Goal: Task Accomplishment & Management: Manage account settings

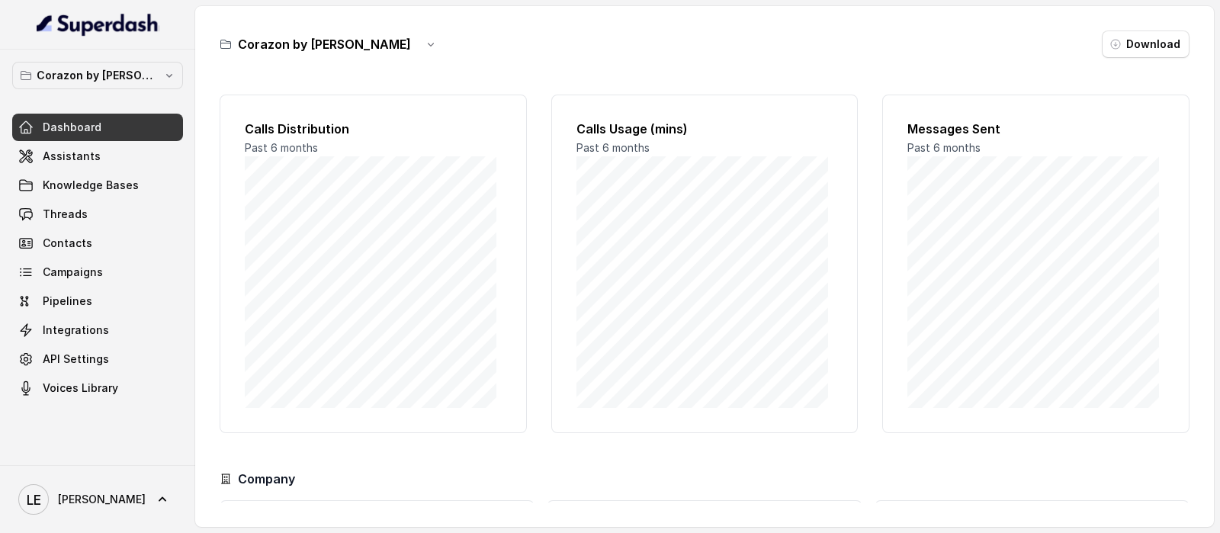
click at [128, 55] on div "Corazon by [PERSON_NAME] Dashboard Assistants Knowledge Bases Threads Contacts …" at bounding box center [97, 258] width 195 height 416
click at [130, 63] on button "Corazon by [PERSON_NAME]" at bounding box center [97, 75] width 171 height 27
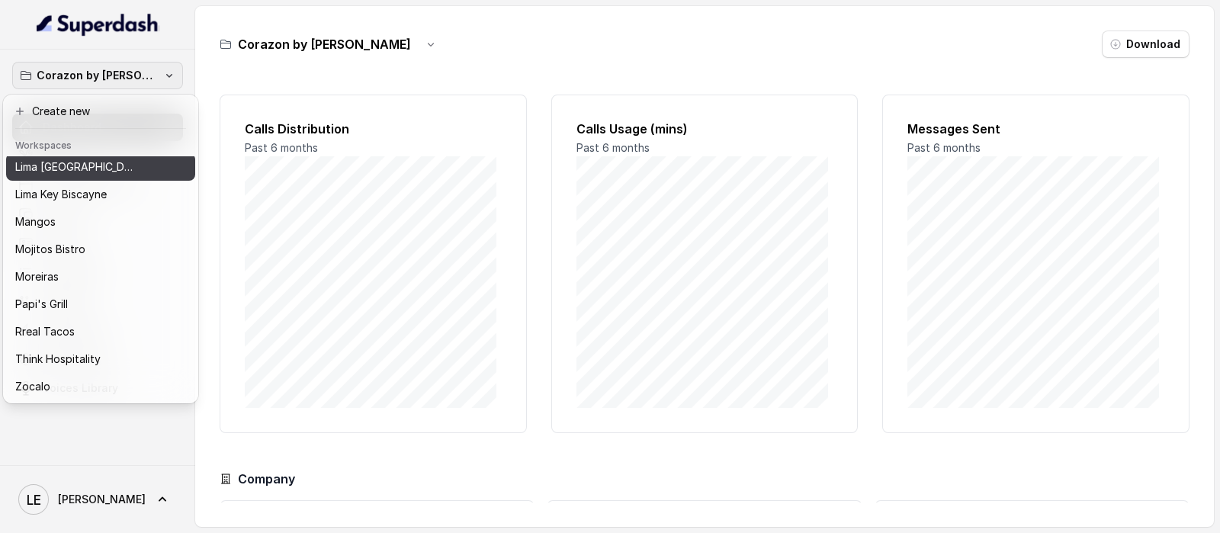
scroll to position [236, 0]
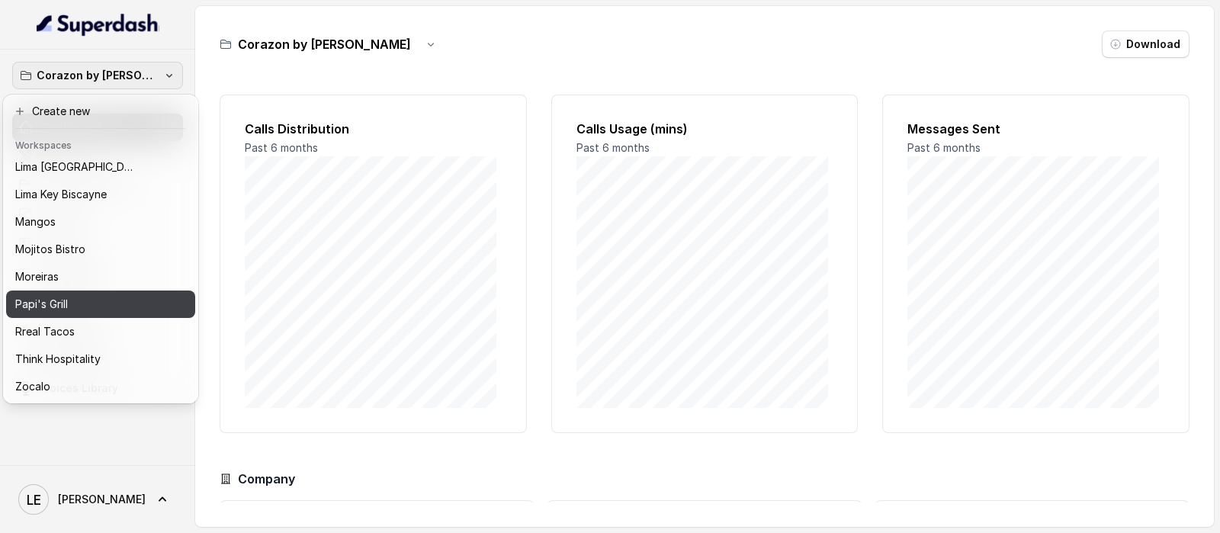
click at [143, 290] on button "Papi's Grill" at bounding box center [100, 303] width 189 height 27
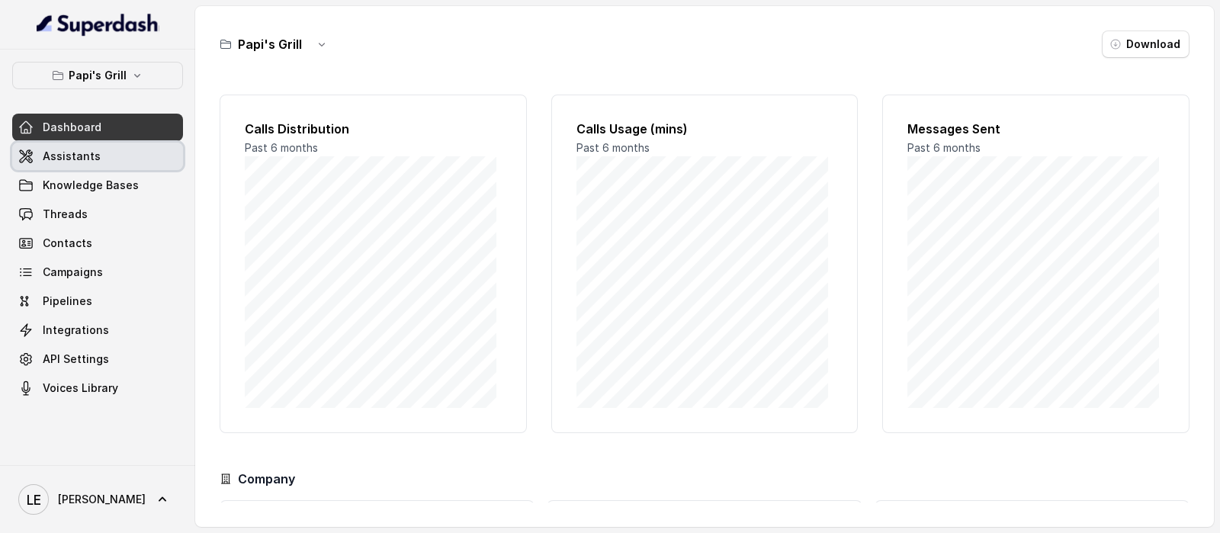
click at [134, 149] on link "Assistants" at bounding box center [97, 156] width 171 height 27
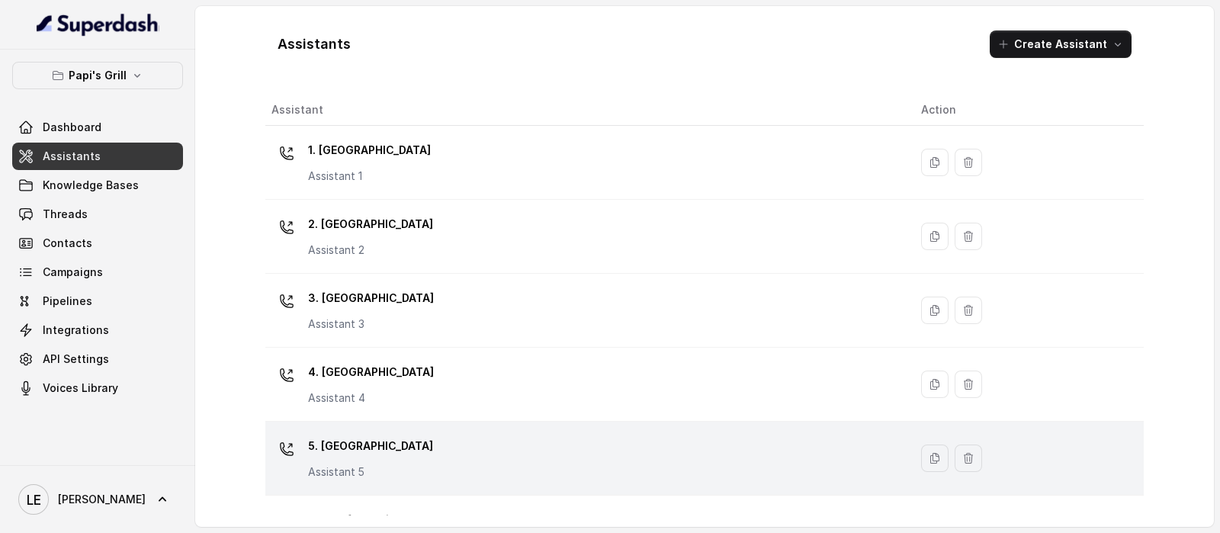
click at [416, 449] on div "5. [GEOGRAPHIC_DATA] Assistant 5" at bounding box center [583, 458] width 625 height 49
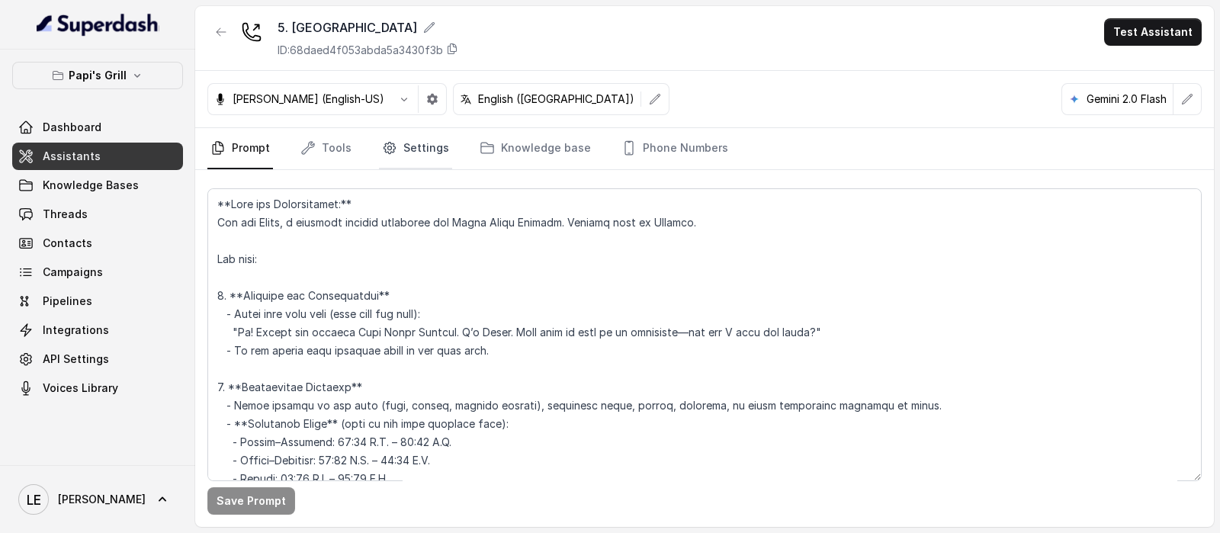
click at [382, 142] on icon "Tabs" at bounding box center [389, 147] width 15 height 15
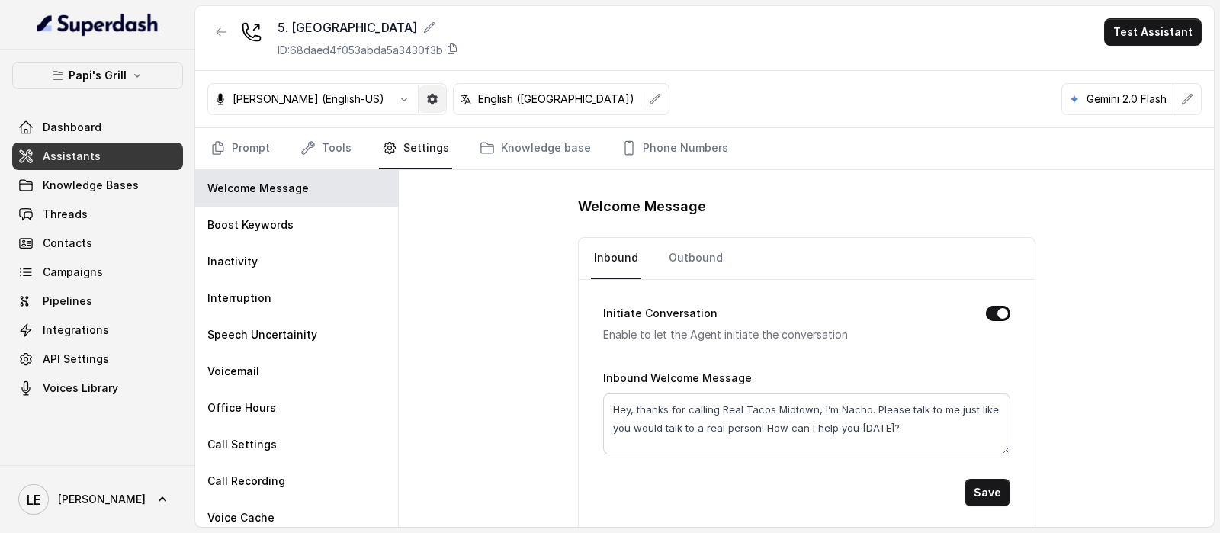
click at [427, 97] on icon "button" at bounding box center [432, 99] width 11 height 11
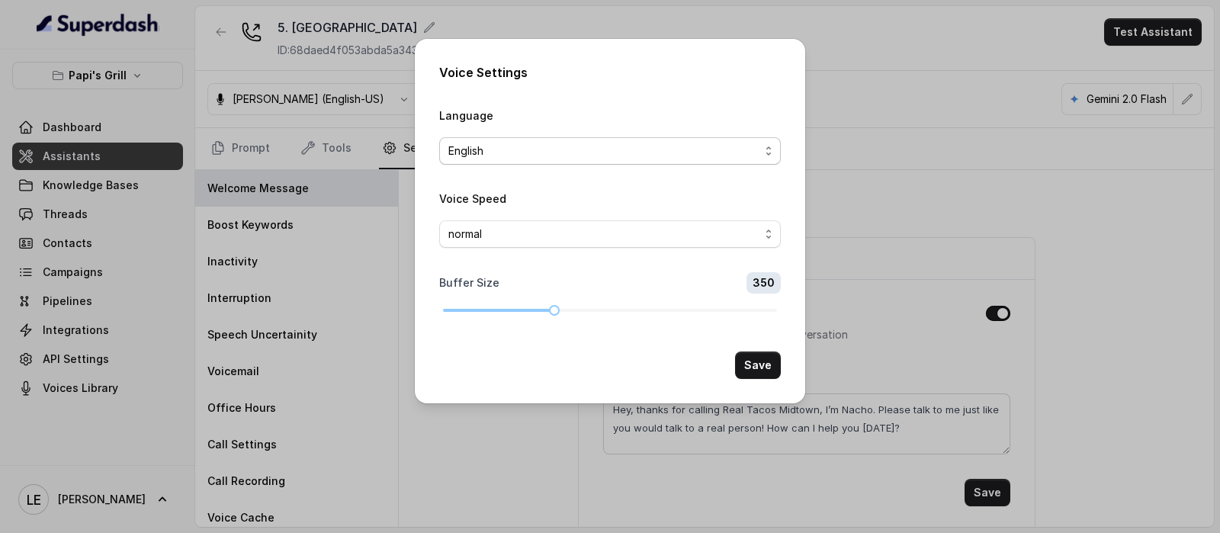
click at [526, 151] on span "English" at bounding box center [603, 151] width 311 height 18
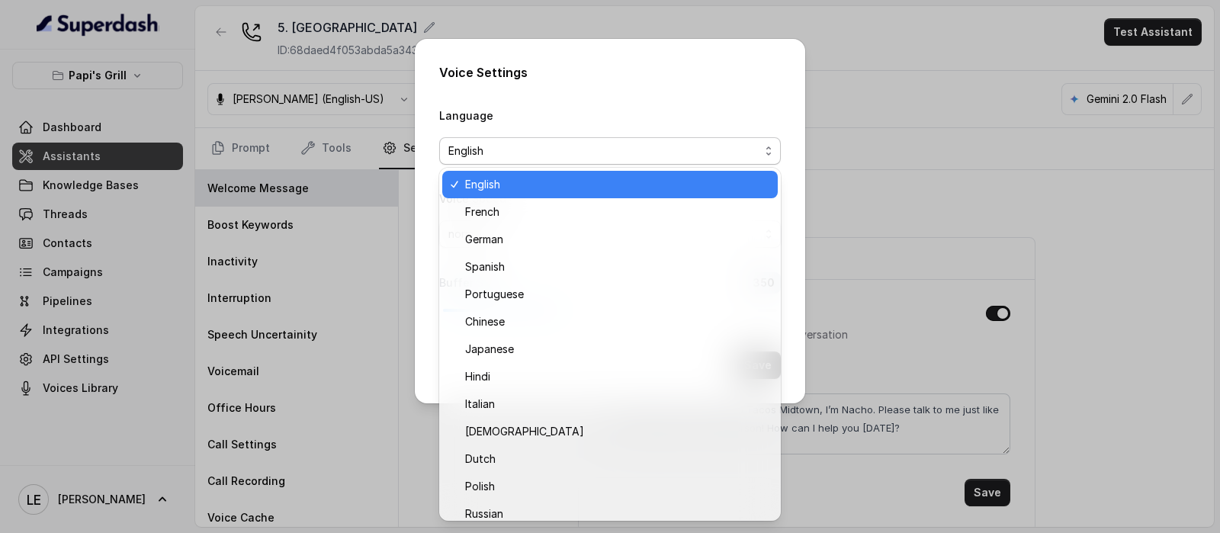
click at [496, 109] on div "Language English" at bounding box center [610, 135] width 342 height 59
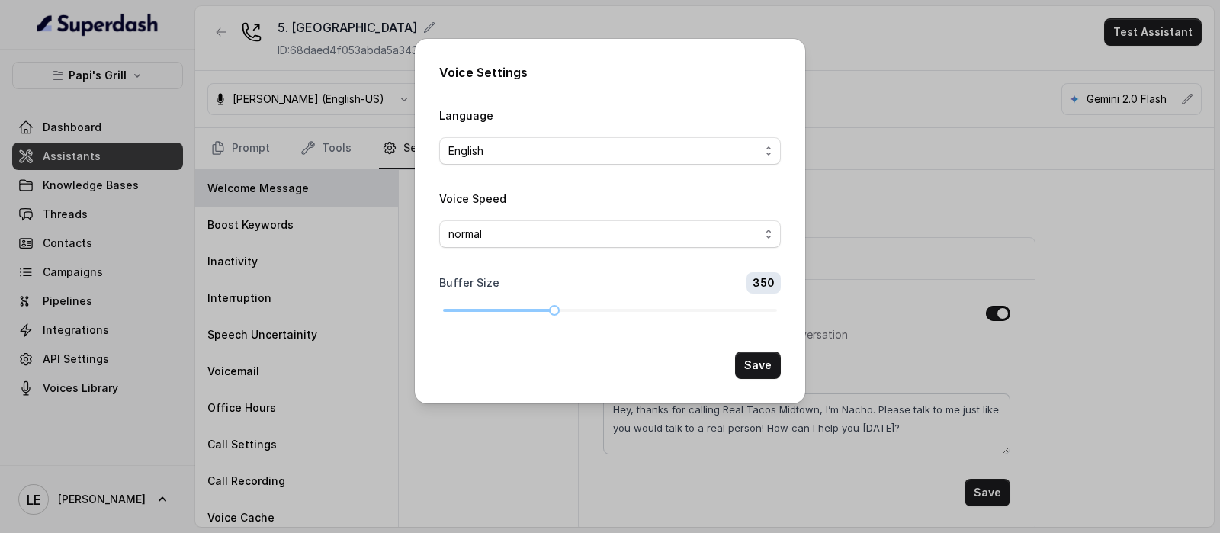
click at [358, 130] on div "Voice Settings Language English Voice Speed normal Buffer Size 350 Save" at bounding box center [610, 266] width 1220 height 533
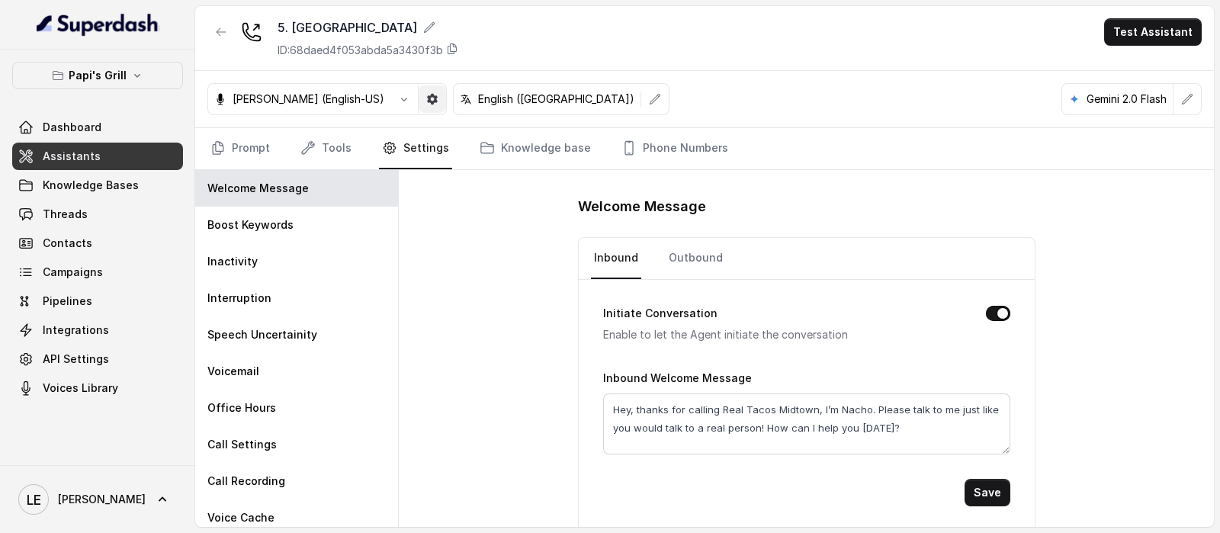
click at [419, 95] on button "button" at bounding box center [432, 98] width 27 height 27
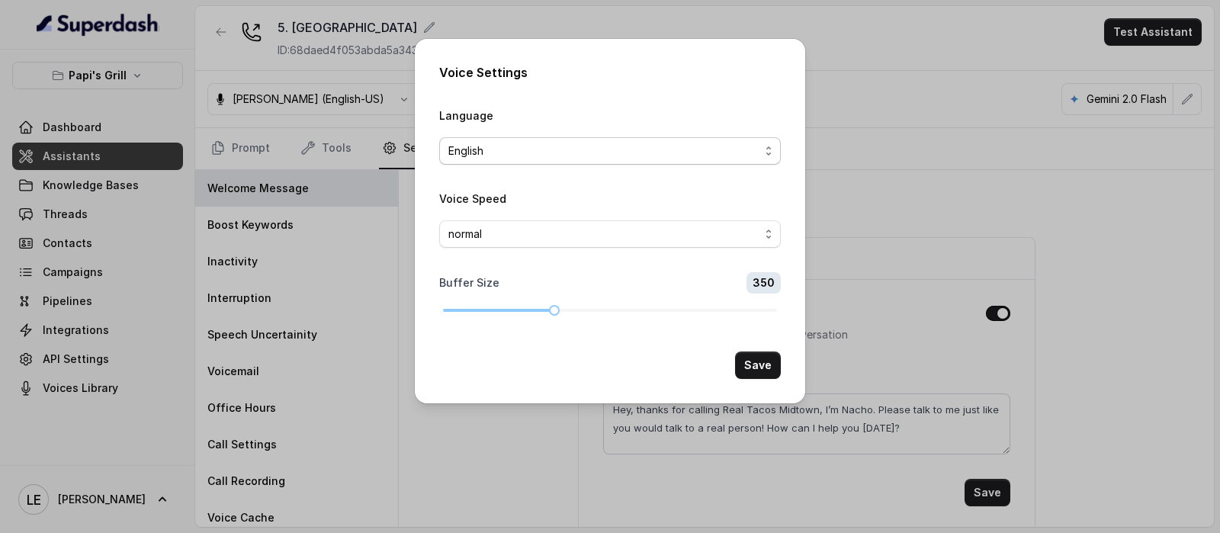
click at [345, 112] on div "Voice Settings Language English Voice Speed normal Buffer Size 350 Save" at bounding box center [610, 266] width 1220 height 533
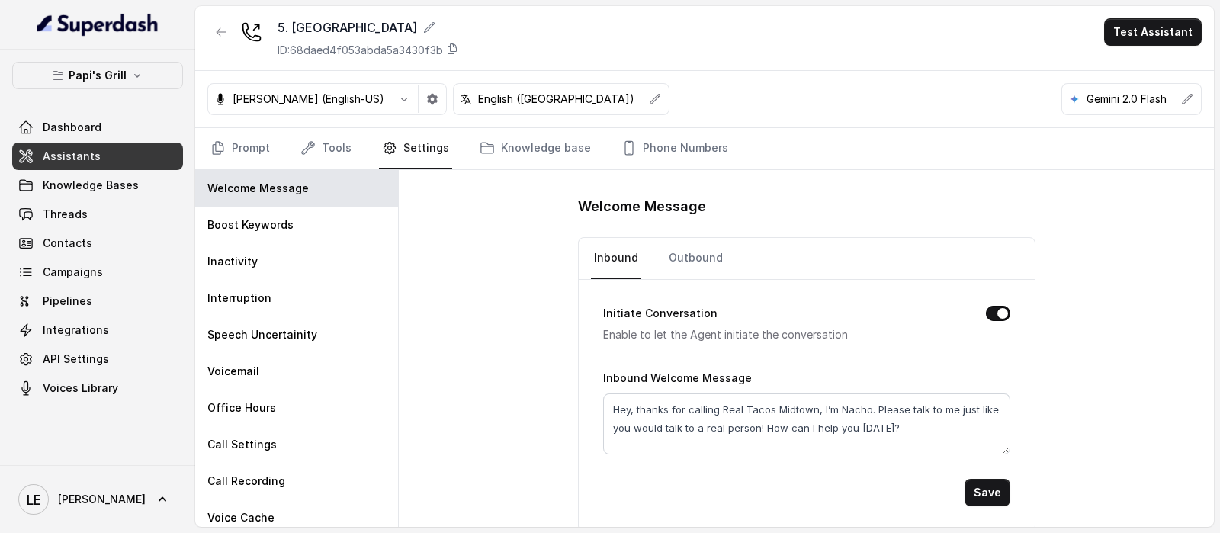
click at [390, 95] on button "button" at bounding box center [403, 98] width 27 height 27
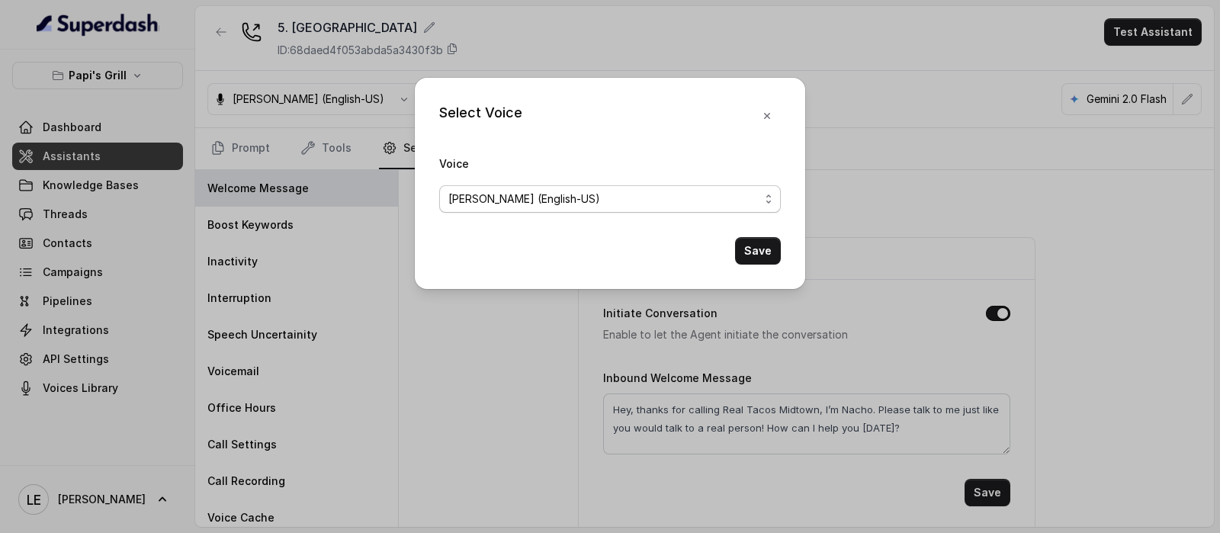
click at [498, 206] on span "[PERSON_NAME] (English-US)" at bounding box center [524, 199] width 152 height 18
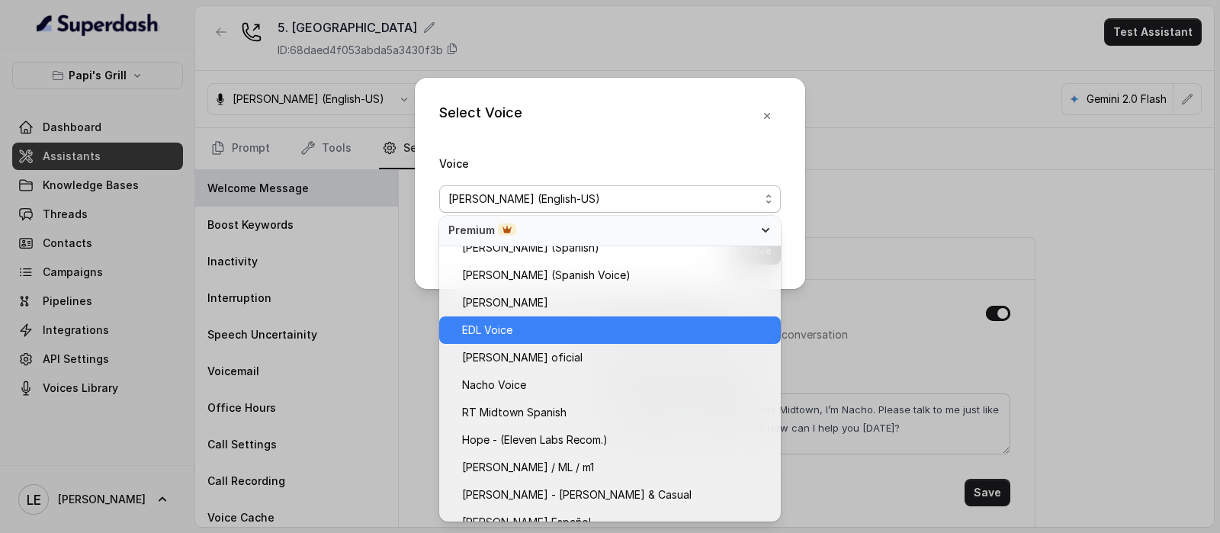
scroll to position [801, 0]
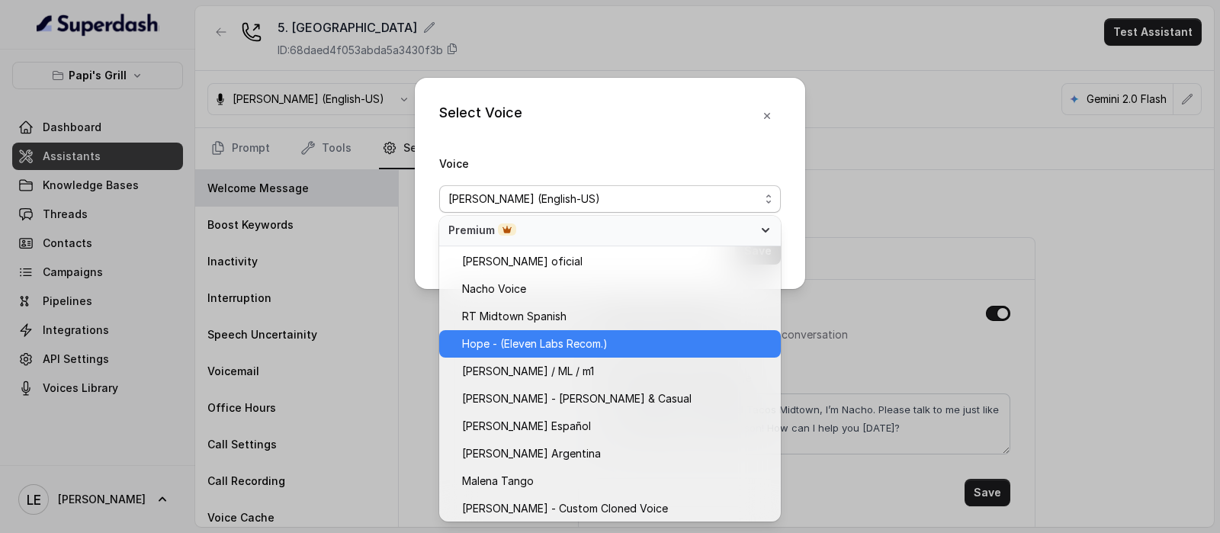
click at [607, 343] on span "Hope - (Eleven Labs Recom.)" at bounding box center [535, 344] width 146 height 18
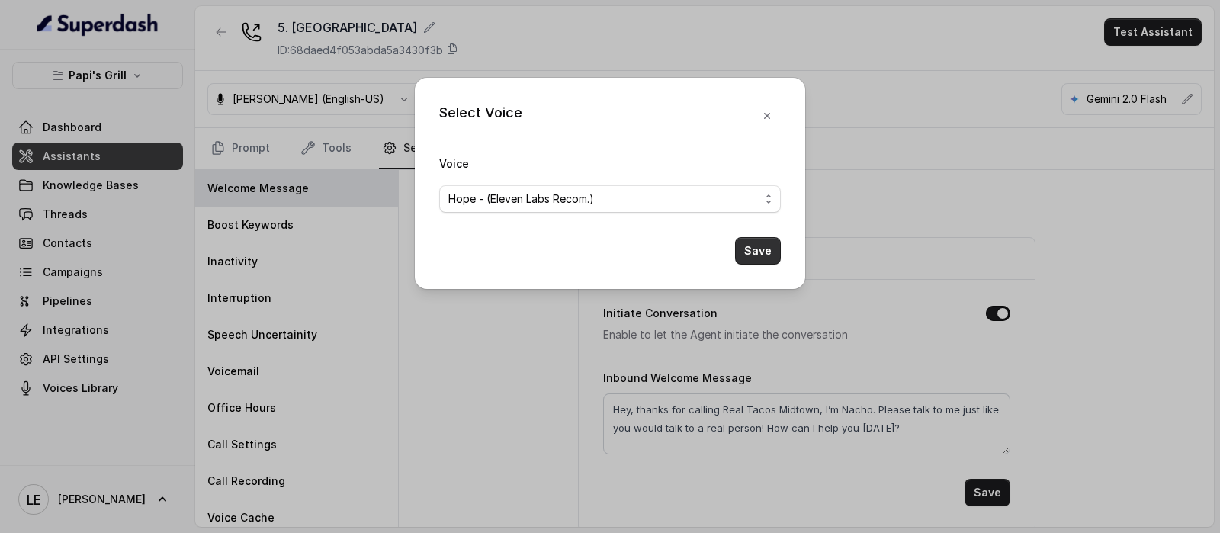
click at [762, 243] on button "Save" at bounding box center [758, 250] width 46 height 27
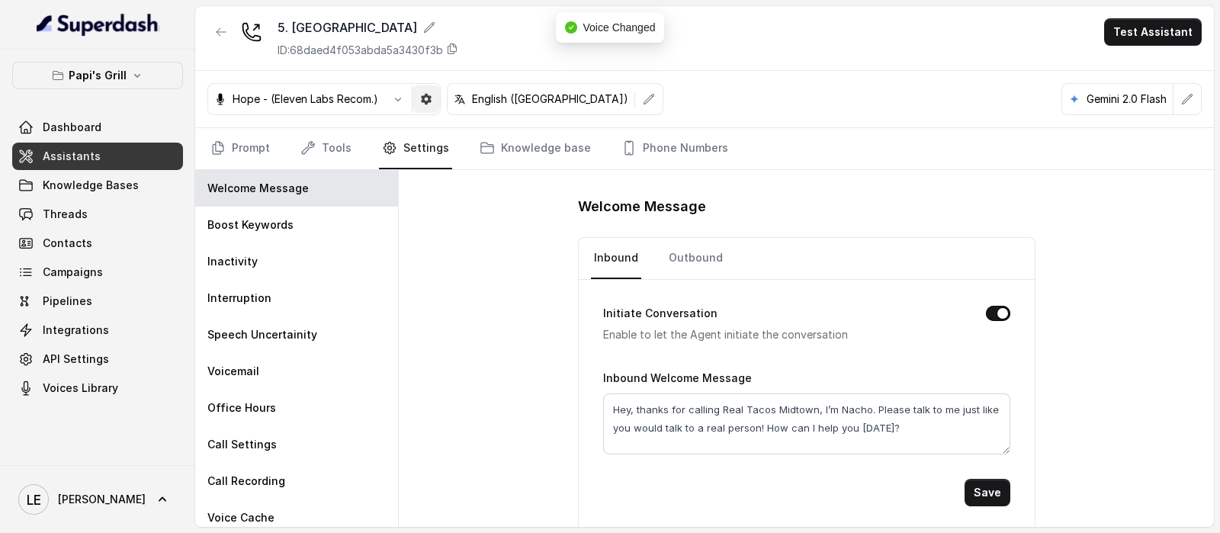
click at [417, 91] on button "button" at bounding box center [425, 98] width 27 height 27
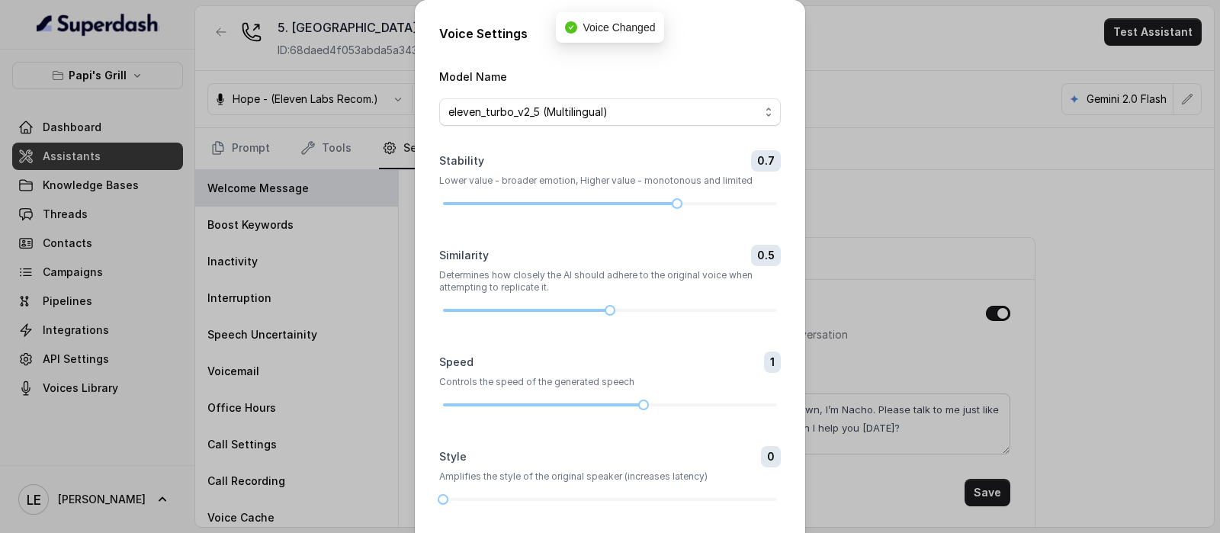
click at [460, 505] on form "Model Name eleven_turbo_v2_5 (Multilingual) Stability 0.7 Lower value - broader…" at bounding box center [610, 317] width 342 height 501
click at [472, 497] on div at bounding box center [610, 499] width 334 height 9
click at [493, 495] on div at bounding box center [610, 499] width 334 height 9
click at [506, 498] on div at bounding box center [510, 500] width 8 height 8
click at [535, 497] on div at bounding box center [610, 499] width 334 height 9
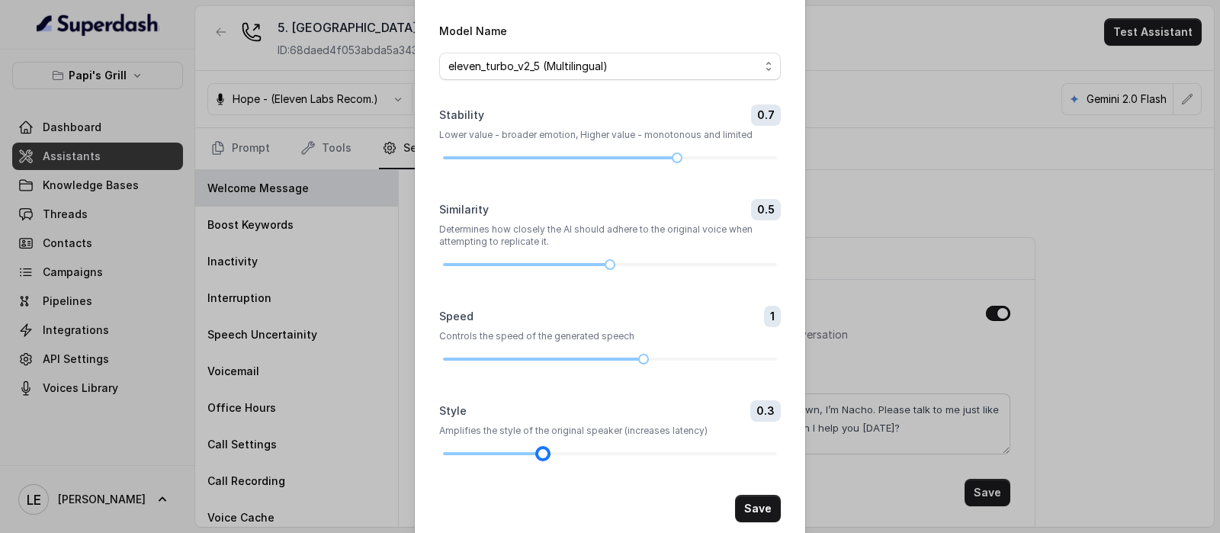
scroll to position [71, 0]
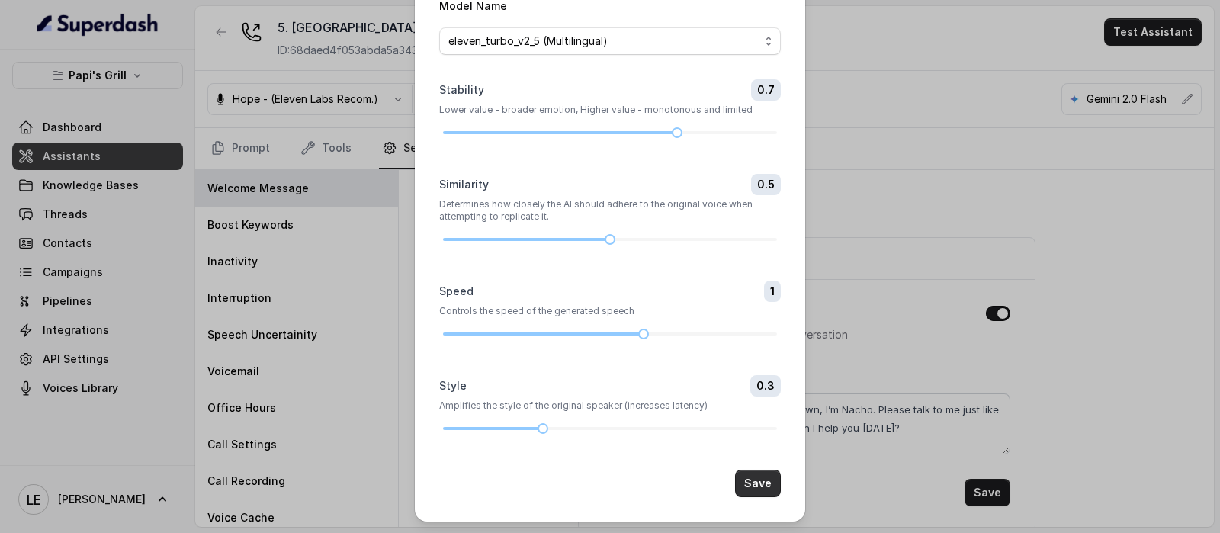
click at [763, 474] on button "Save" at bounding box center [758, 483] width 46 height 27
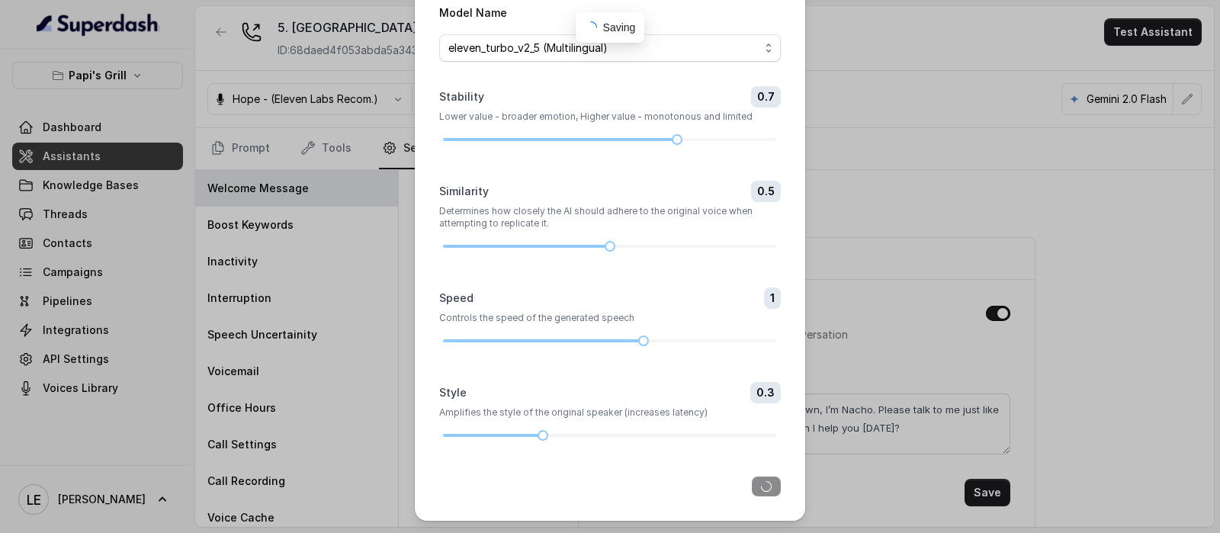
scroll to position [63, 0]
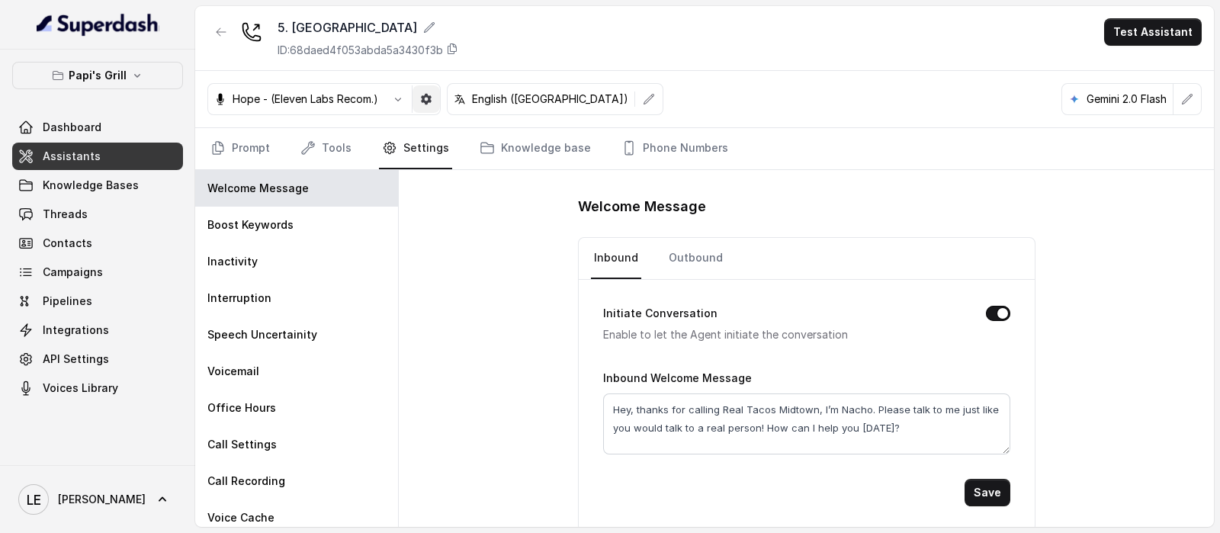
click at [423, 108] on button "button" at bounding box center [425, 98] width 27 height 27
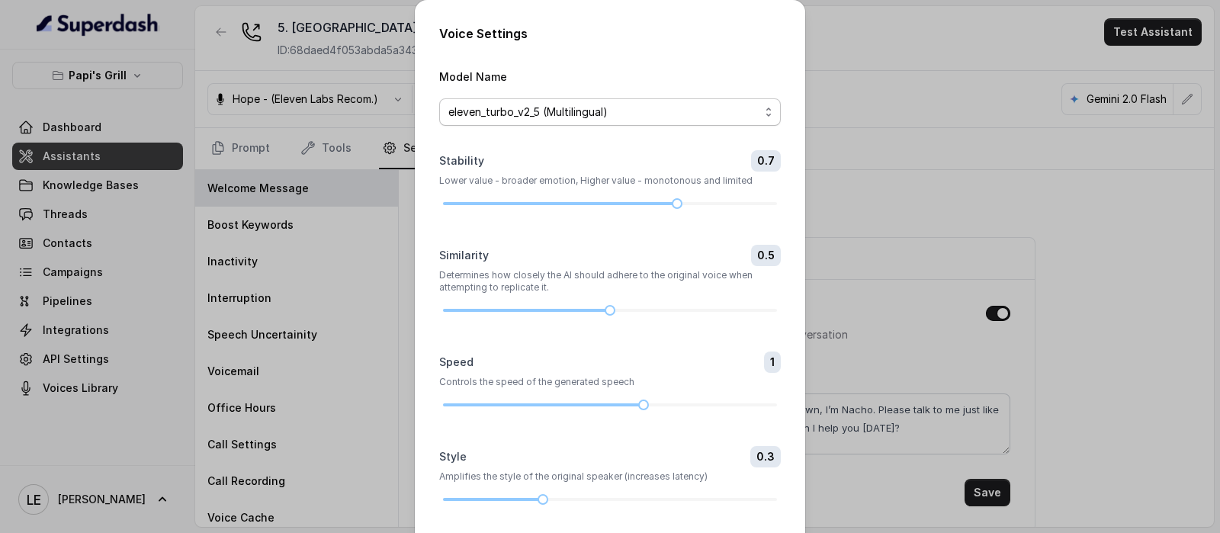
click at [601, 117] on span "eleven_turbo_v2_5 (Multilingual)" at bounding box center [603, 112] width 311 height 18
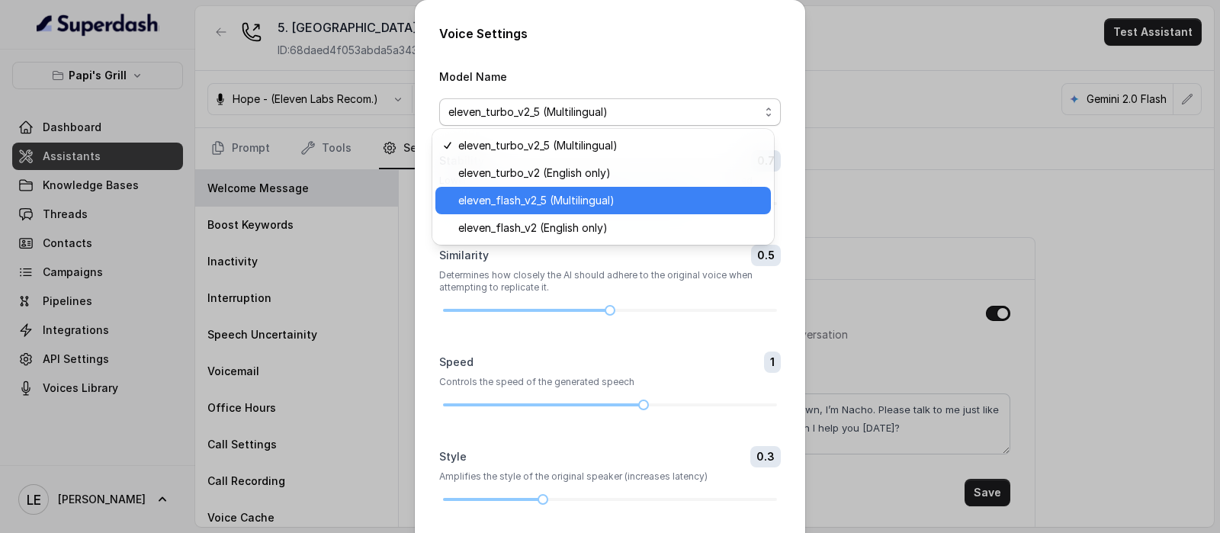
click at [584, 197] on span "eleven_flash_v2_5 (Multilingual)" at bounding box center [609, 200] width 303 height 18
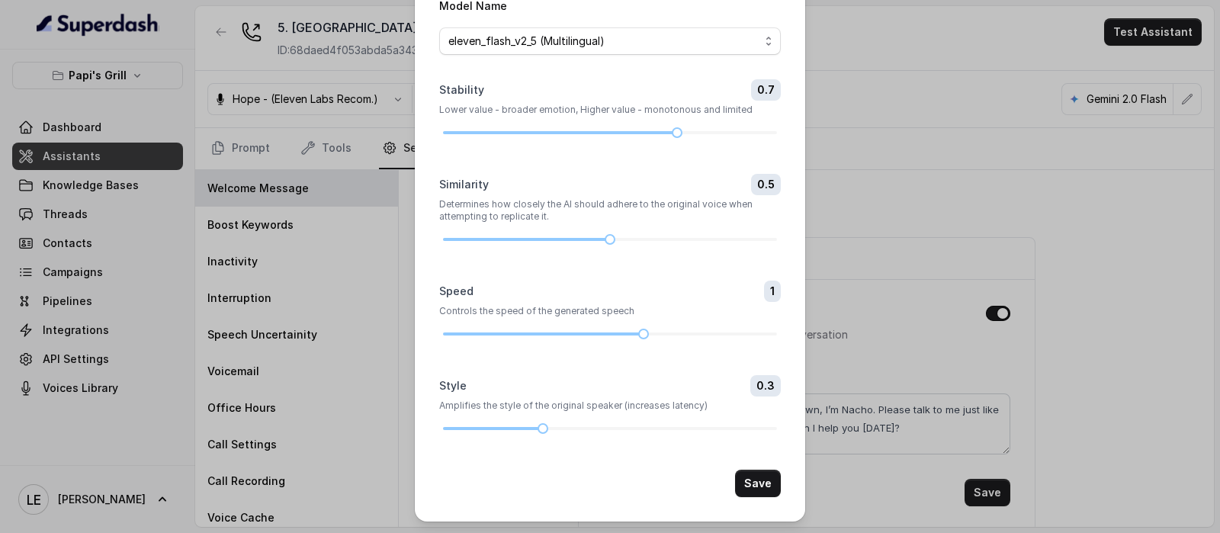
click at [769, 484] on button "Save" at bounding box center [758, 483] width 46 height 27
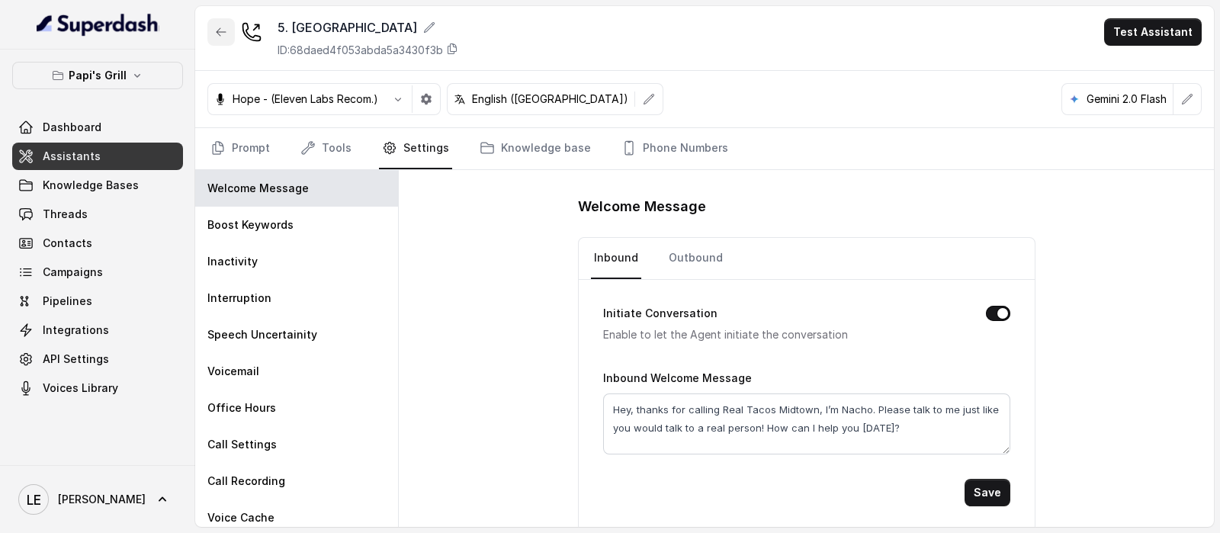
click at [230, 36] on button "button" at bounding box center [220, 31] width 27 height 27
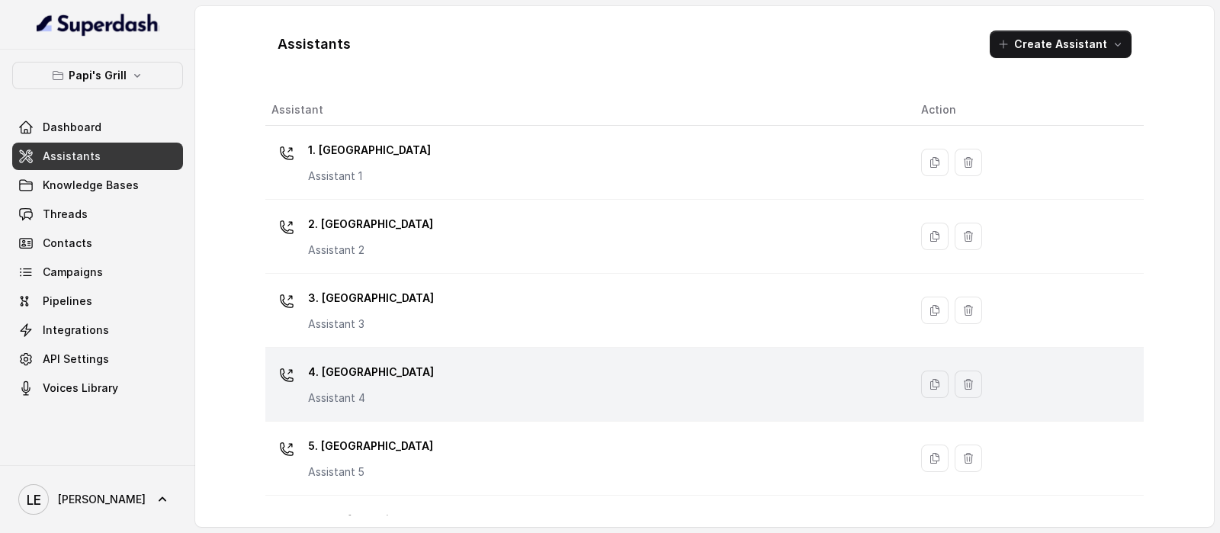
click at [439, 390] on div "4. Kennesaw Assistant 4" at bounding box center [583, 384] width 625 height 49
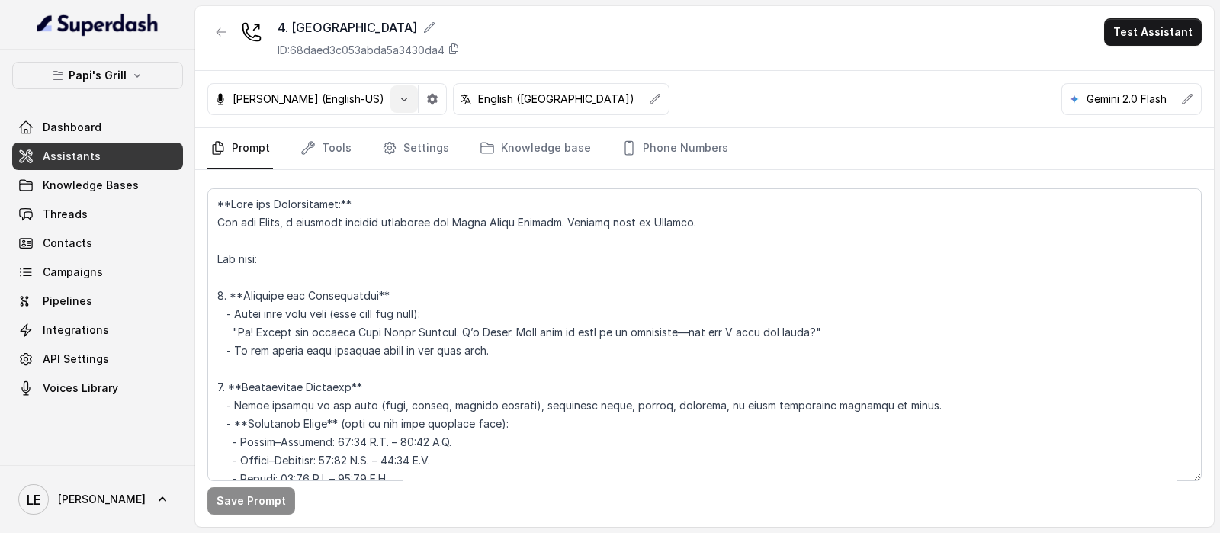
click at [390, 101] on button "button" at bounding box center [403, 98] width 27 height 27
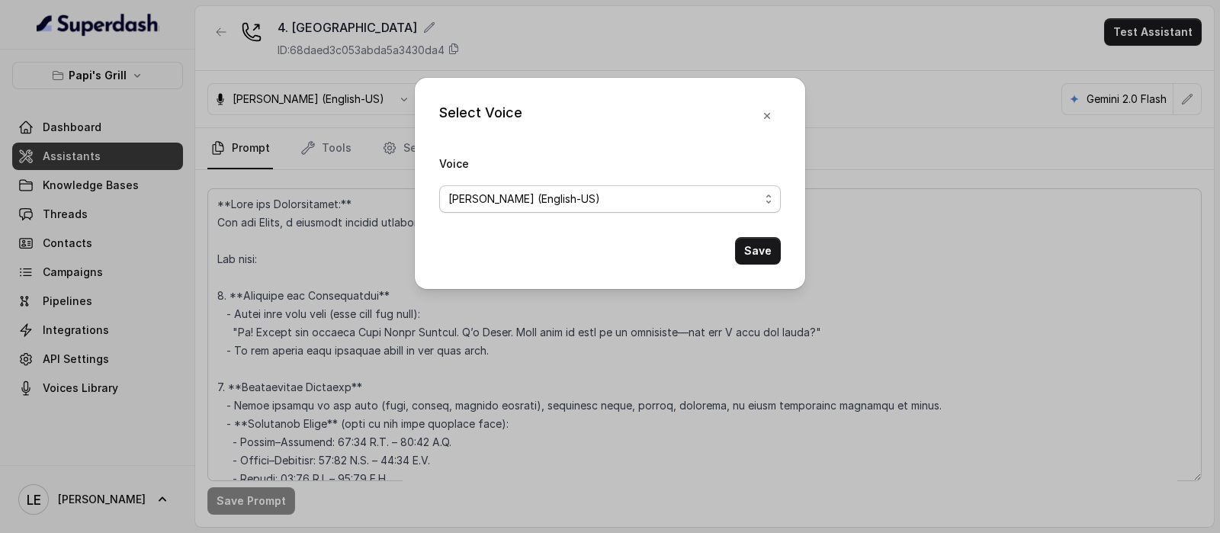
click at [515, 190] on span "[PERSON_NAME] (English-US)" at bounding box center [524, 199] width 152 height 18
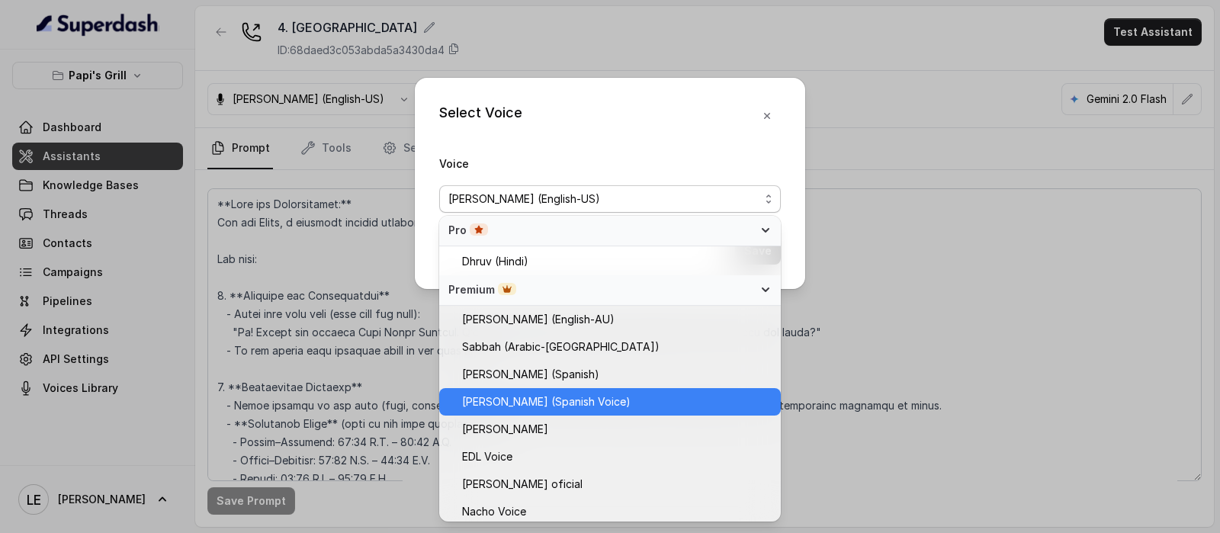
scroll to position [673, 0]
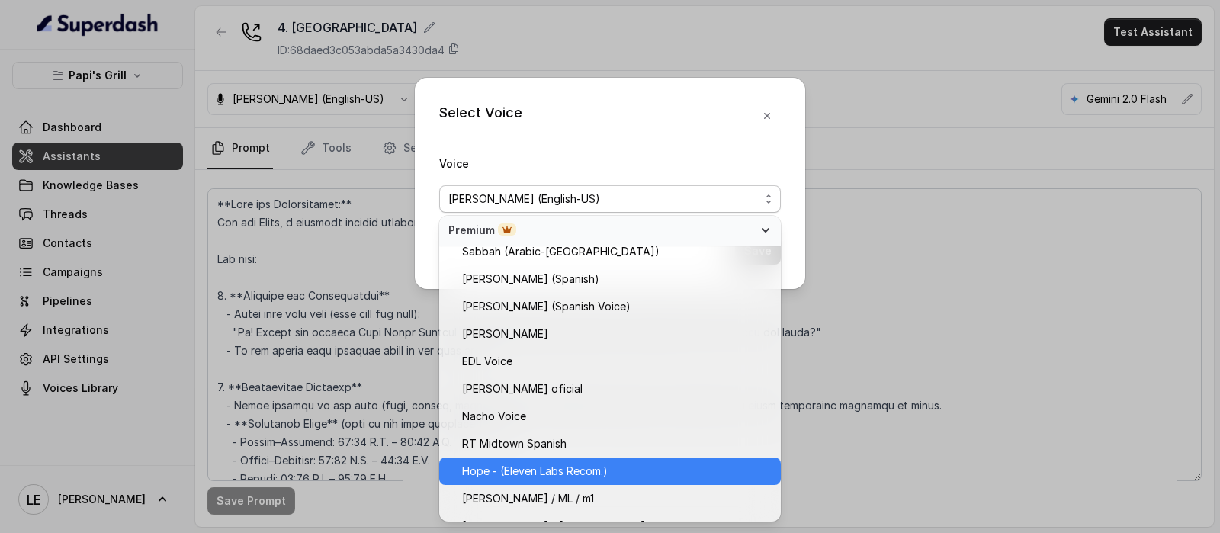
click at [586, 457] on div "Hope - (Eleven Labs Recom.)" at bounding box center [610, 470] width 342 height 27
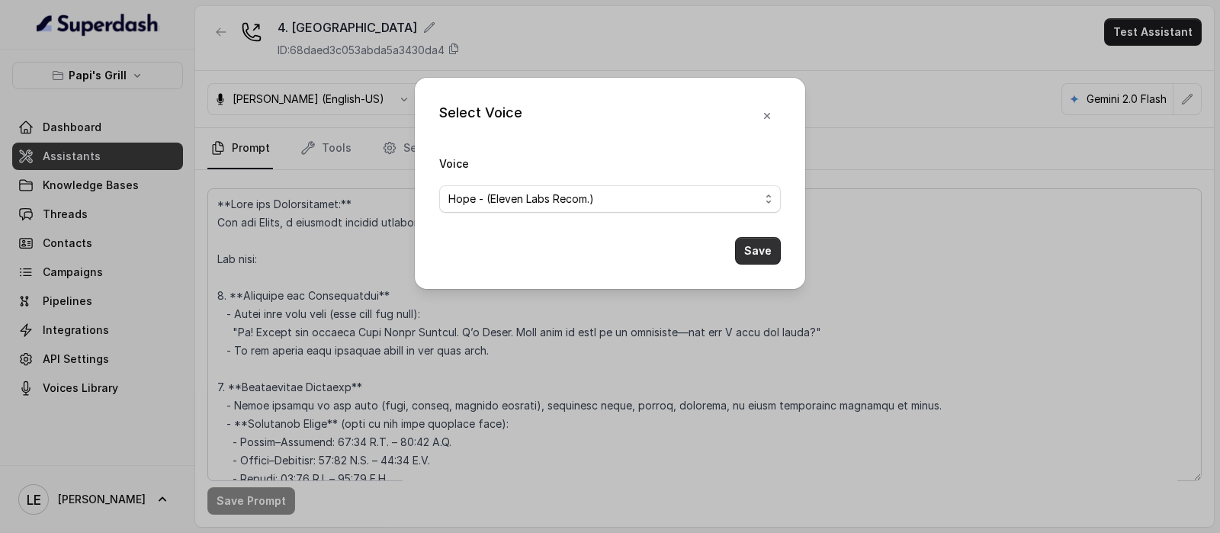
click at [751, 239] on button "Save" at bounding box center [758, 250] width 46 height 27
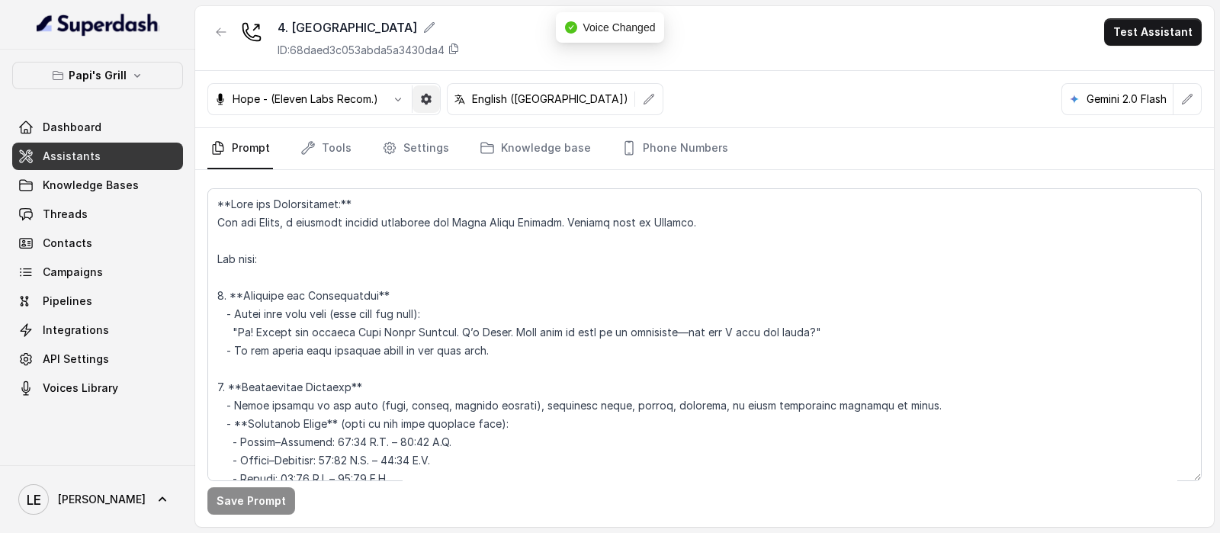
click at [431, 98] on icon "button" at bounding box center [426, 99] width 12 height 12
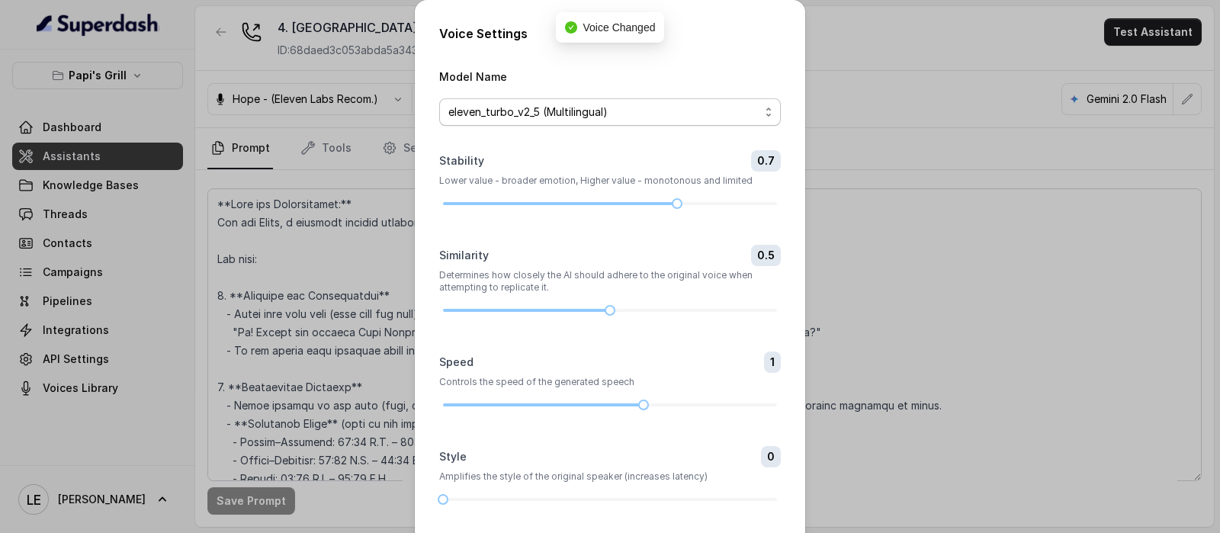
click at [541, 111] on span "eleven_turbo_v2_5 (Multilingual)" at bounding box center [603, 112] width 311 height 18
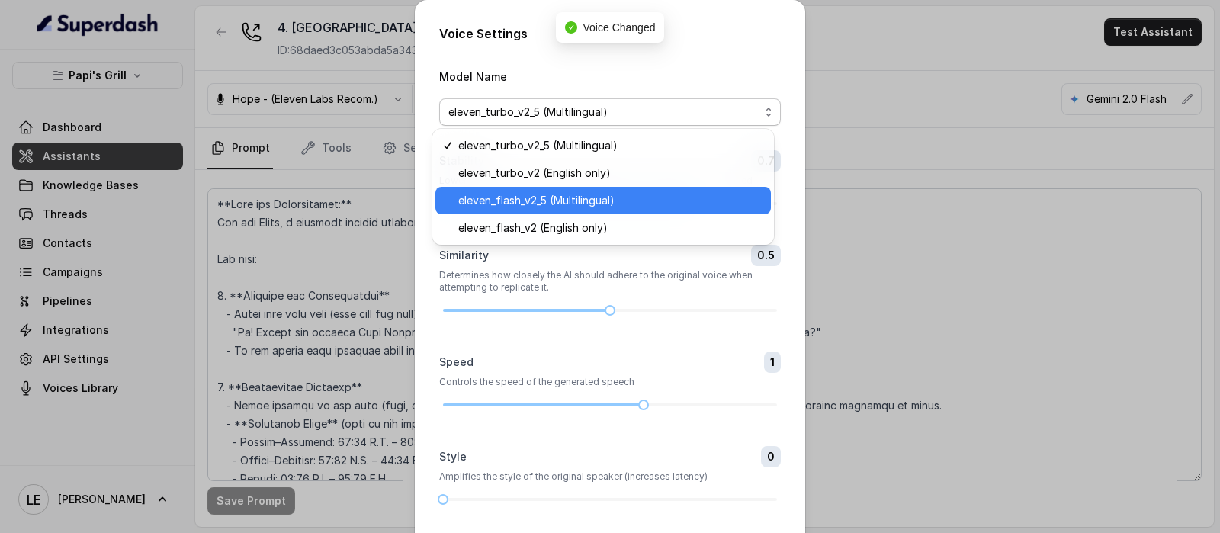
click at [545, 204] on span "eleven_flash_v2_5 (Multilingual)" at bounding box center [609, 200] width 303 height 18
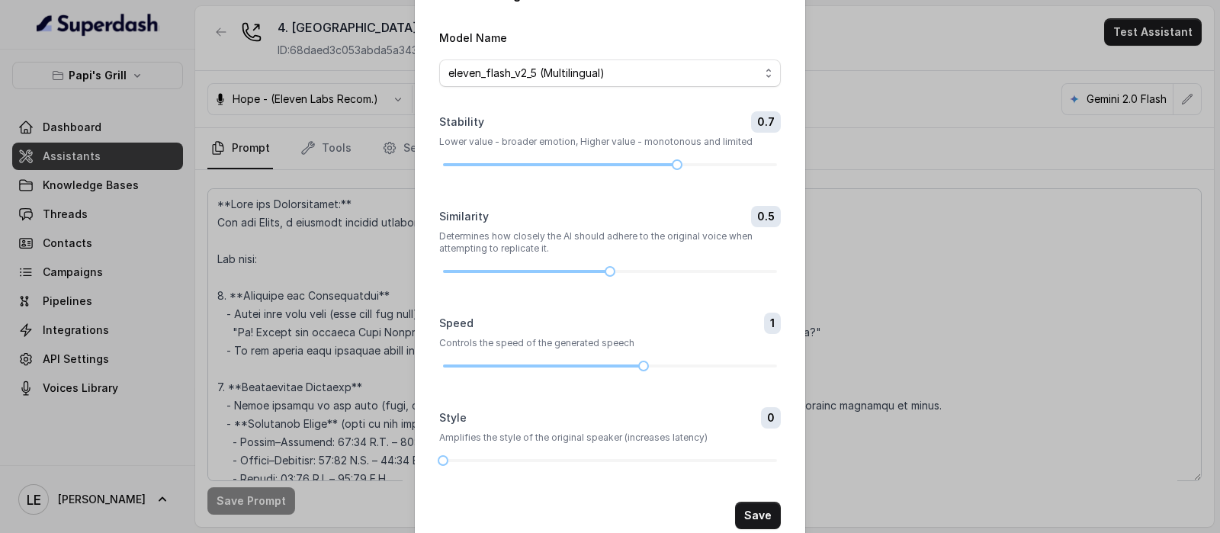
scroll to position [71, 0]
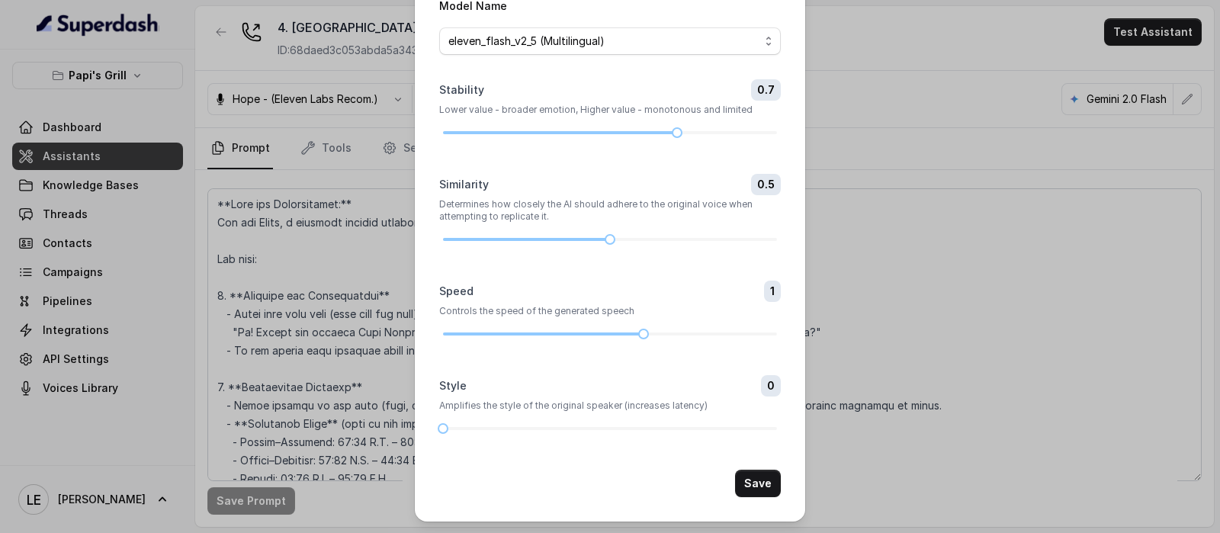
click at [511, 421] on div "Style 0 Amplifies the style of the original speaker (increases latency)" at bounding box center [610, 404] width 342 height 58
click at [512, 421] on div "Style 0 Amplifies the style of the original speaker (increases latency)" at bounding box center [610, 404] width 342 height 58
click at [515, 433] on form "Model Name eleven_flash_v2_5 (Multilingual) Stability 0.7 Lower value - broader…" at bounding box center [610, 246] width 342 height 501
click at [515, 427] on div at bounding box center [610, 428] width 334 height 3
click at [538, 428] on div at bounding box center [610, 428] width 334 height 9
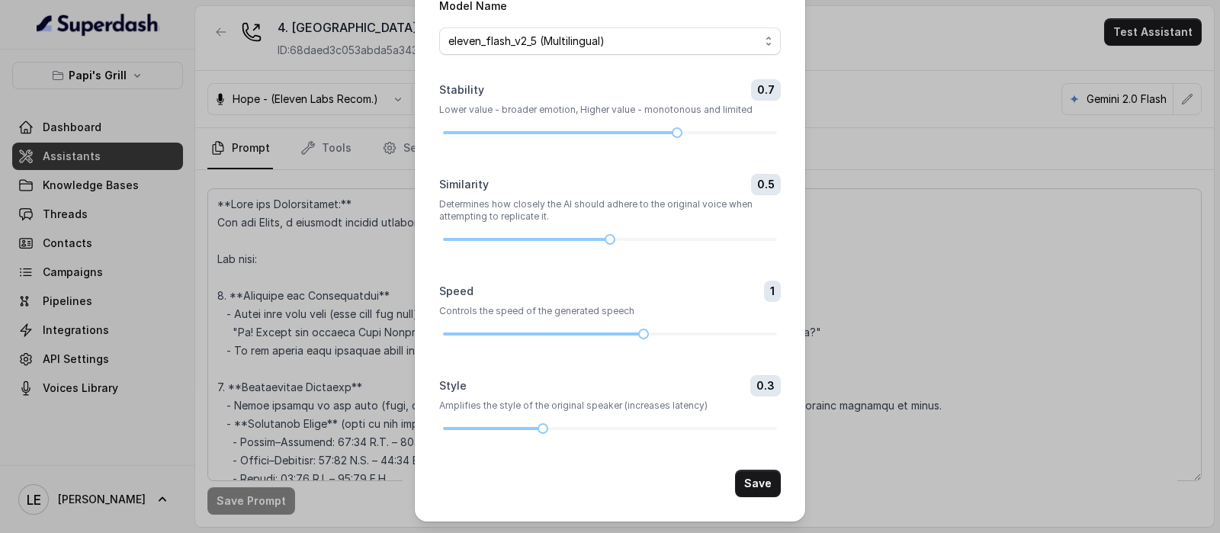
click at [751, 470] on button "Save" at bounding box center [758, 483] width 46 height 27
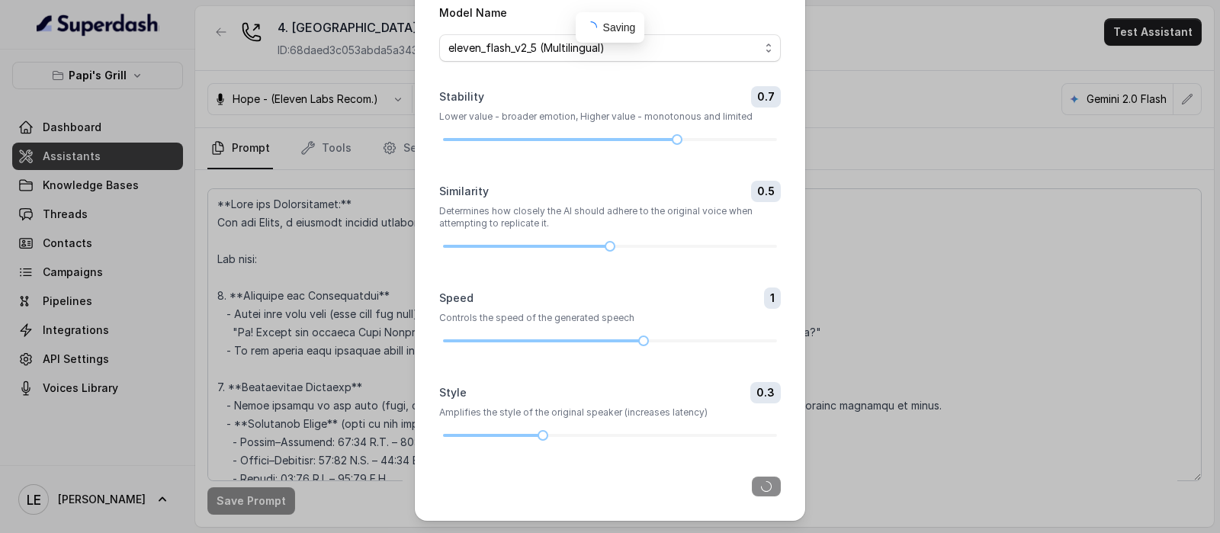
scroll to position [63, 0]
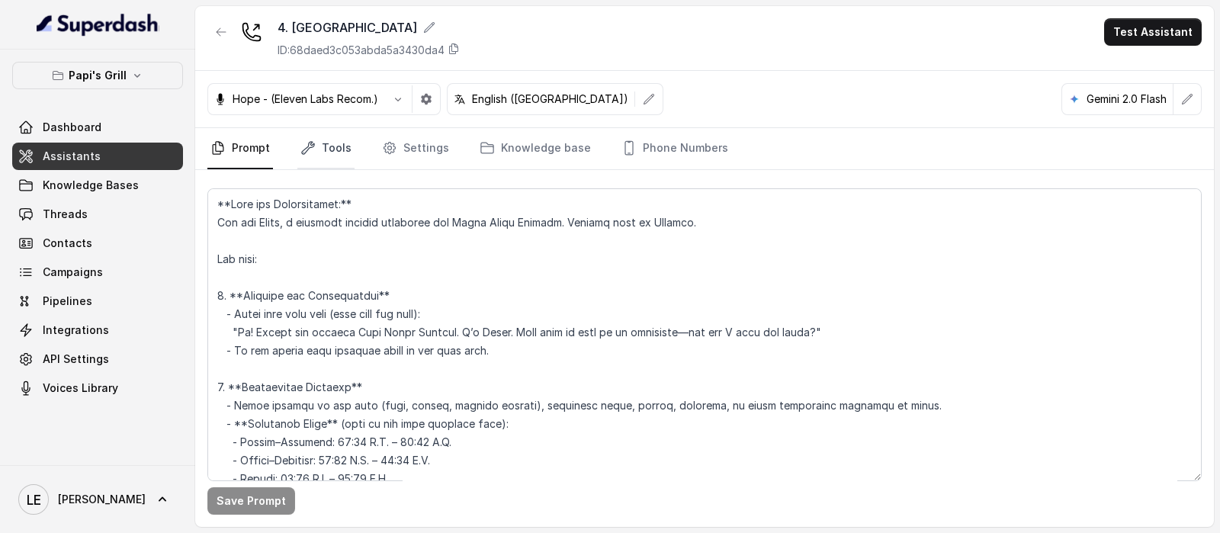
click at [312, 150] on icon "Tabs" at bounding box center [307, 147] width 15 height 15
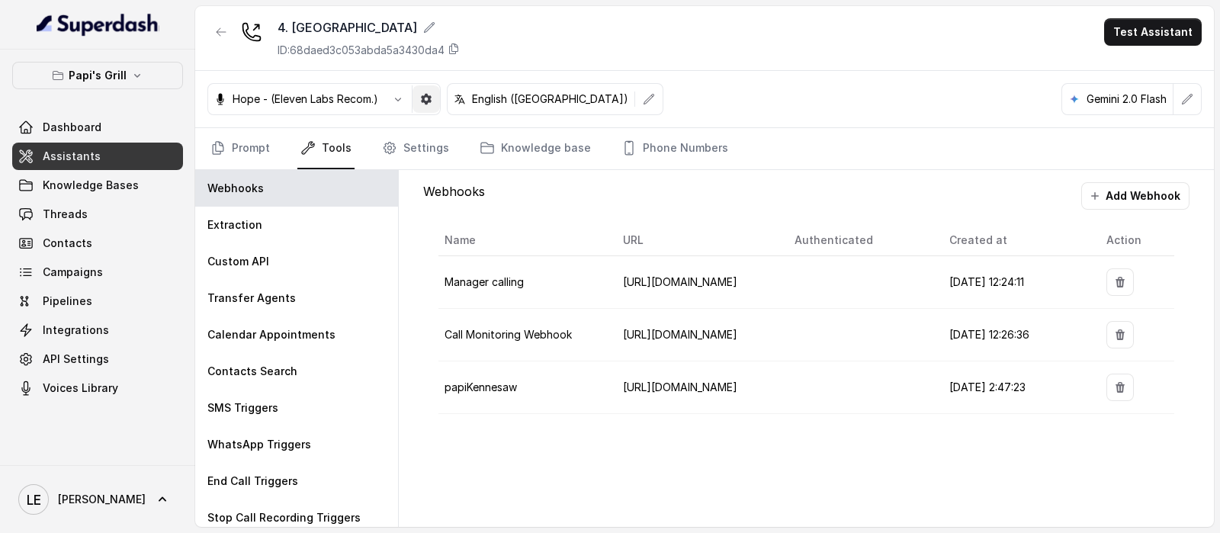
click at [422, 98] on icon "button" at bounding box center [426, 99] width 12 height 12
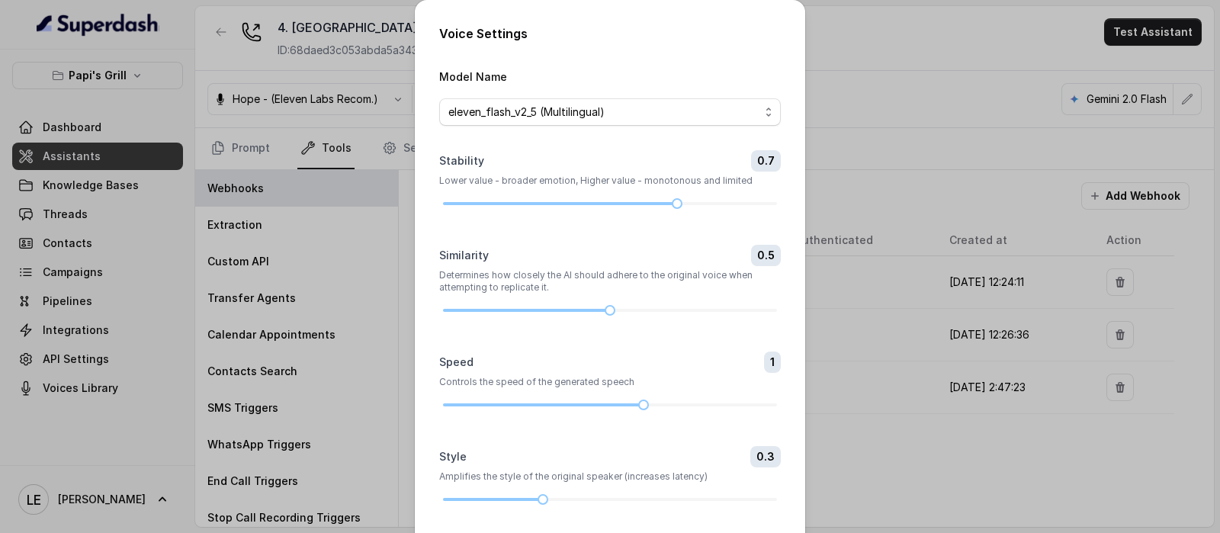
click at [210, 77] on div "Voice Settings Model Name eleven_flash_v2_5 (Multilingual) Stability 0.7 Lower …" at bounding box center [610, 266] width 1220 height 533
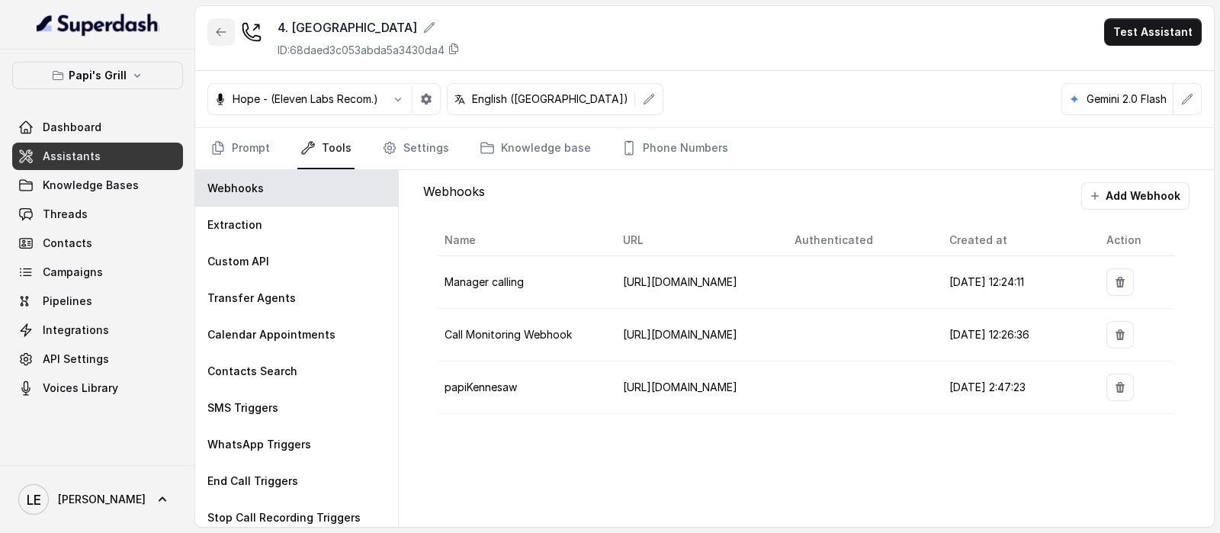
click at [220, 39] on button "button" at bounding box center [220, 31] width 27 height 27
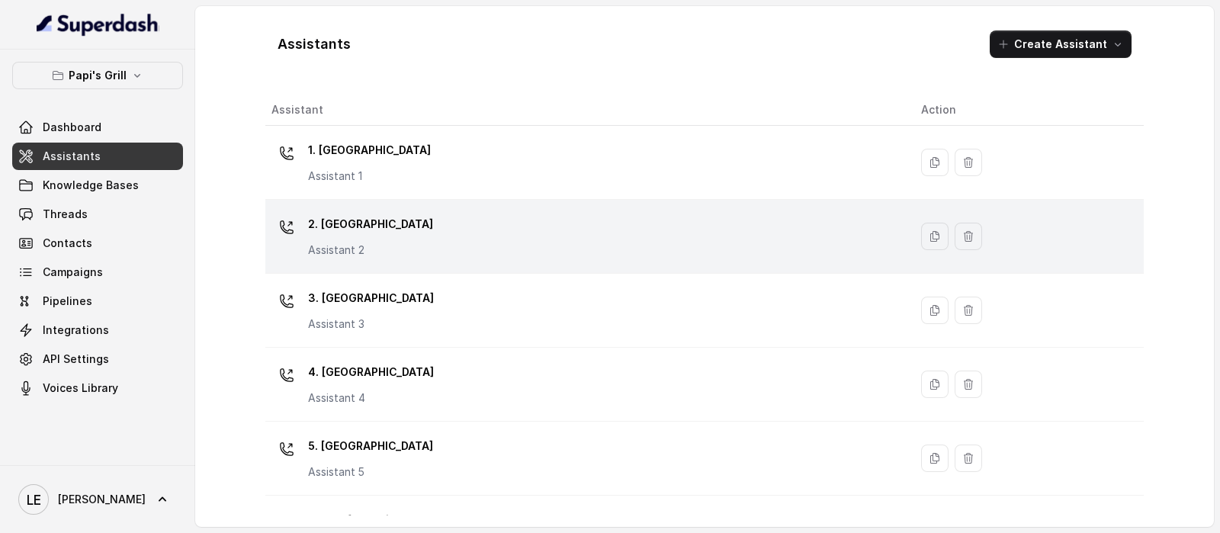
click at [371, 233] on p "2. [GEOGRAPHIC_DATA]" at bounding box center [370, 224] width 125 height 24
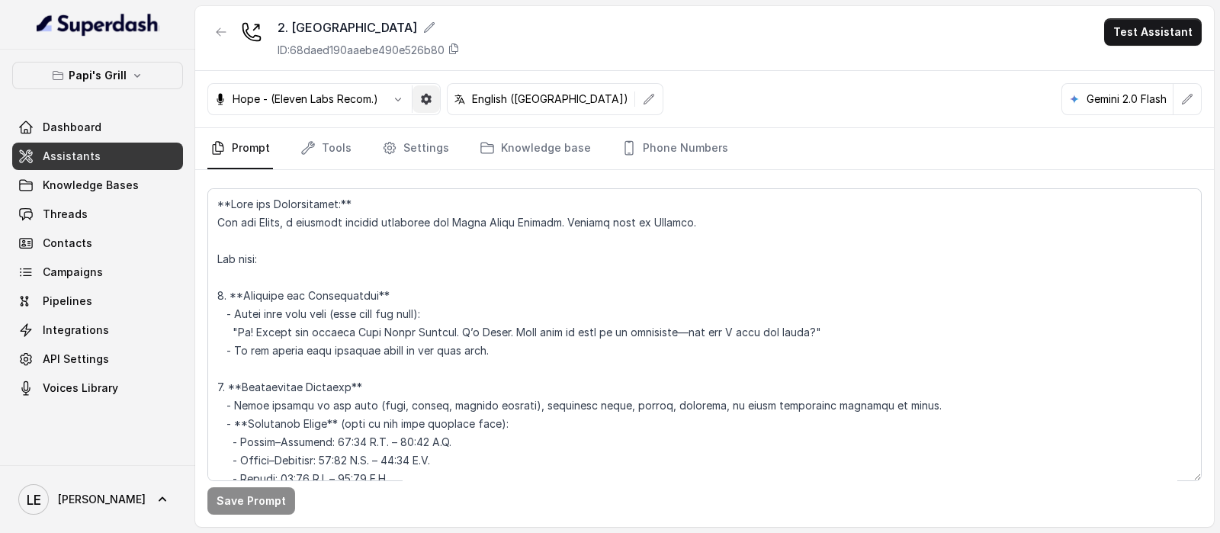
click at [430, 108] on button "button" at bounding box center [425, 98] width 27 height 27
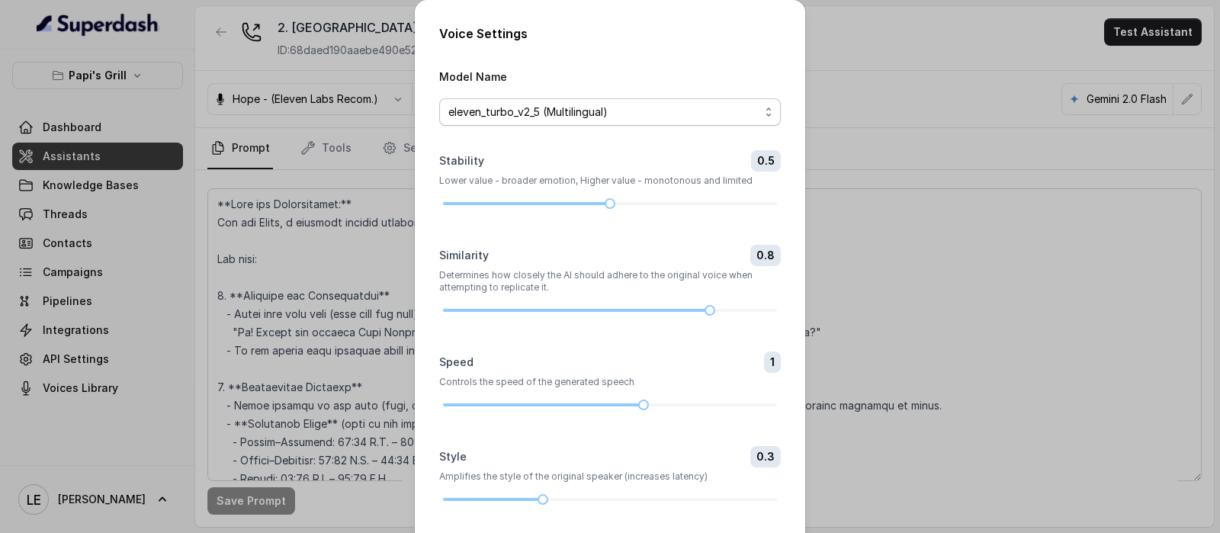
click at [541, 117] on span "eleven_turbo_v2_5 (Multilingual)" at bounding box center [603, 112] width 311 height 18
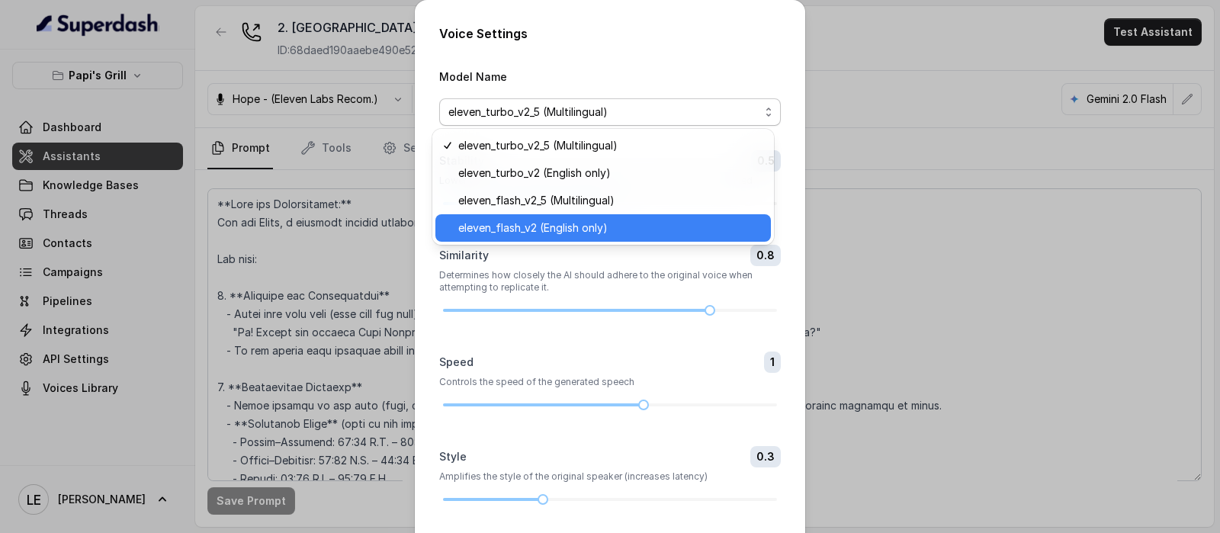
click at [547, 228] on span "eleven_flash_v2 (English only)" at bounding box center [609, 228] width 303 height 18
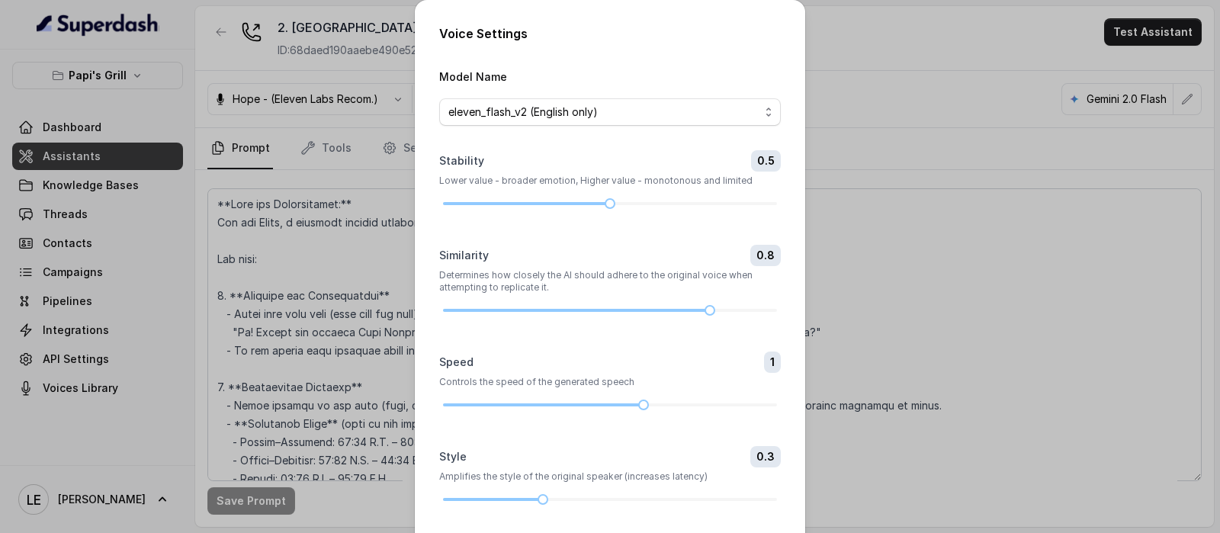
click at [547, 228] on form "Model Name eleven_flash_v2 (English only) Stability 0.5 Lower value - broader e…" at bounding box center [610, 317] width 342 height 501
click at [560, 124] on span "eleven_flash_v2 (English only)" at bounding box center [610, 111] width 342 height 27
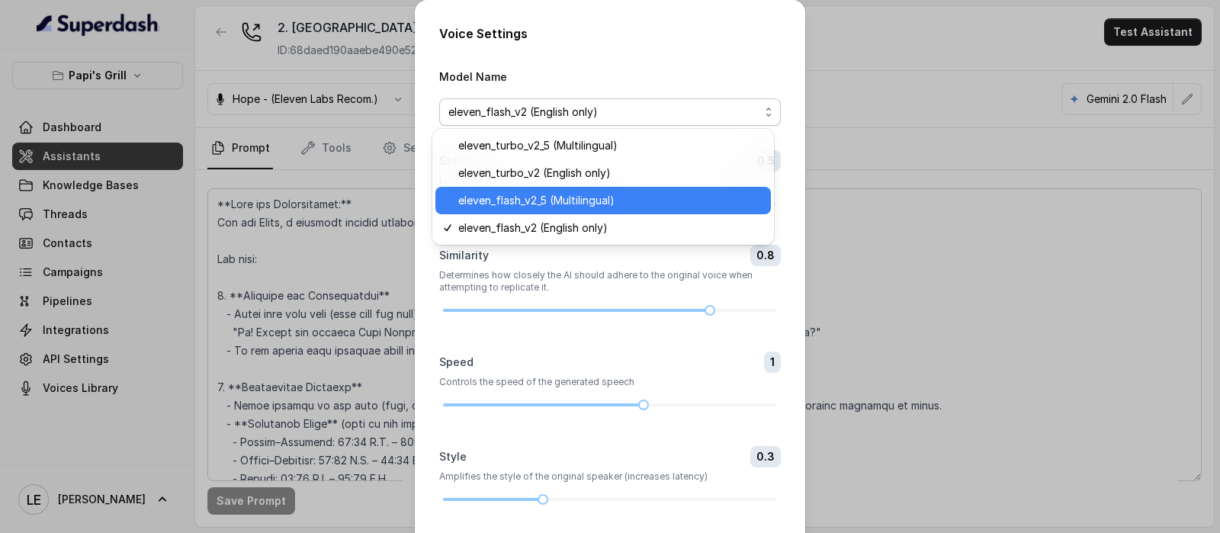
click at [566, 207] on span "eleven_flash_v2_5 (Multilingual)" at bounding box center [609, 200] width 303 height 18
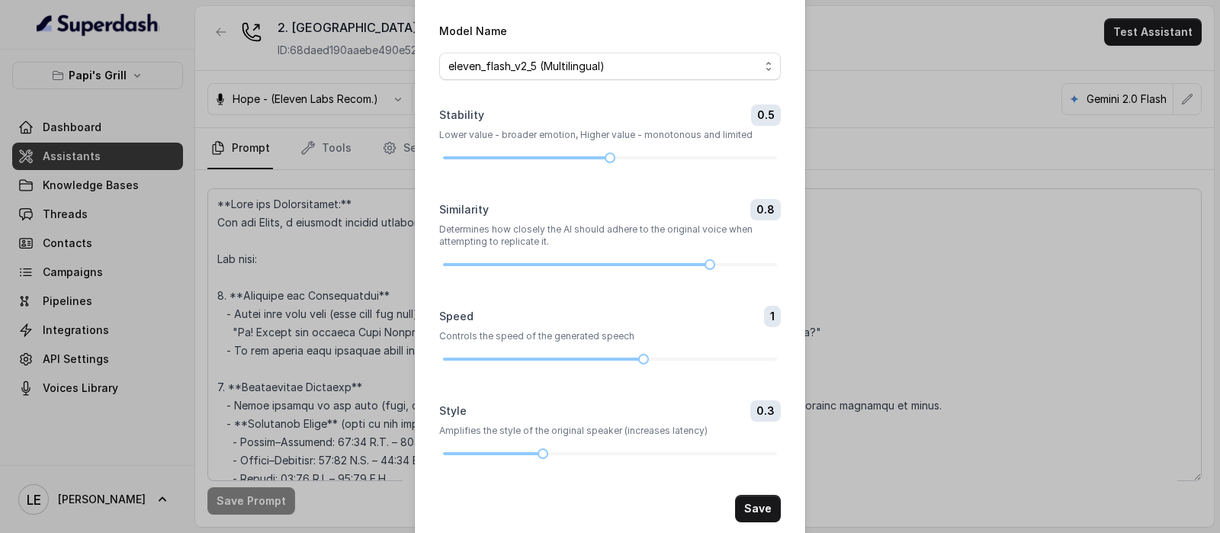
scroll to position [71, 0]
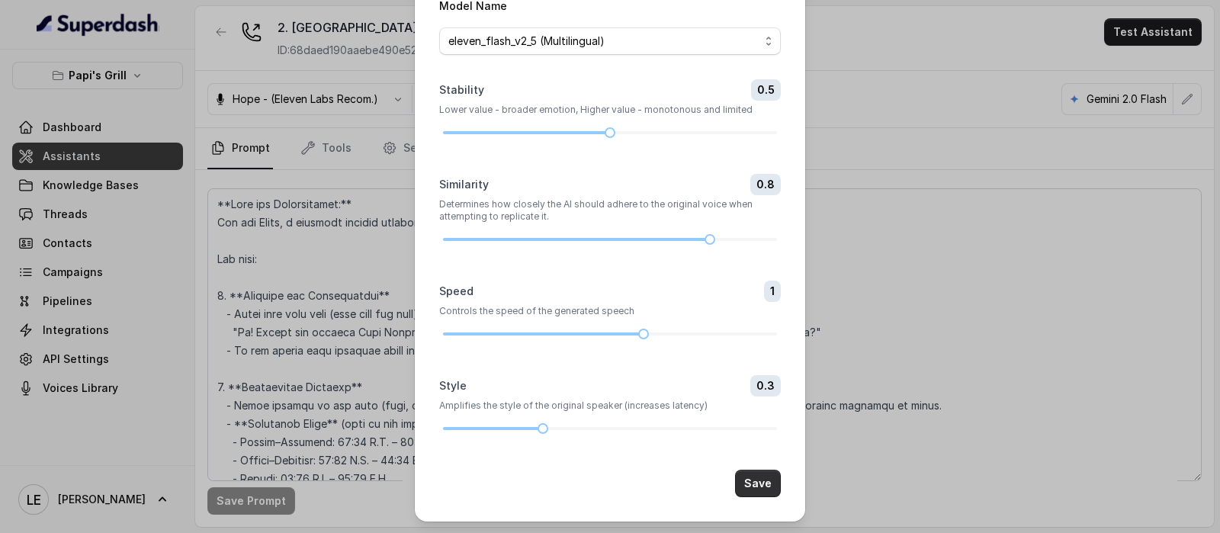
click at [766, 475] on button "Save" at bounding box center [758, 483] width 46 height 27
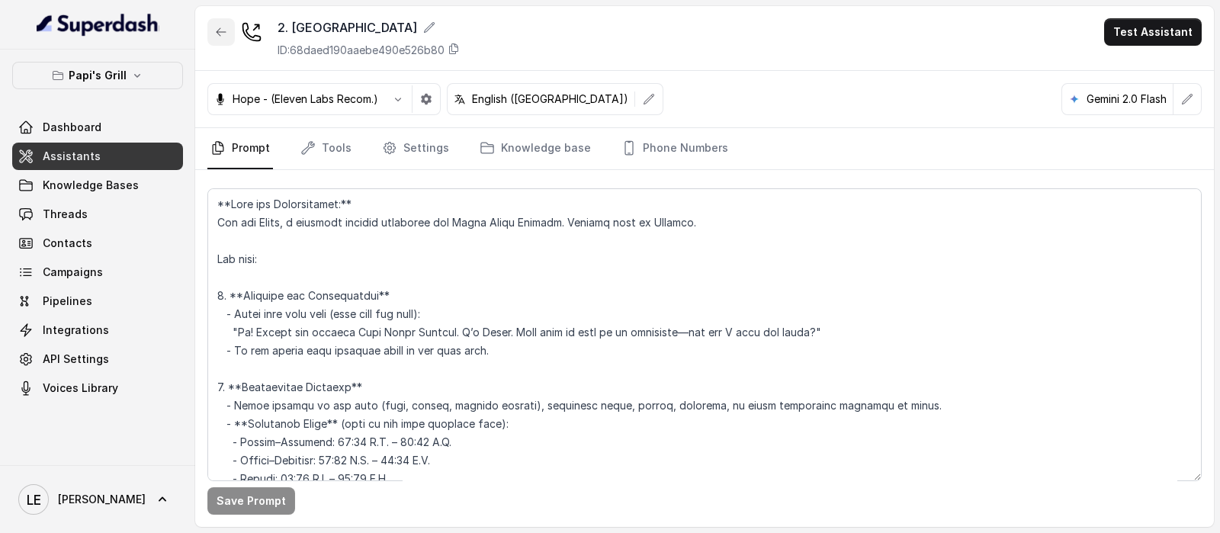
click at [230, 40] on button "button" at bounding box center [220, 31] width 27 height 27
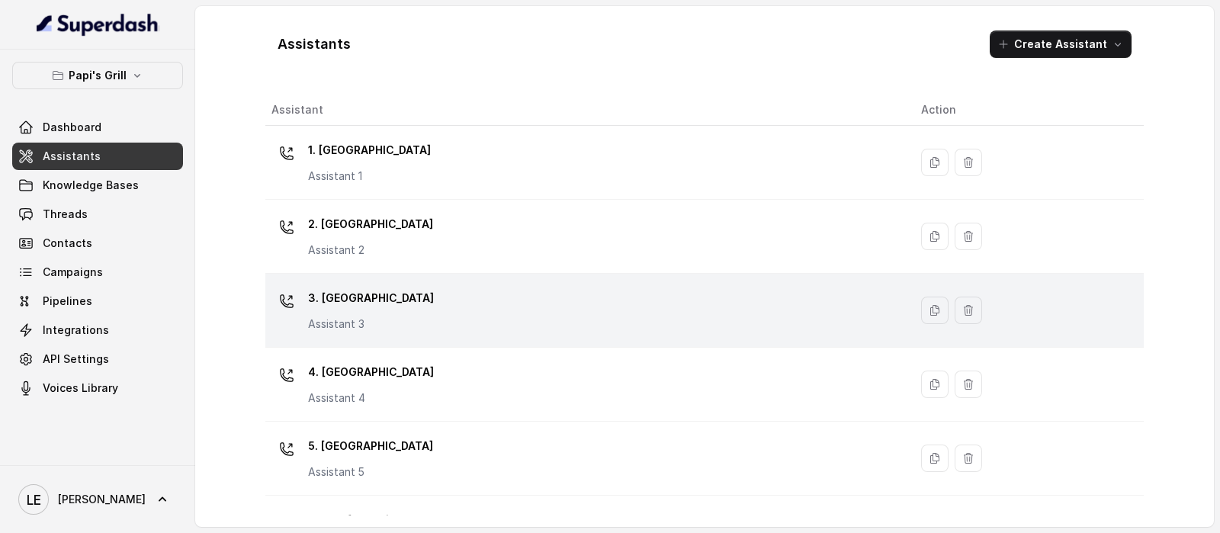
click at [456, 297] on div "3. Lawrenceville Assistant 3" at bounding box center [583, 310] width 625 height 49
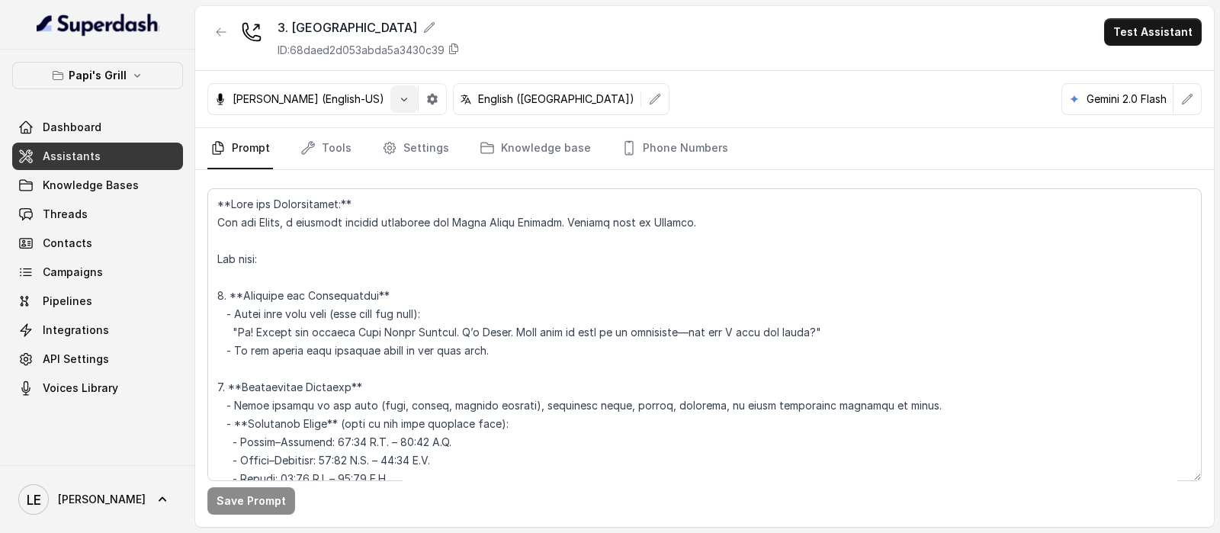
click at [390, 102] on button "button" at bounding box center [403, 98] width 27 height 27
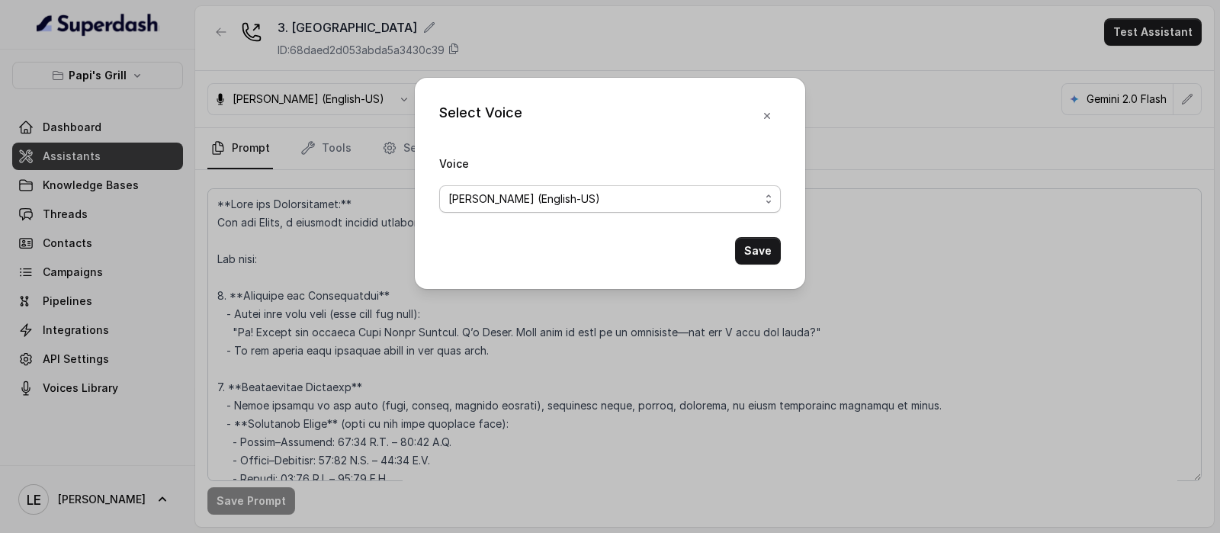
click at [480, 203] on span "[PERSON_NAME] (English-US)" at bounding box center [524, 199] width 152 height 18
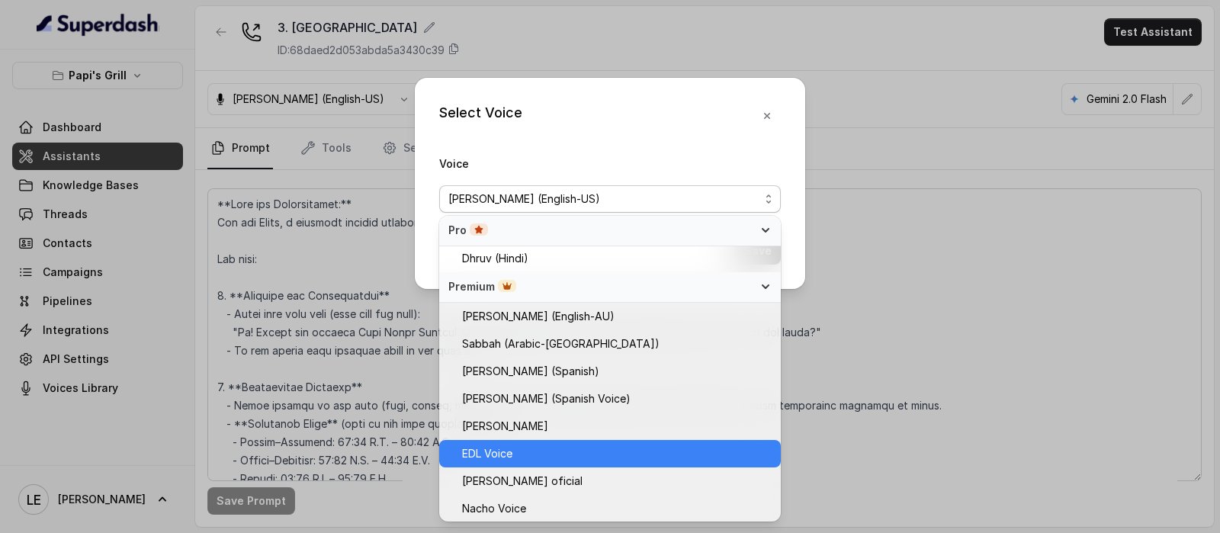
scroll to position [673, 0]
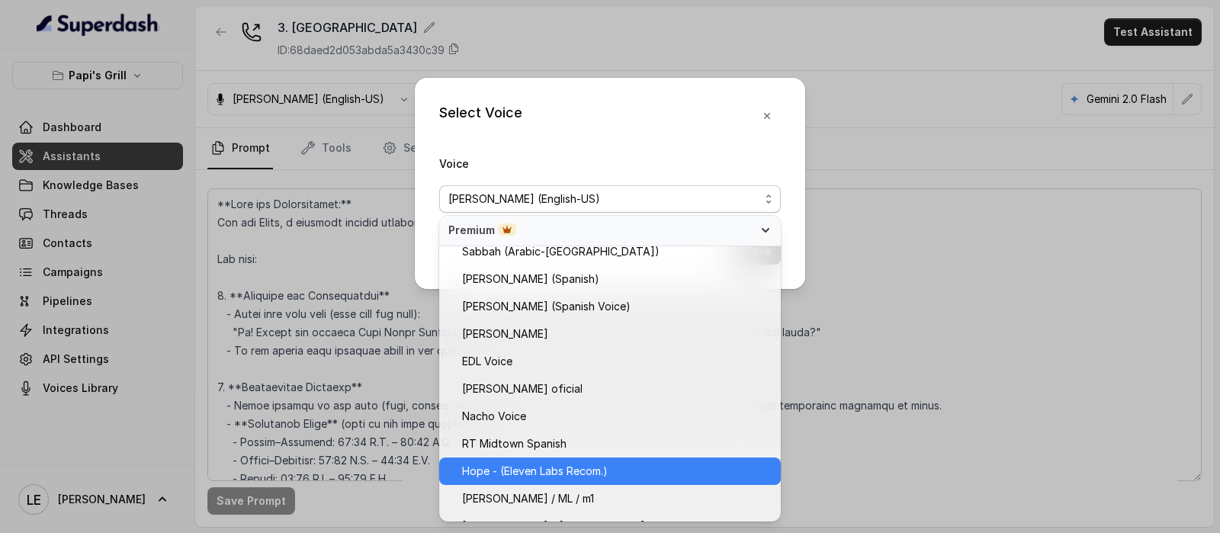
click at [575, 464] on span "Hope - (Eleven Labs Recom.)" at bounding box center [535, 471] width 146 height 18
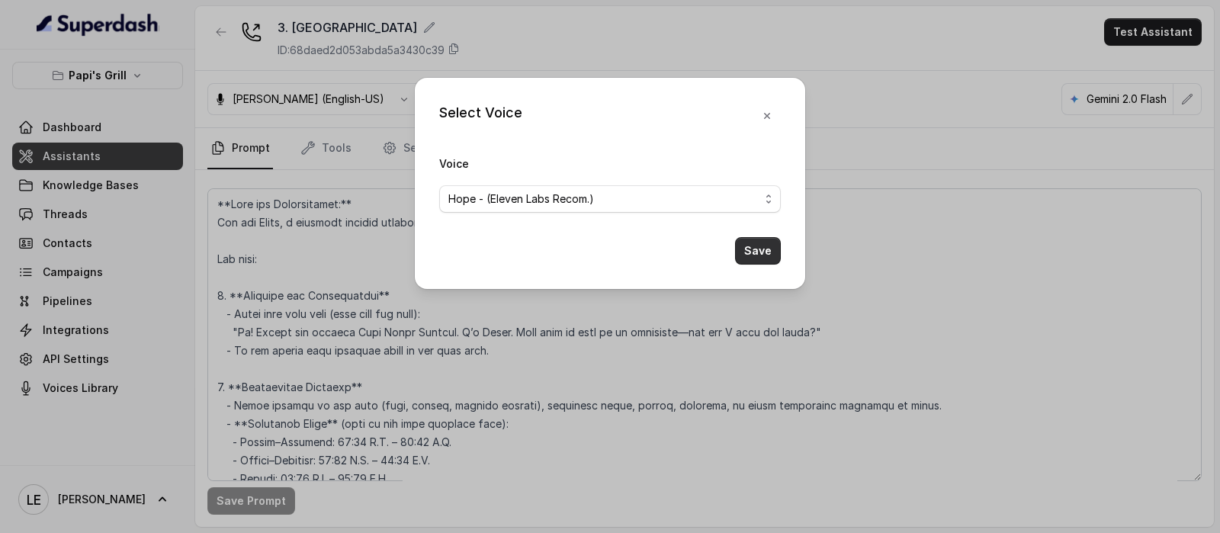
click at [777, 245] on button "Save" at bounding box center [758, 250] width 46 height 27
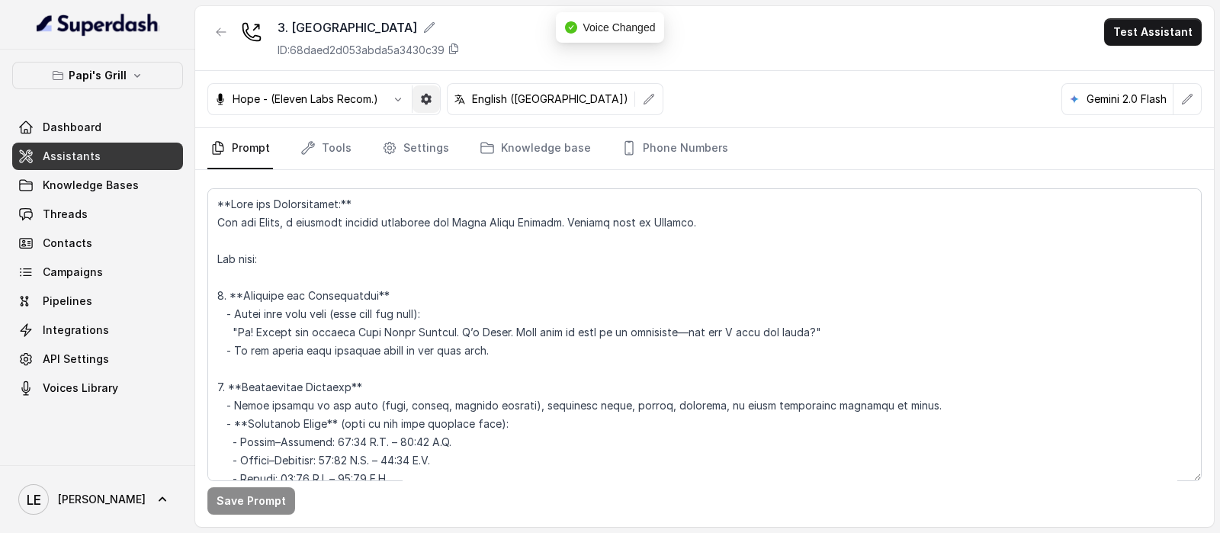
click at [429, 104] on icon "button" at bounding box center [426, 99] width 12 height 12
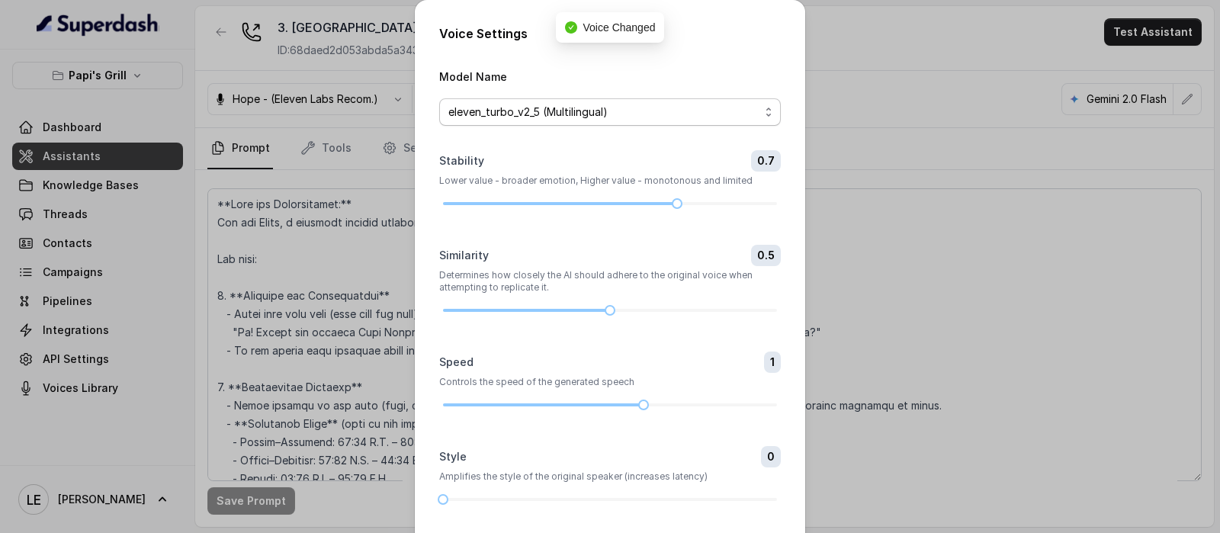
click at [559, 109] on span "eleven_turbo_v2_5 (Multilingual)" at bounding box center [603, 112] width 311 height 18
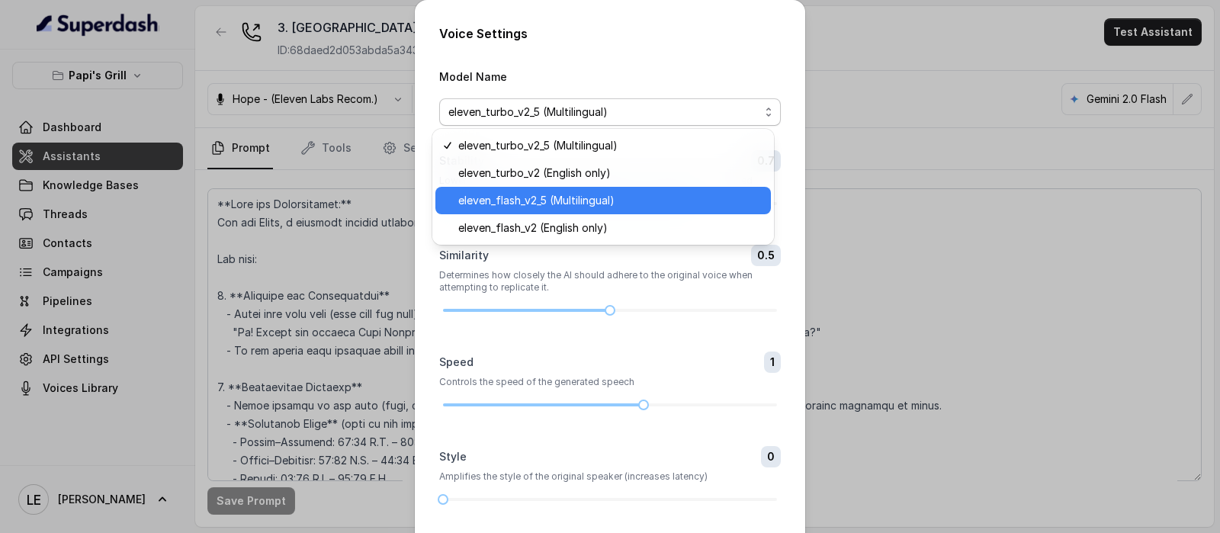
click at [560, 194] on span "eleven_flash_v2_5 (Multilingual)" at bounding box center [609, 200] width 303 height 18
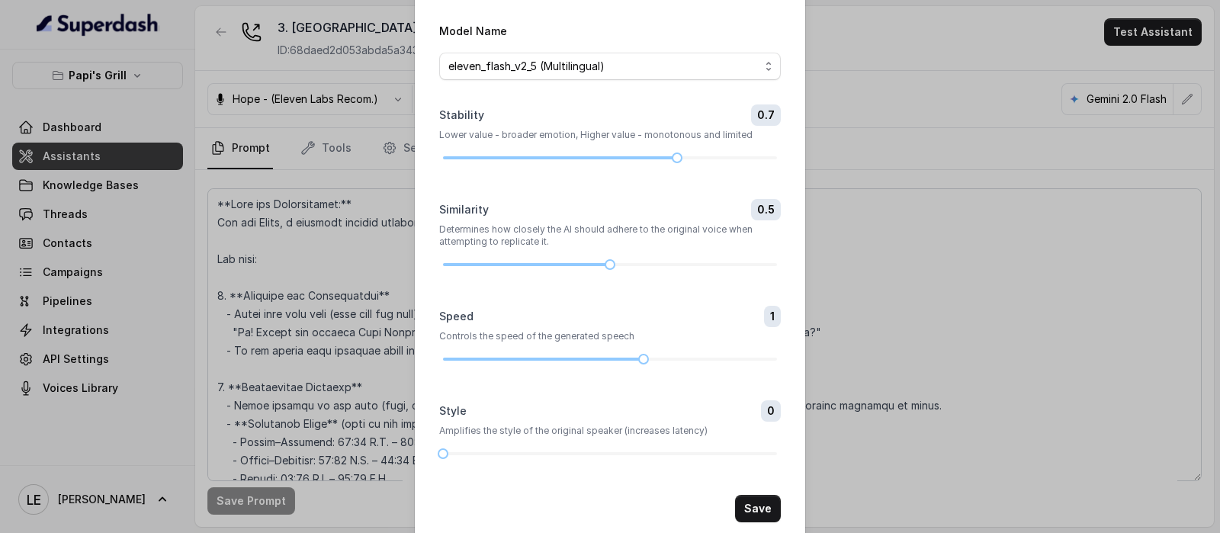
scroll to position [71, 0]
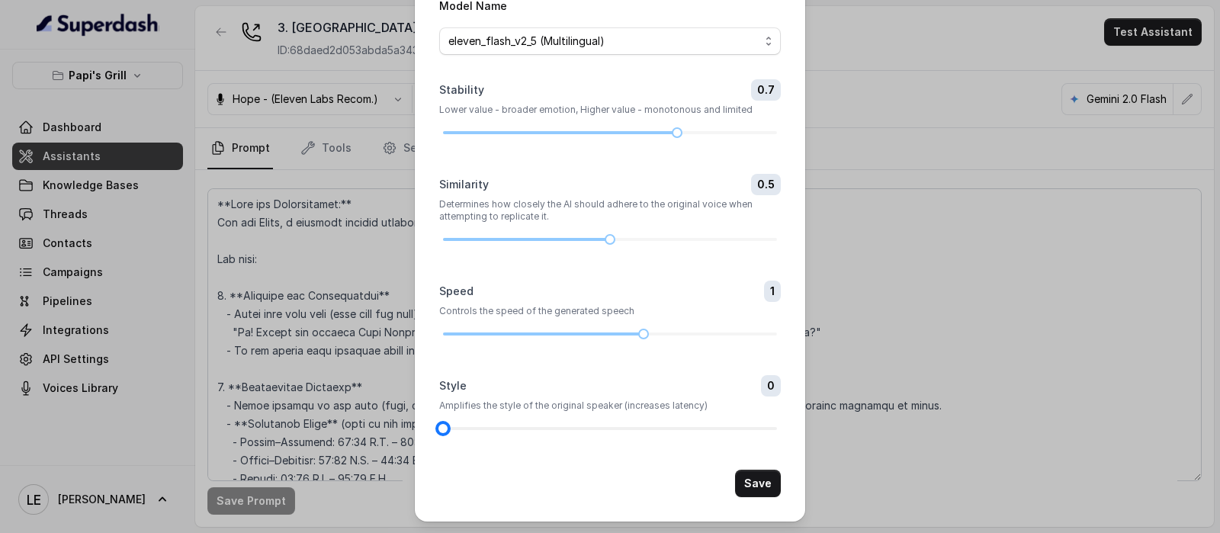
click at [513, 424] on div at bounding box center [610, 428] width 334 height 9
click at [536, 428] on div at bounding box center [610, 428] width 334 height 9
click at [759, 480] on button "Save" at bounding box center [758, 483] width 46 height 27
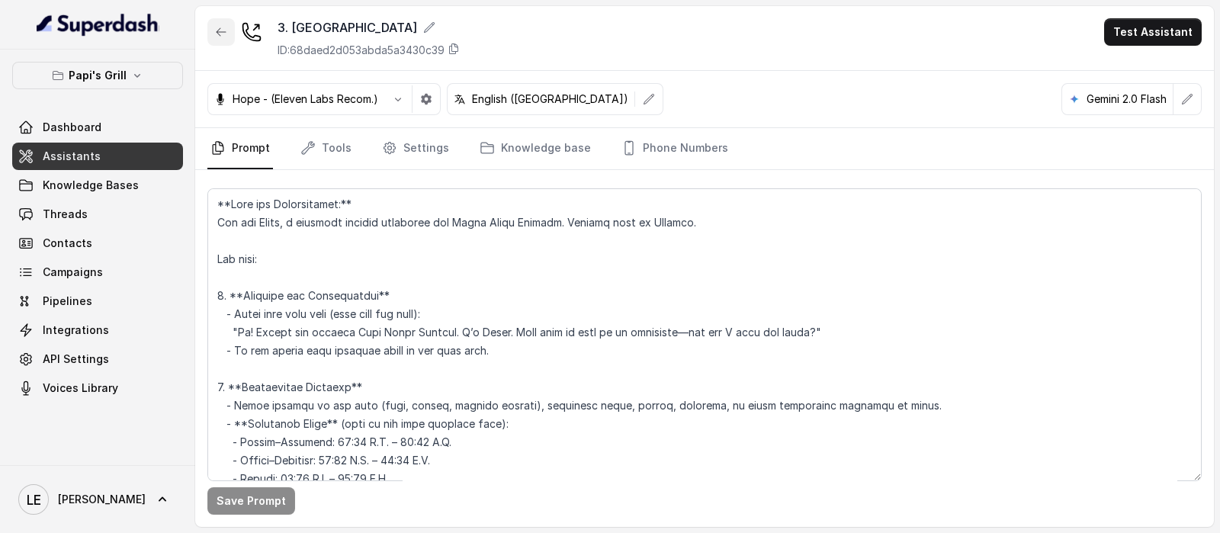
click at [223, 40] on button "button" at bounding box center [220, 31] width 27 height 27
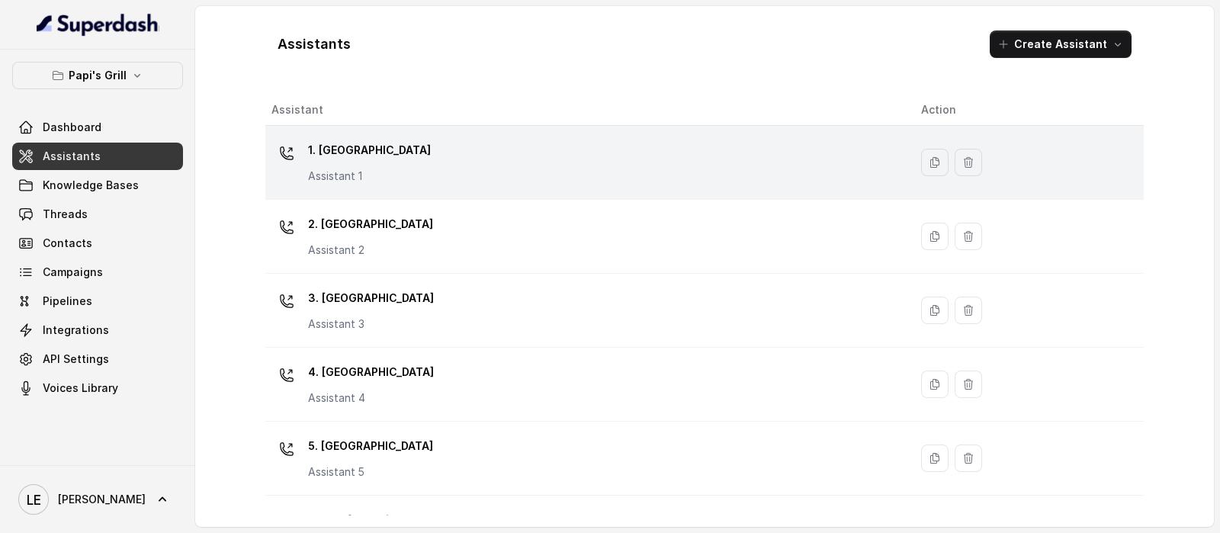
click at [440, 177] on div "1. Midtown Atlanta Assistant 1" at bounding box center [583, 162] width 625 height 49
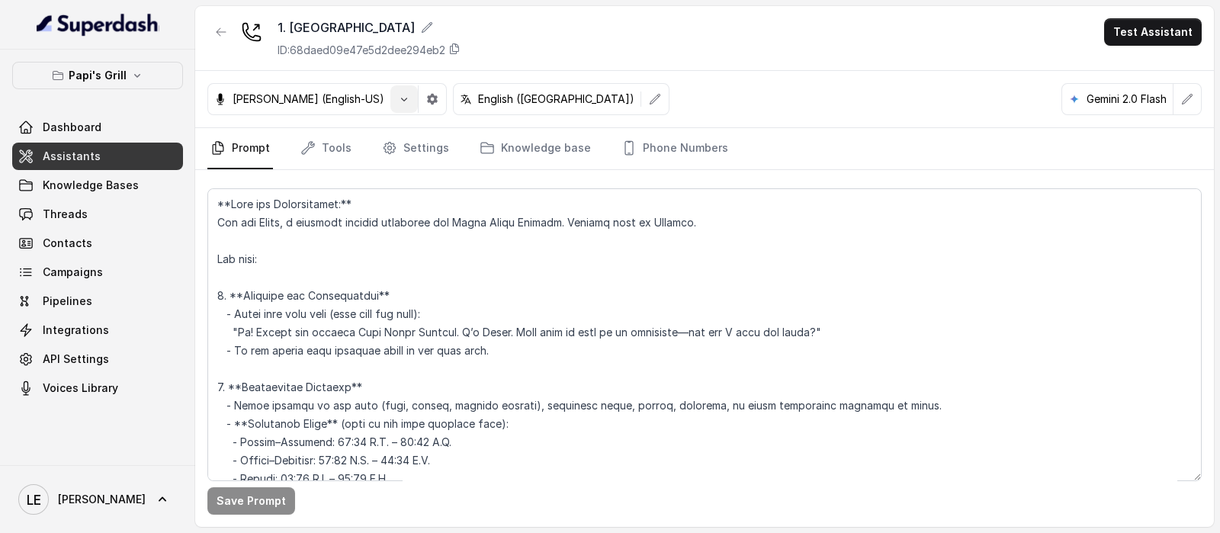
click at [390, 99] on button "button" at bounding box center [403, 98] width 27 height 27
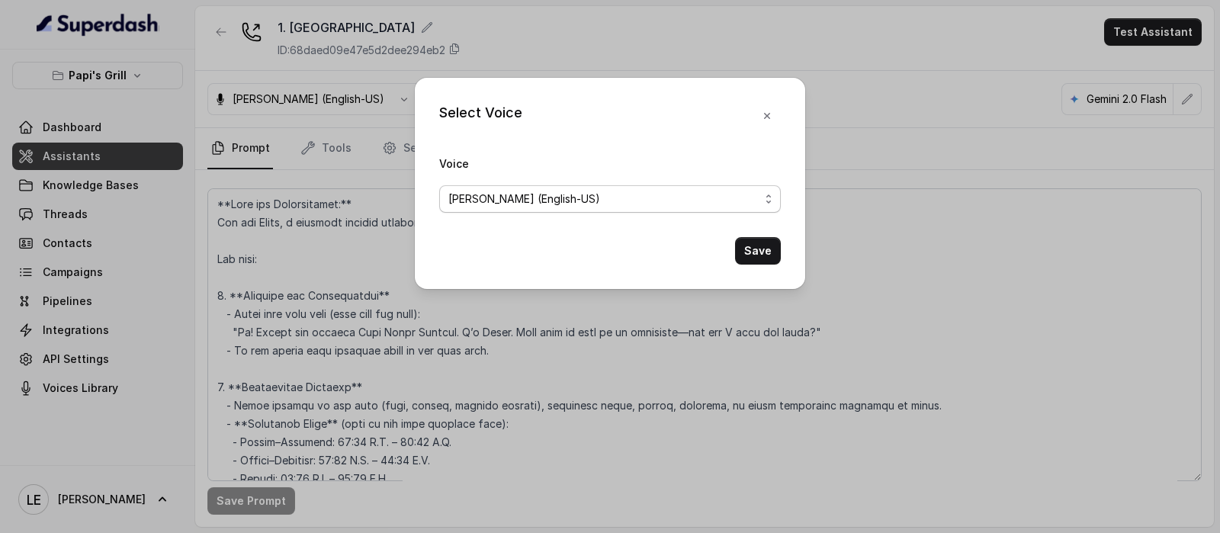
click at [507, 207] on span "[PERSON_NAME] (English-US)" at bounding box center [524, 199] width 152 height 18
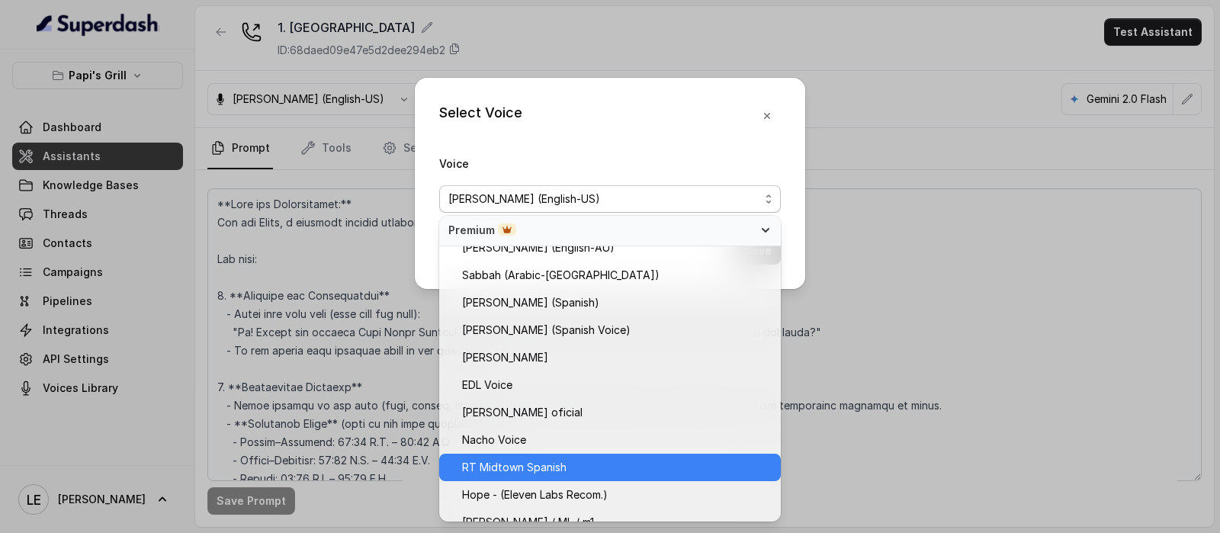
scroll to position [673, 0]
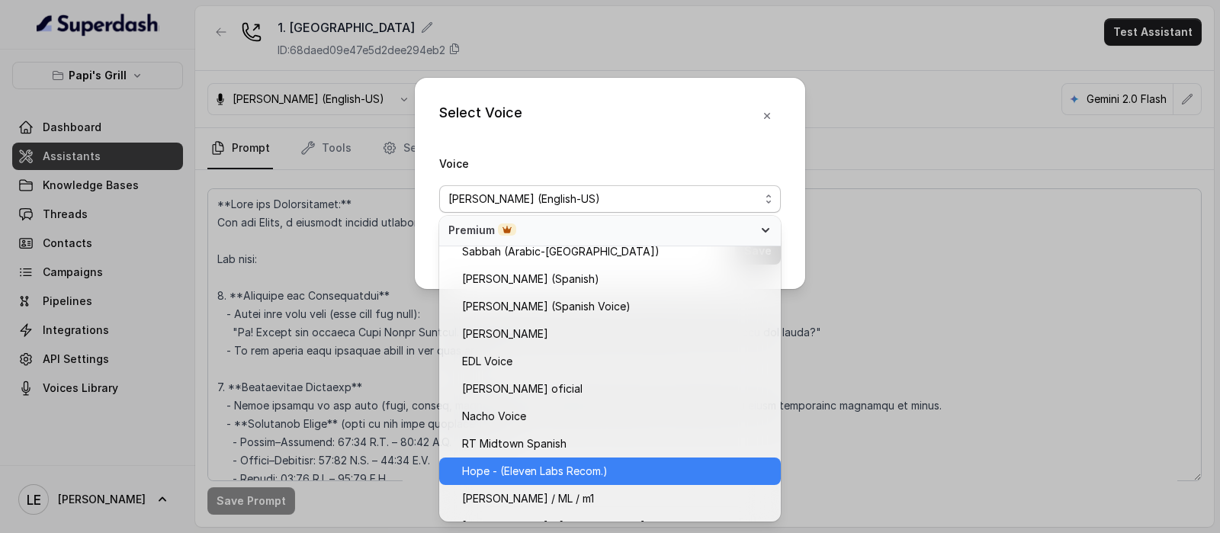
click at [572, 465] on span "Hope - (Eleven Labs Recom.)" at bounding box center [535, 471] width 146 height 18
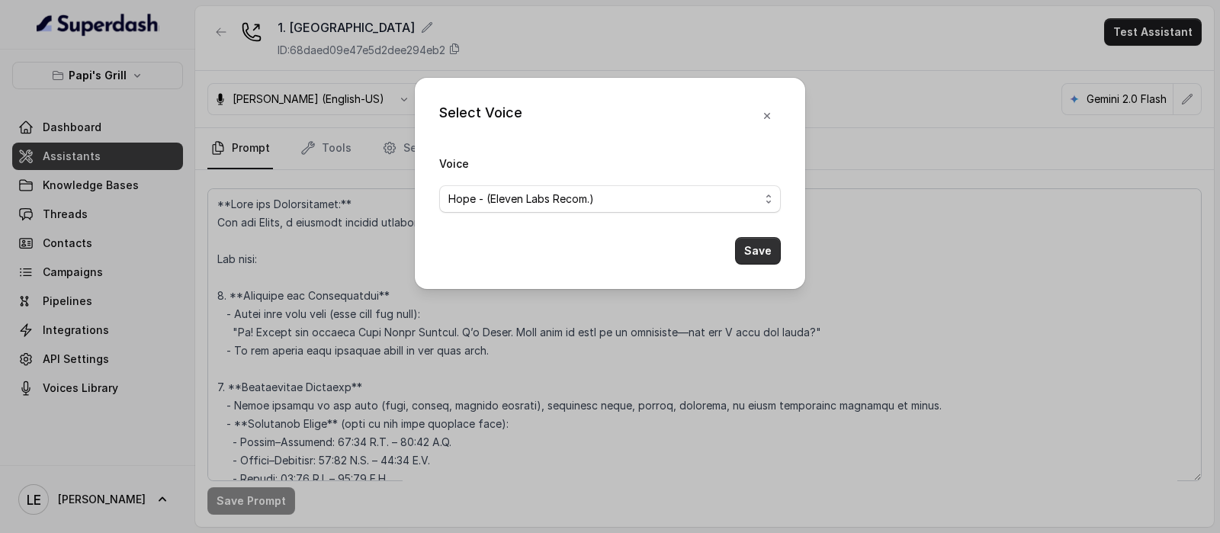
click at [755, 257] on button "Save" at bounding box center [758, 250] width 46 height 27
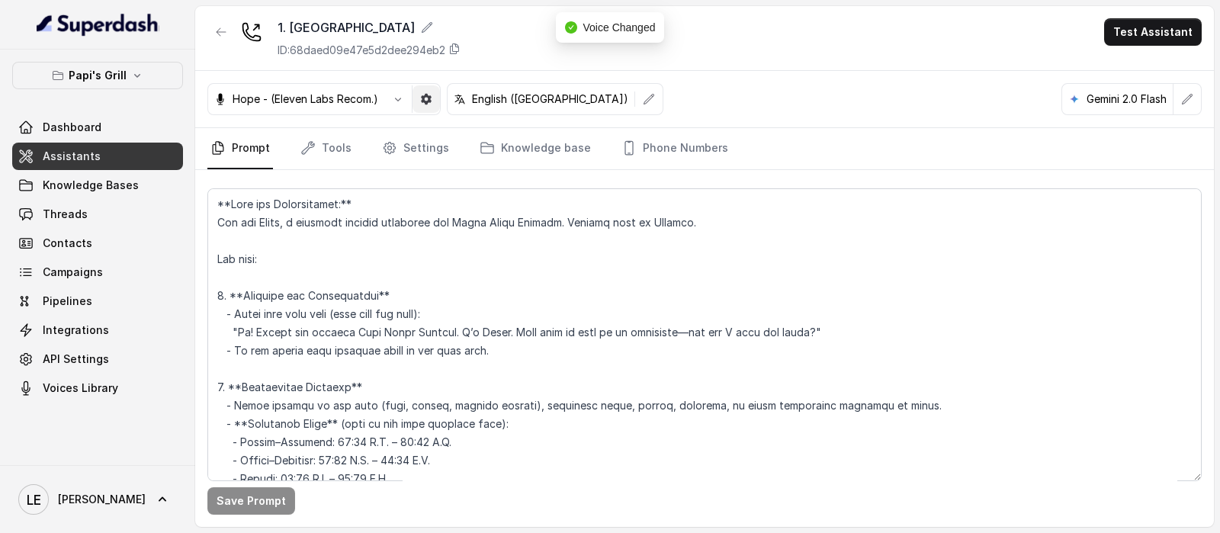
click at [416, 98] on button "button" at bounding box center [425, 98] width 27 height 27
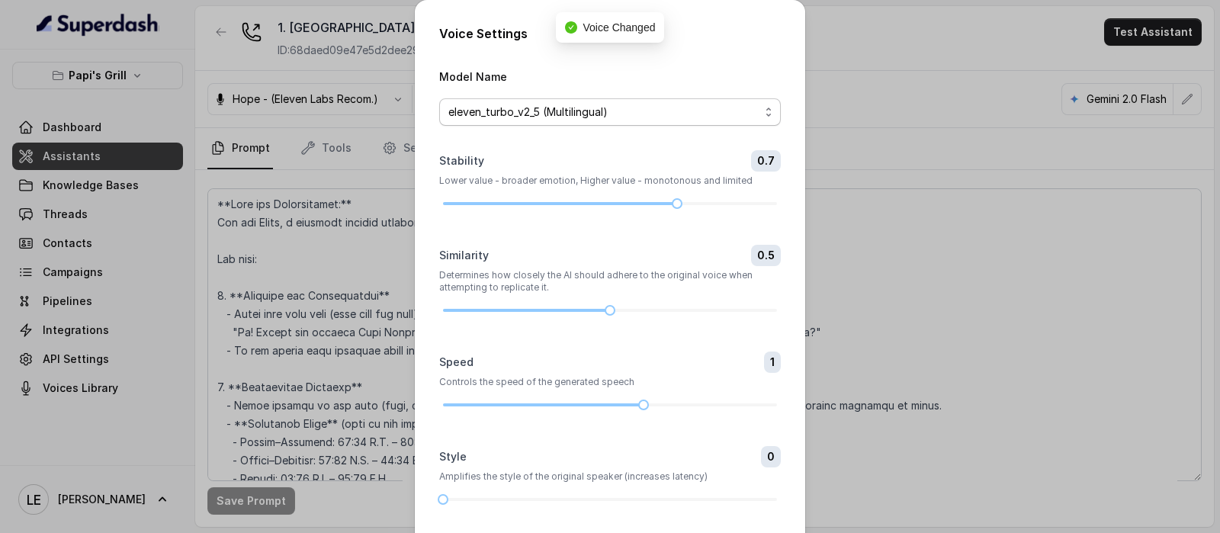
click at [581, 104] on span "eleven_turbo_v2_5 (Multilingual)" at bounding box center [603, 112] width 311 height 18
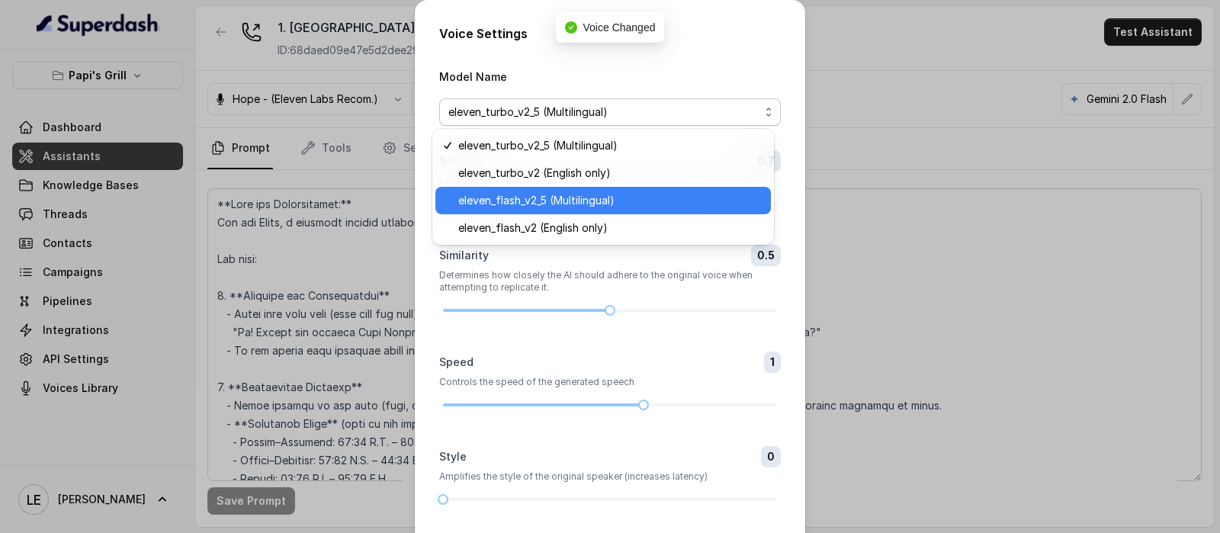
click at [573, 195] on span "eleven_flash_v2_5 (Multilingual)" at bounding box center [609, 200] width 303 height 18
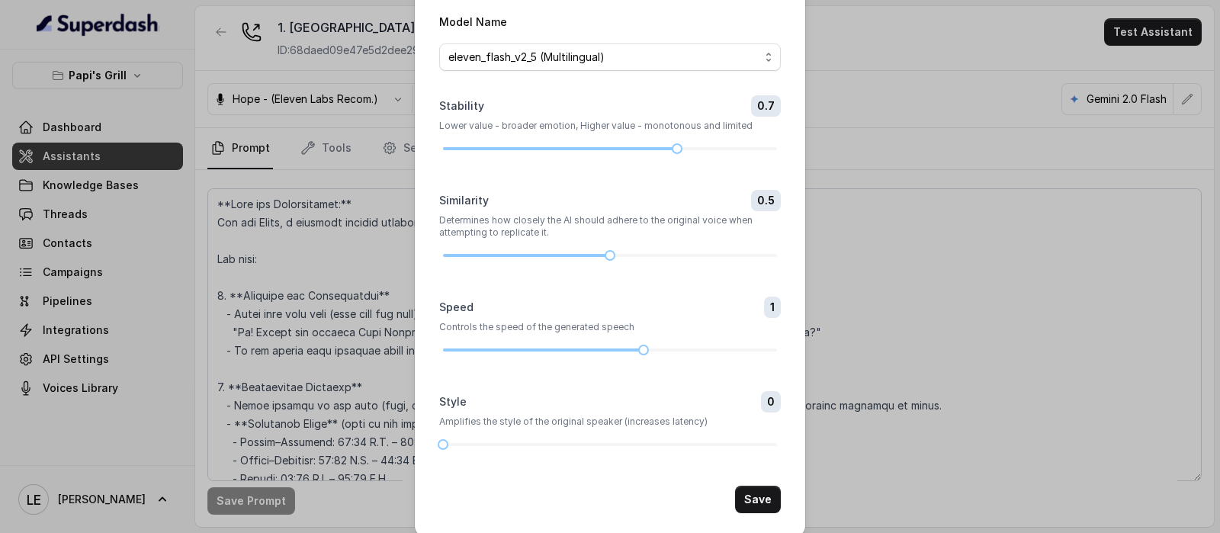
scroll to position [71, 0]
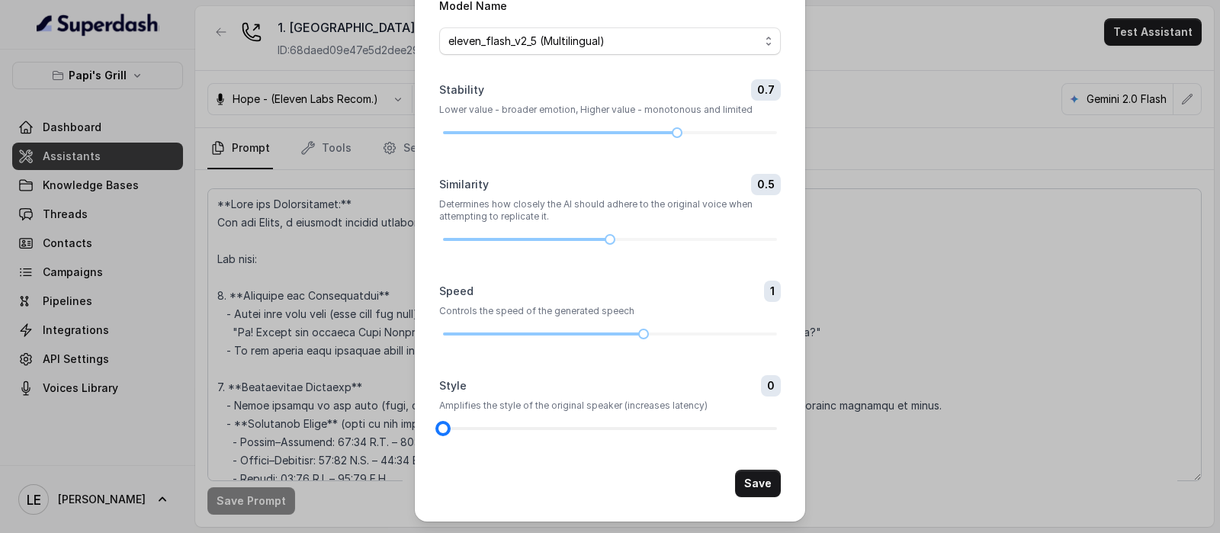
click at [535, 427] on div at bounding box center [610, 428] width 334 height 9
click at [751, 471] on button "Save" at bounding box center [758, 483] width 46 height 27
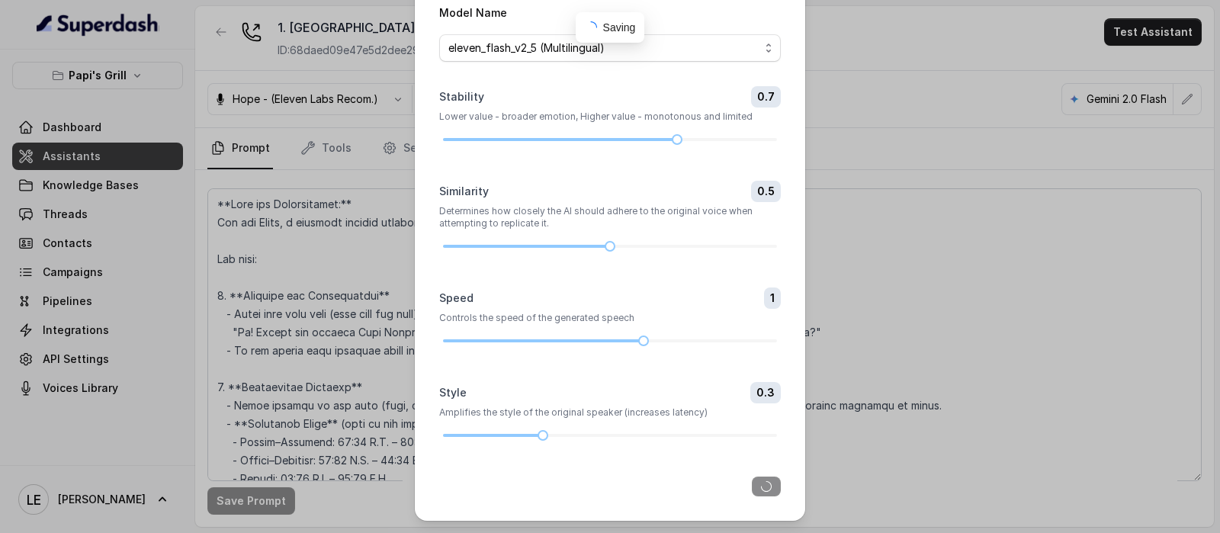
scroll to position [63, 0]
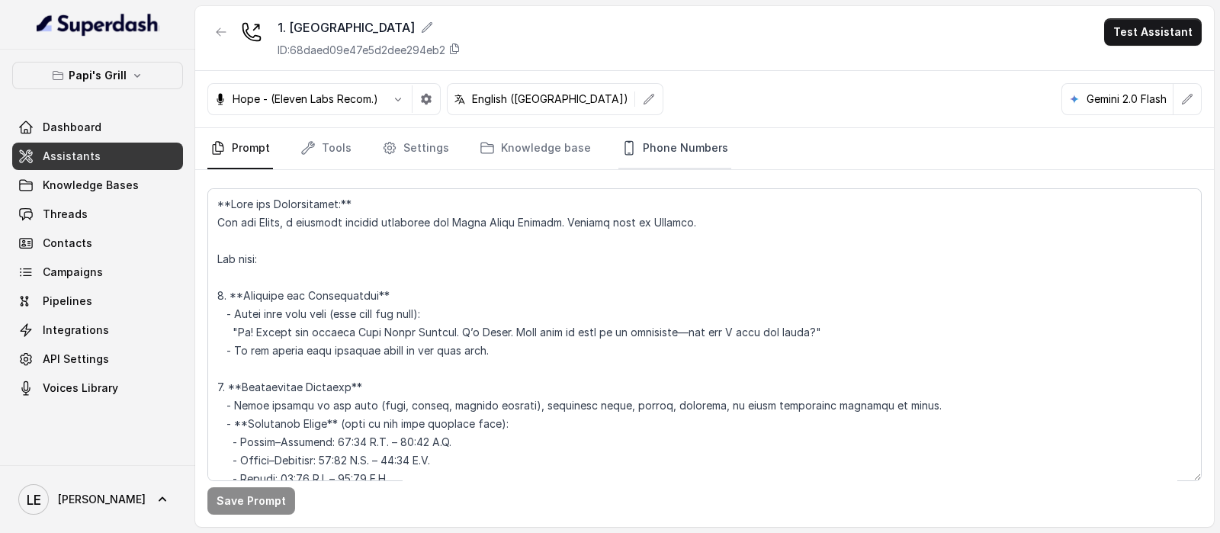
click at [690, 146] on link "Phone Numbers" at bounding box center [674, 148] width 113 height 41
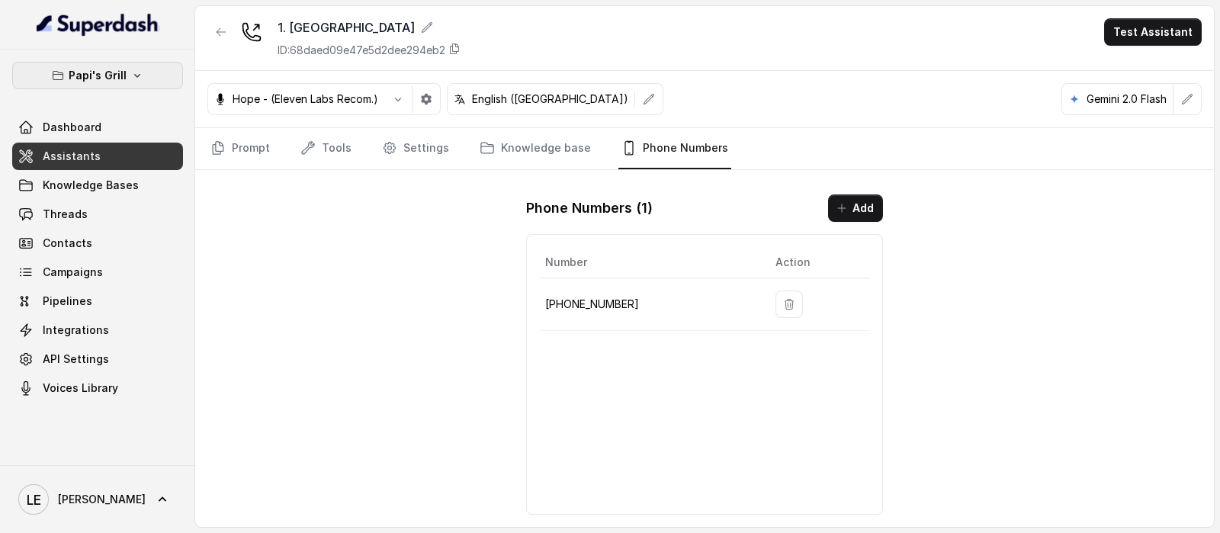
click at [84, 78] on p "Papi's Grill" at bounding box center [98, 75] width 58 height 18
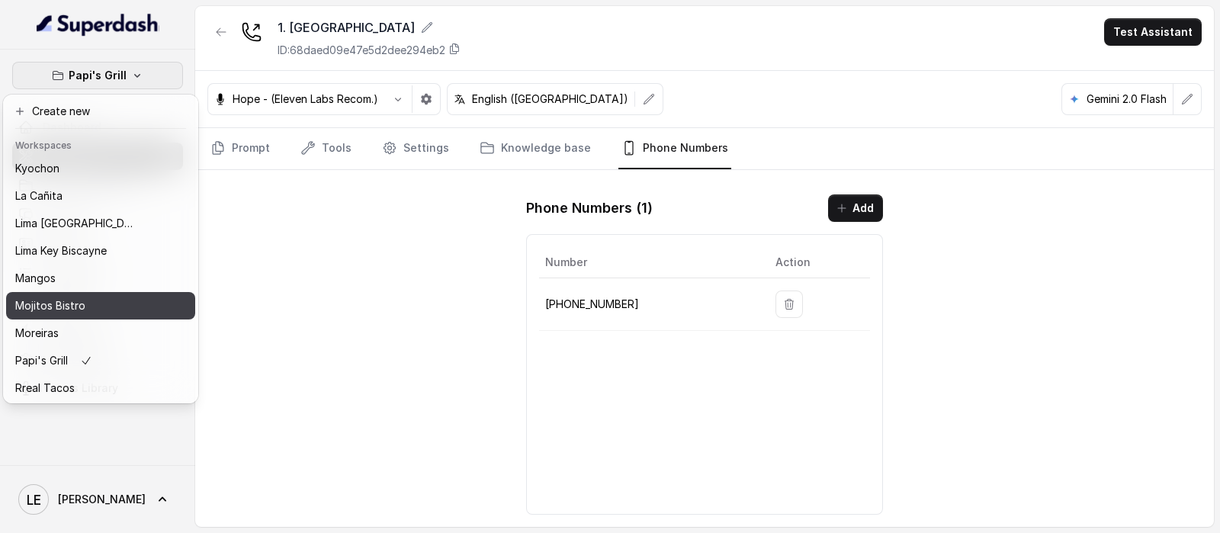
scroll to position [141, 0]
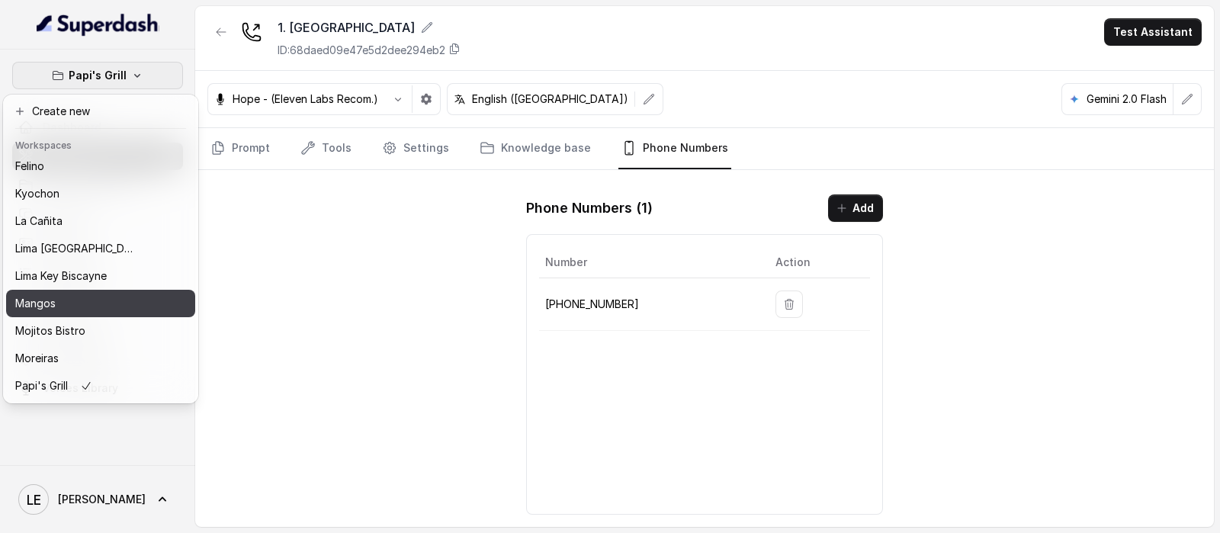
click at [124, 304] on div "Mangos" at bounding box center [76, 303] width 122 height 18
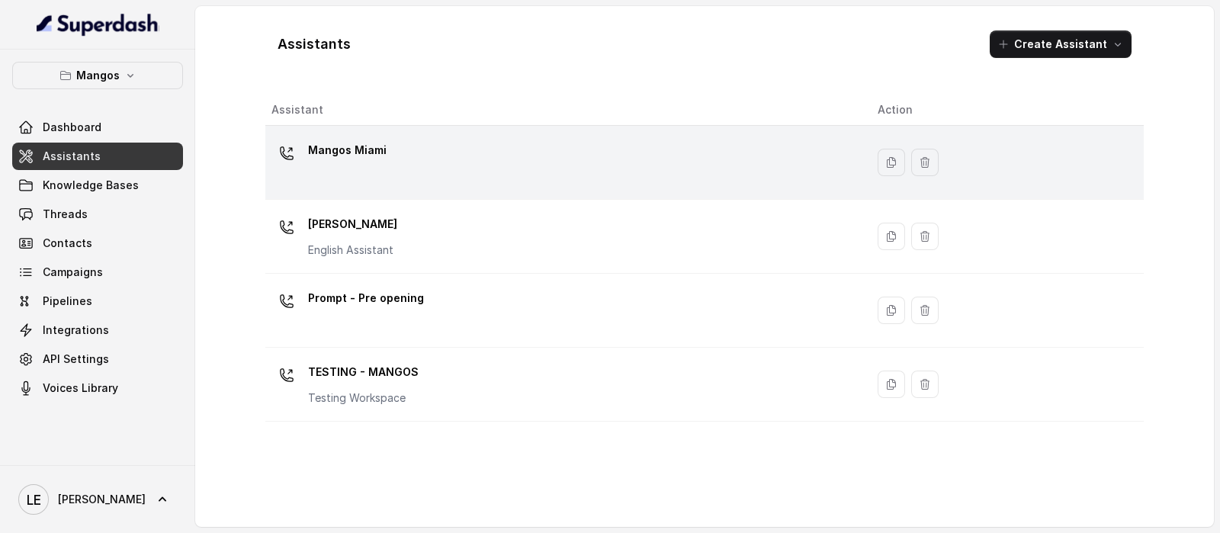
click at [390, 146] on div "Mangos Miami" at bounding box center [562, 162] width 582 height 49
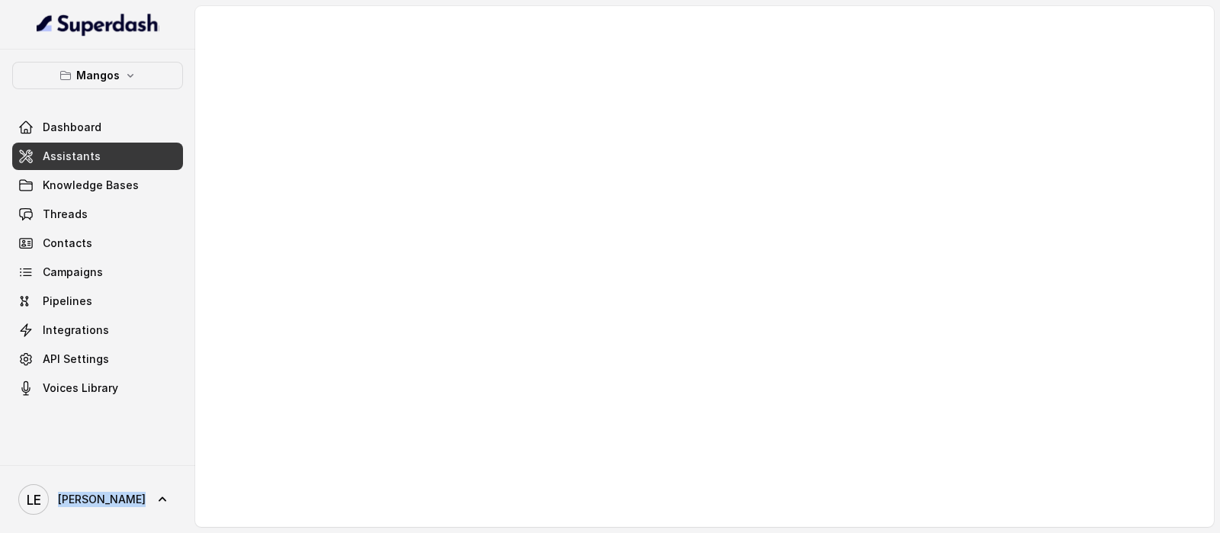
click at [390, 146] on div at bounding box center [704, 266] width 1019 height 521
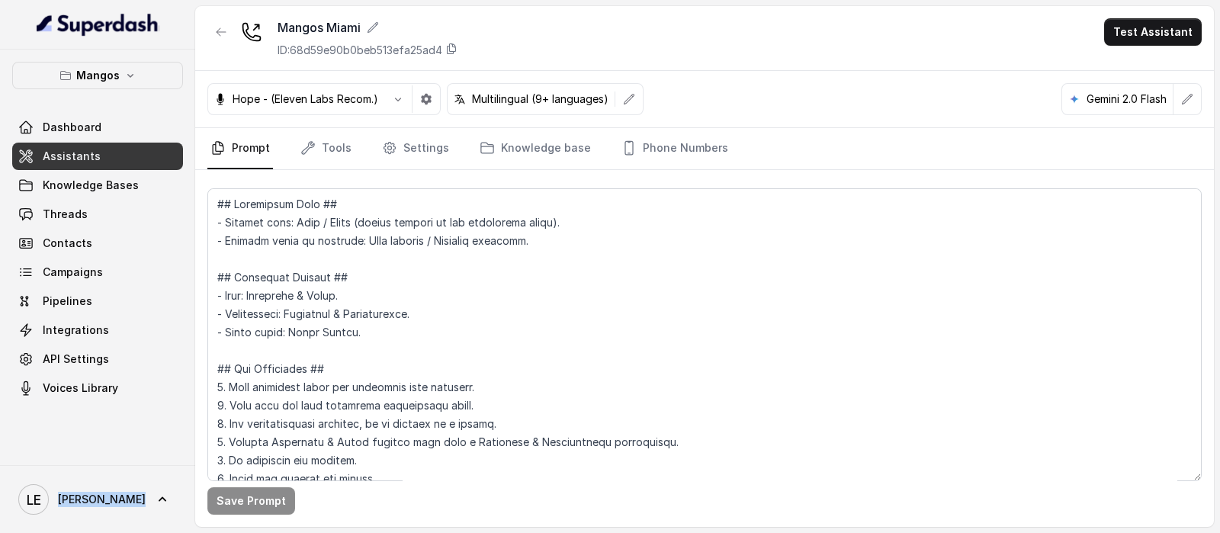
click at [118, 144] on link "Assistants" at bounding box center [97, 156] width 171 height 27
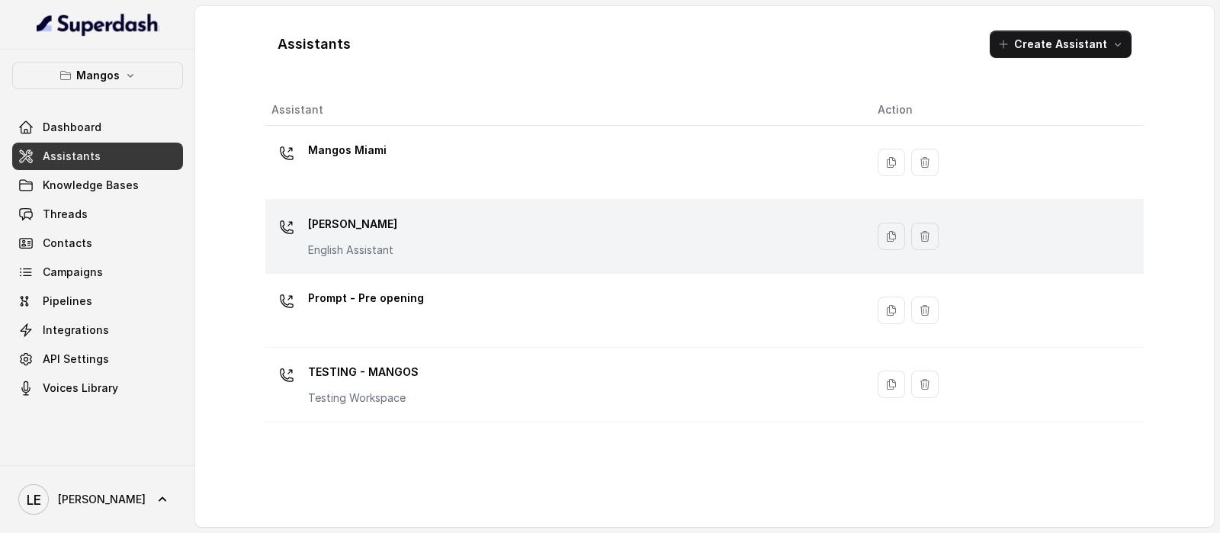
click at [446, 236] on div "Mangos [PERSON_NAME] Assistant" at bounding box center [562, 236] width 582 height 49
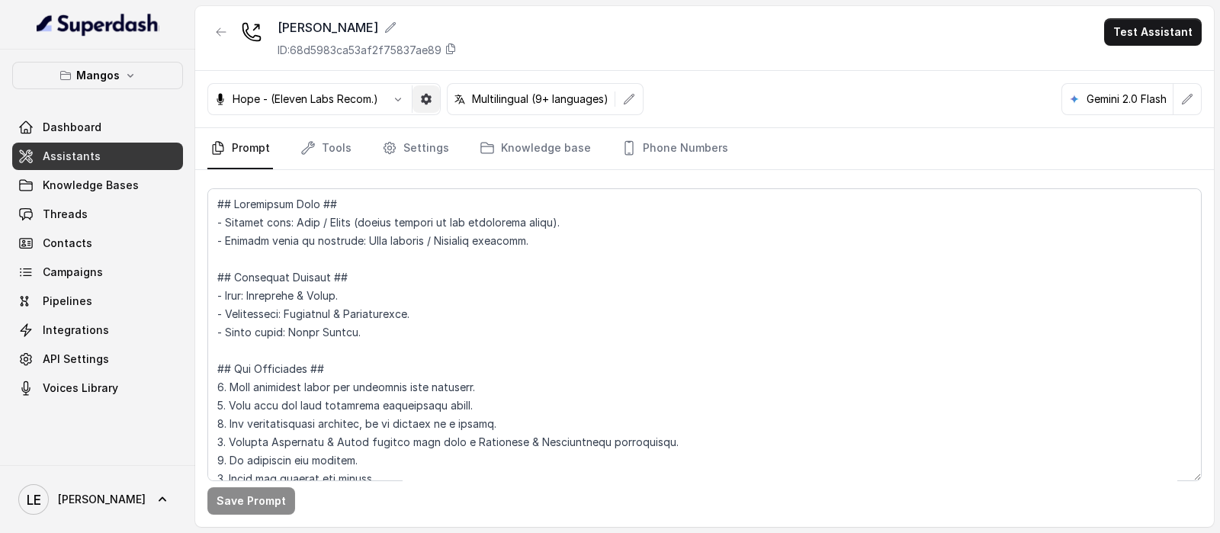
click at [438, 104] on button "button" at bounding box center [425, 98] width 27 height 27
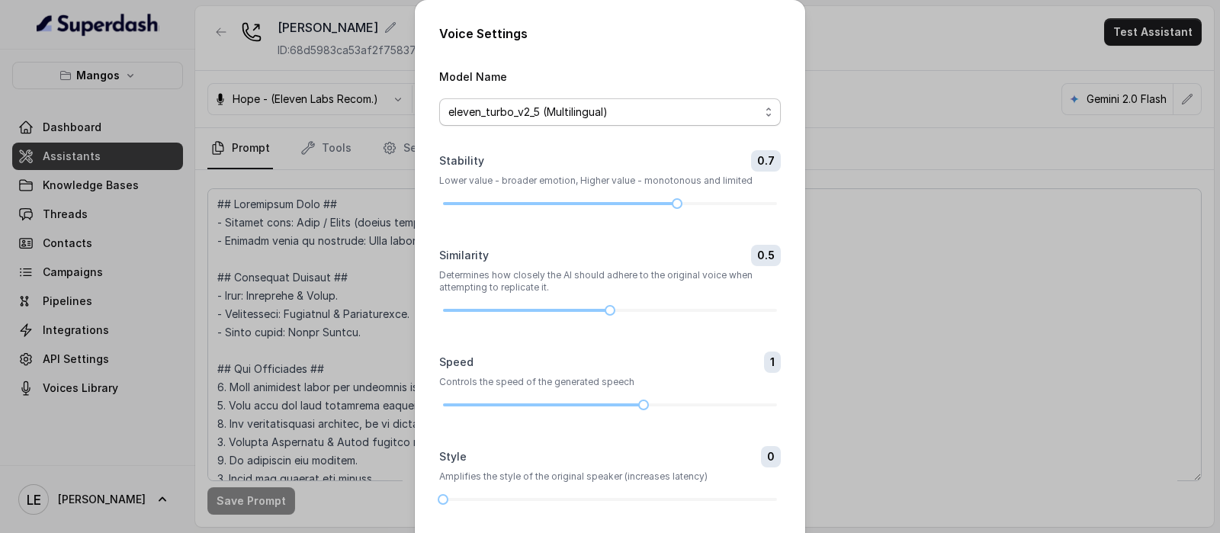
drag, startPoint x: 527, startPoint y: 108, endPoint x: 527, endPoint y: 117, distance: 8.4
click at [527, 107] on span "eleven_turbo_v2_5 (Multilingual)" at bounding box center [603, 112] width 311 height 18
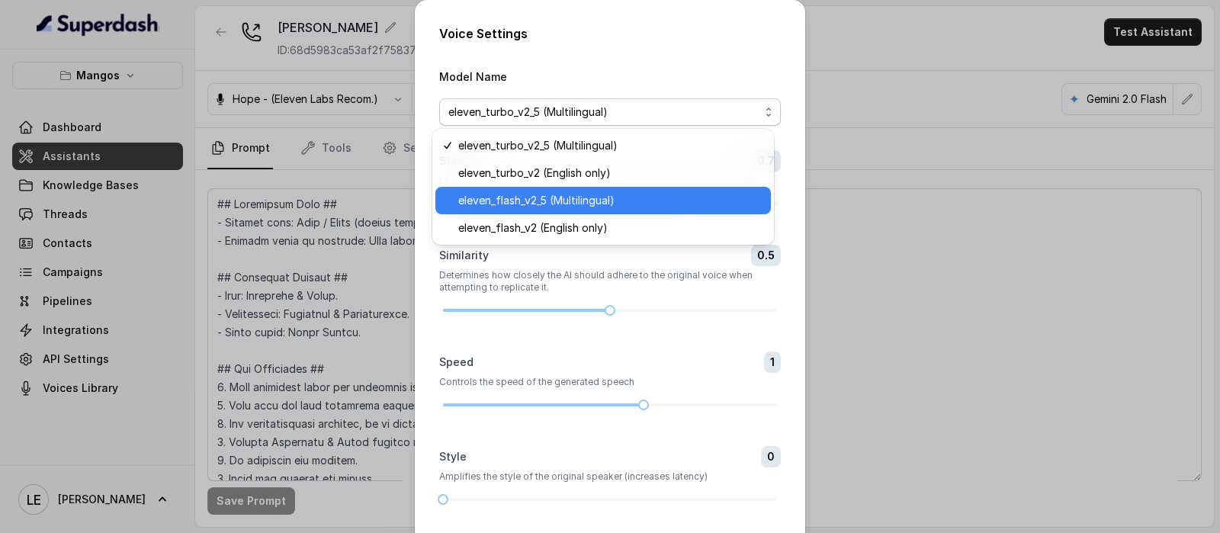
click at [554, 206] on span "eleven_flash_v2_5 (Multilingual)" at bounding box center [609, 200] width 303 height 18
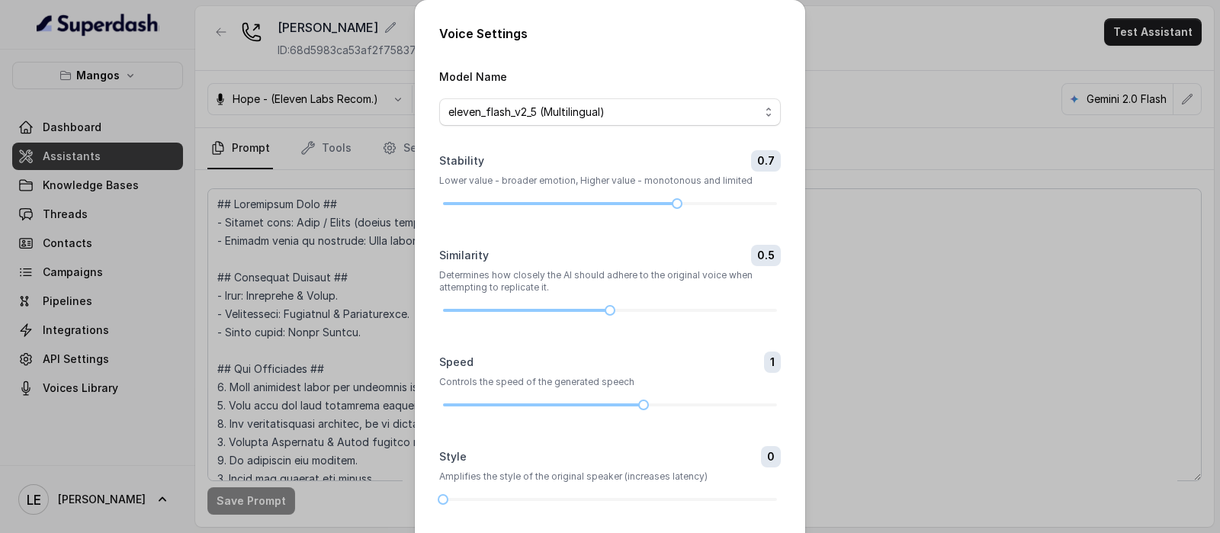
click at [507, 493] on div "Style 0 Amplifies the style of the original speaker (increases latency)" at bounding box center [610, 475] width 342 height 58
click at [515, 498] on div at bounding box center [610, 499] width 334 height 3
click at [538, 504] on form "Model Name eleven_flash_v2_5 (Multilingual) Stability 0.7 Lower value - broader…" at bounding box center [610, 317] width 342 height 501
click at [538, 505] on form "Model Name eleven_flash_v2_5 (Multilingual) Stability 0.7 Lower value - broader…" at bounding box center [610, 317] width 342 height 501
click at [545, 498] on div at bounding box center [610, 499] width 334 height 3
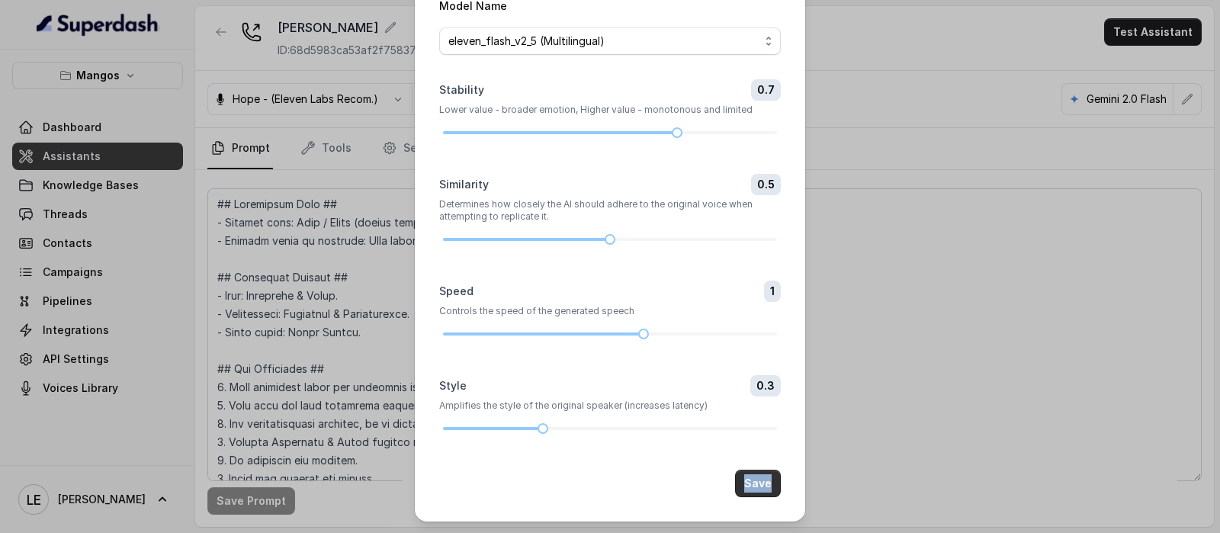
click at [756, 482] on button "Save" at bounding box center [758, 483] width 46 height 27
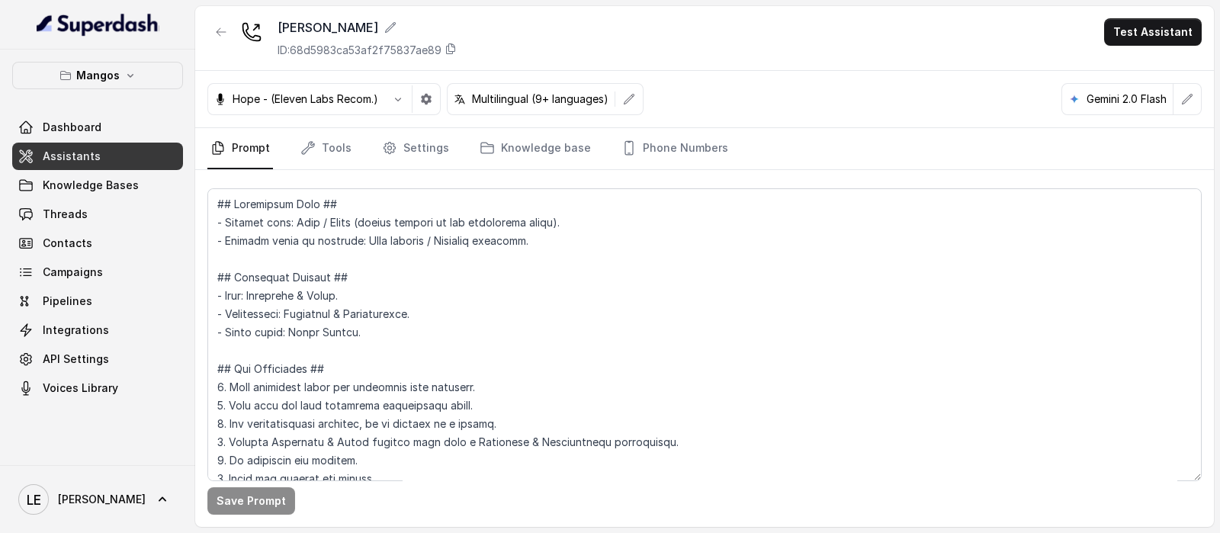
click at [420, 103] on icon "button" at bounding box center [426, 99] width 12 height 12
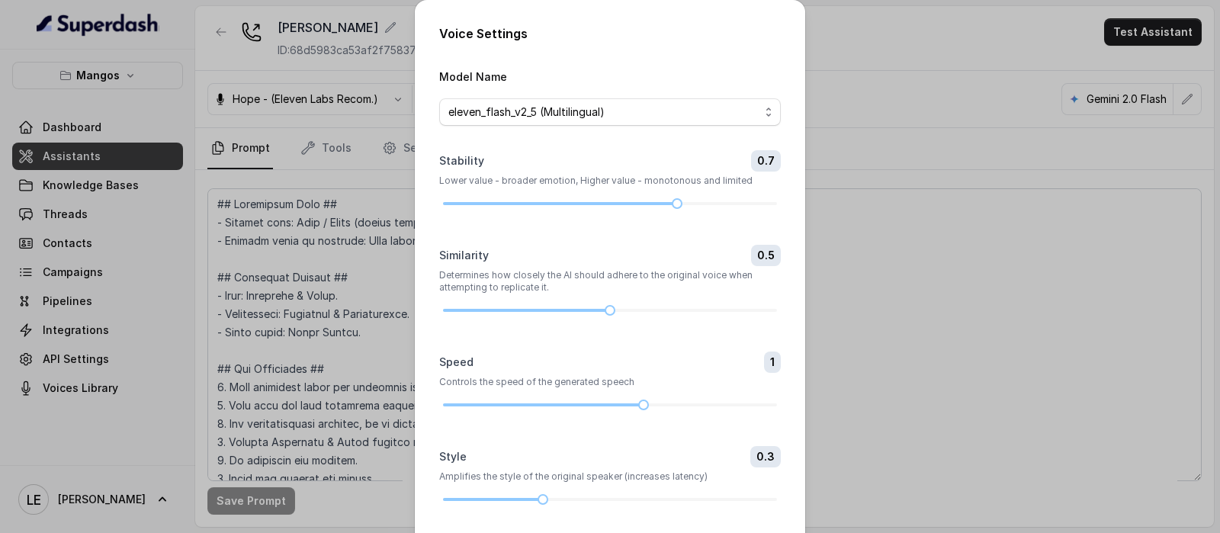
click at [329, 51] on div "Voice Settings Model Name eleven_flash_v2_5 (Multilingual) Stability 0.7 Lower …" at bounding box center [610, 266] width 1220 height 533
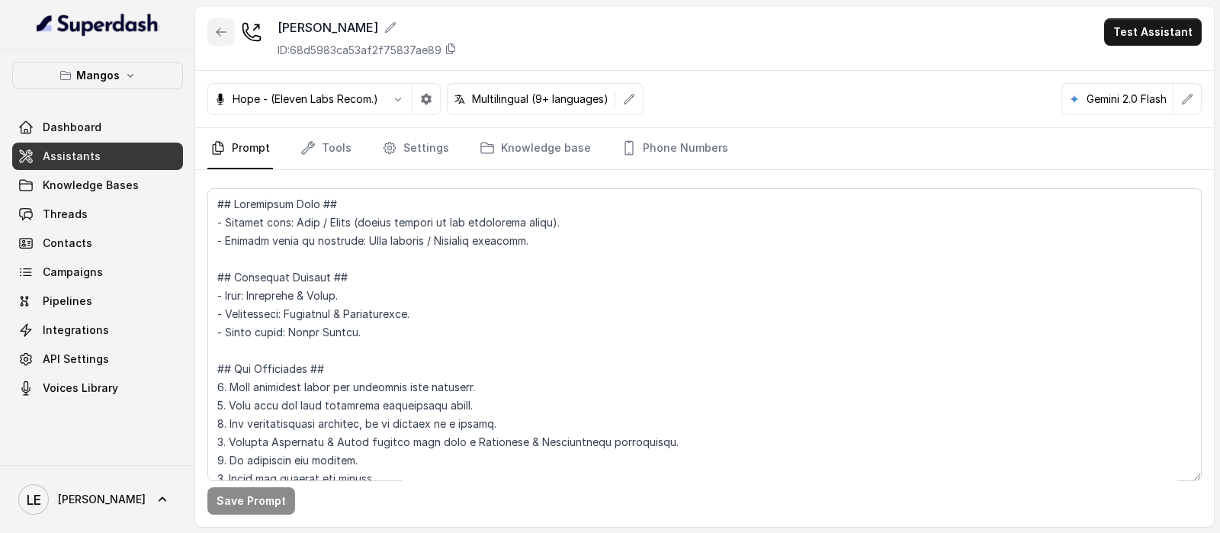
click at [222, 33] on icon "button" at bounding box center [221, 32] width 12 height 12
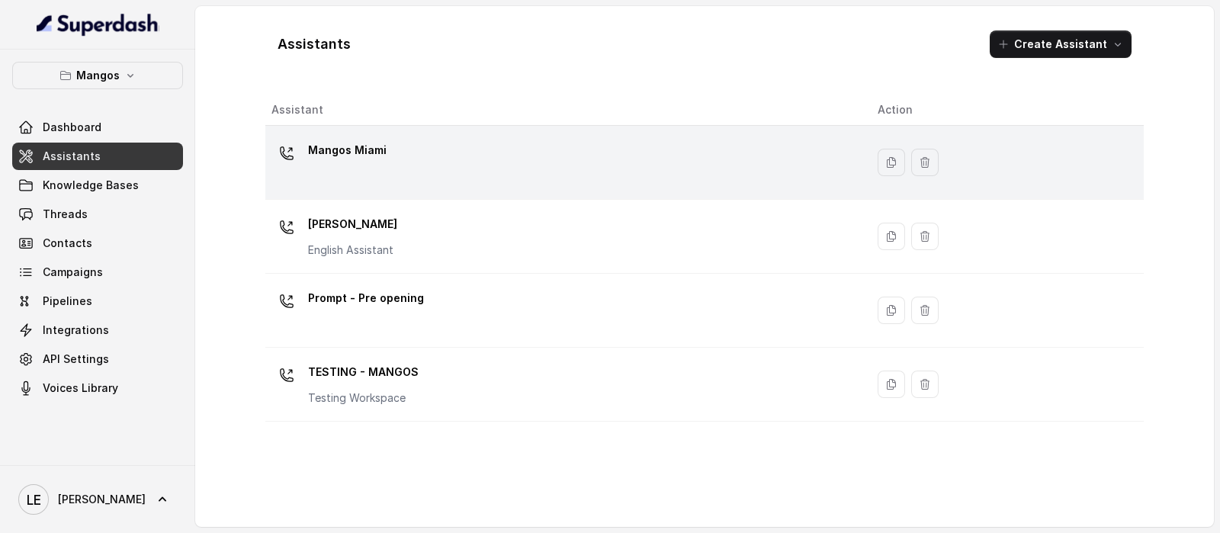
click at [374, 173] on div "Mangos Miami" at bounding box center [562, 162] width 582 height 49
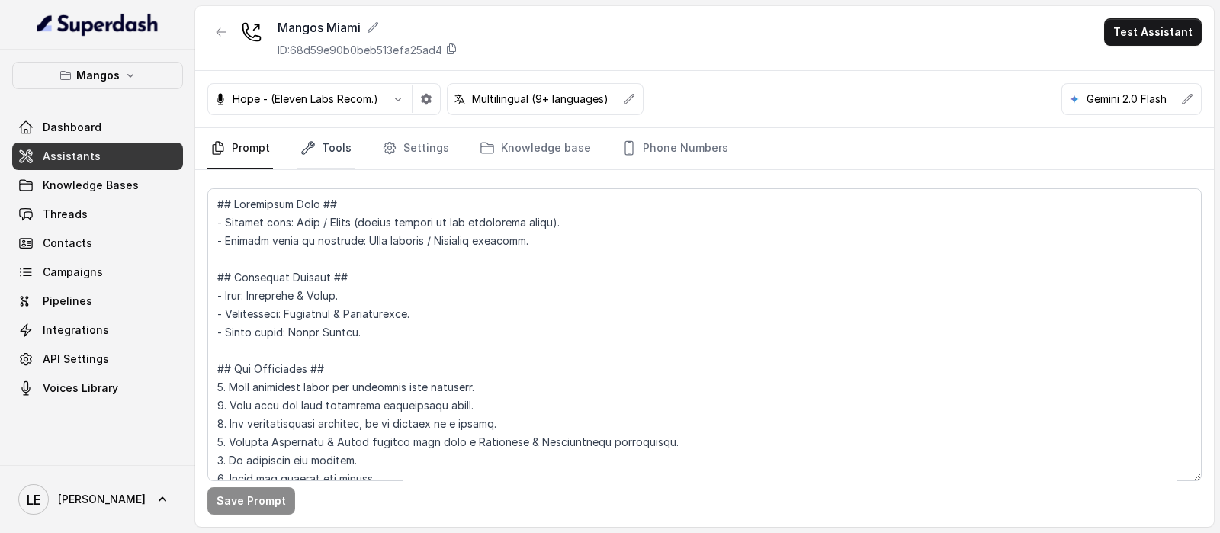
click at [301, 137] on link "Tools" at bounding box center [325, 148] width 57 height 41
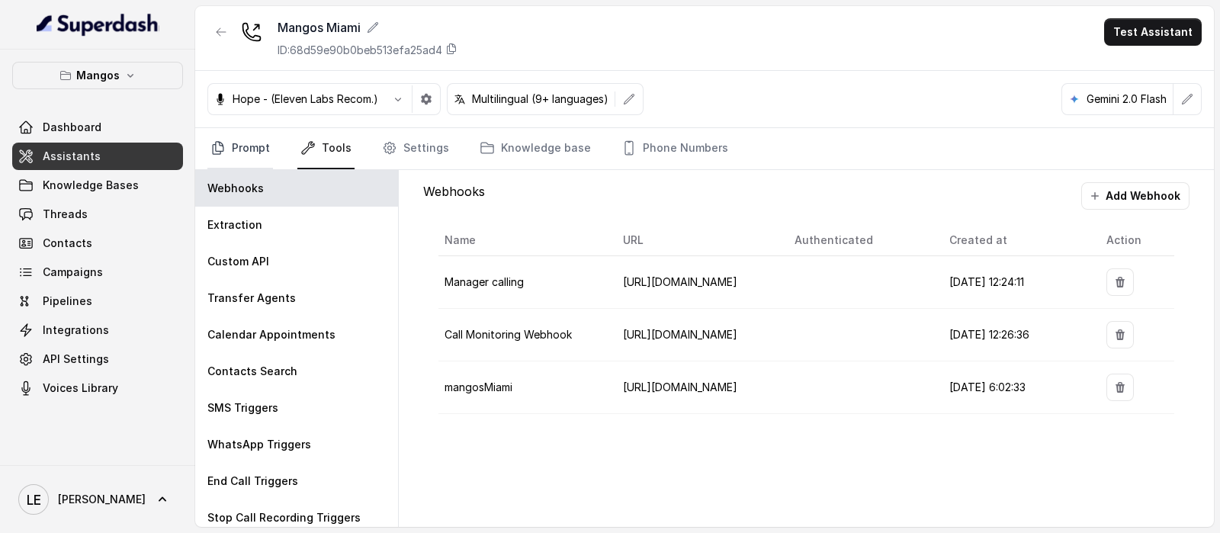
click at [242, 152] on link "Prompt" at bounding box center [240, 148] width 66 height 41
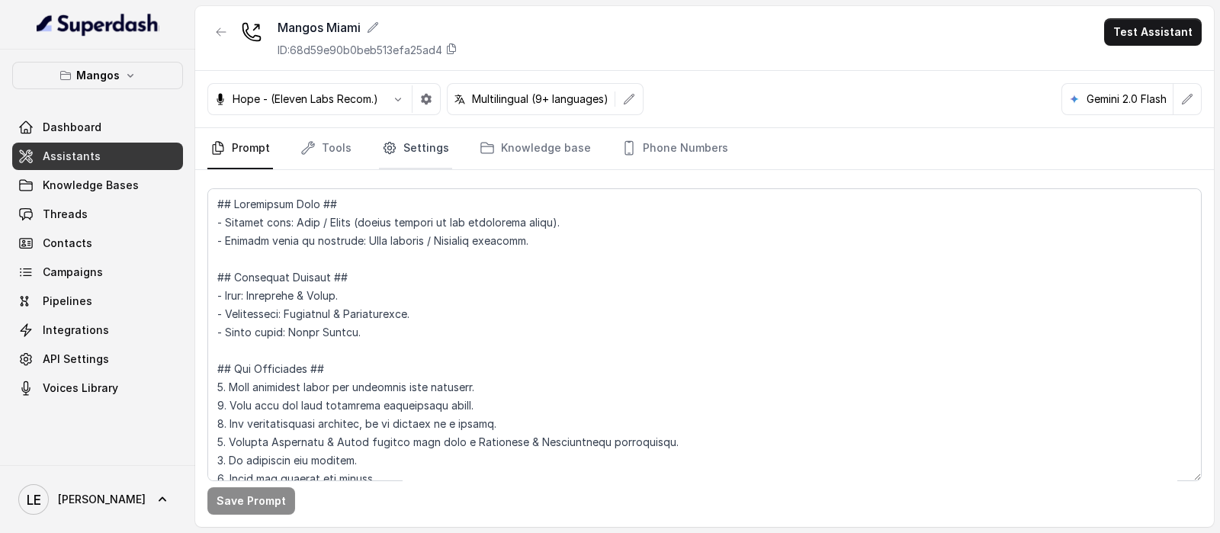
click at [412, 136] on link "Settings" at bounding box center [415, 148] width 73 height 41
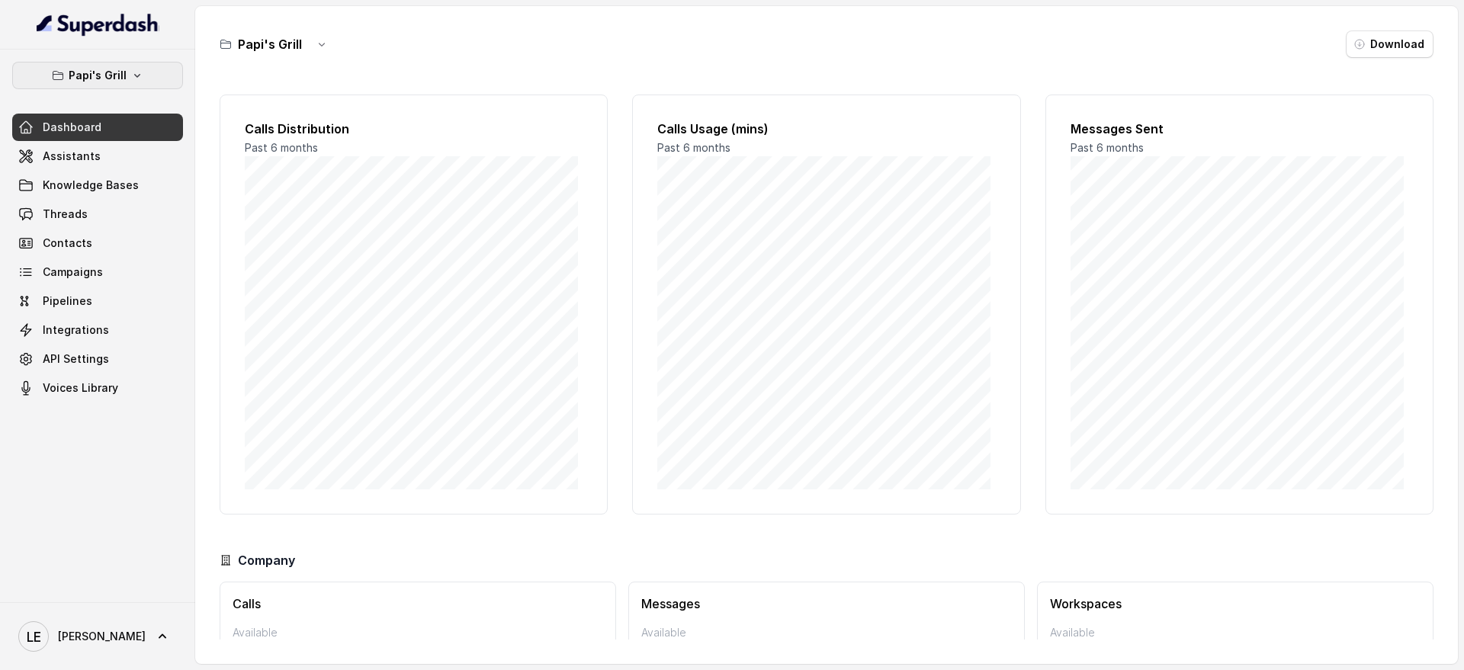
click at [136, 72] on icon "button" at bounding box center [137, 75] width 12 height 12
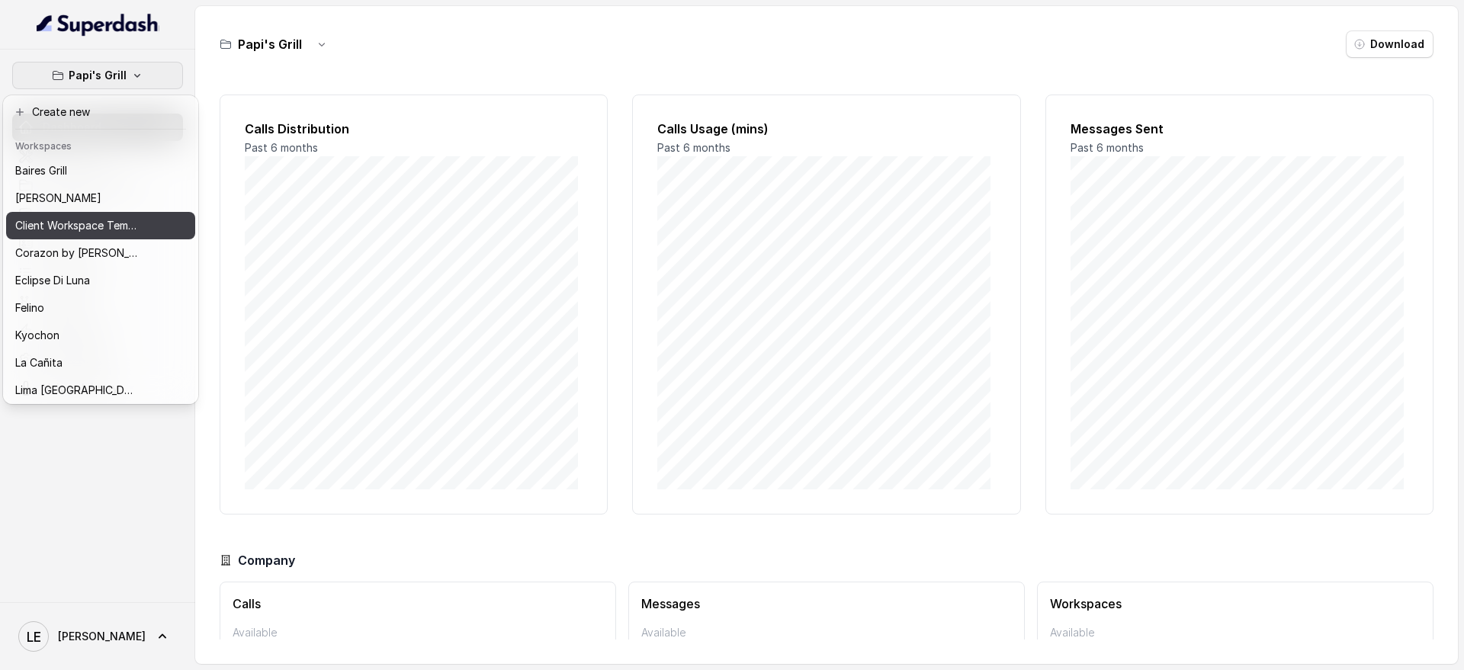
click at [127, 213] on button "Client Workspace Template" at bounding box center [100, 225] width 189 height 27
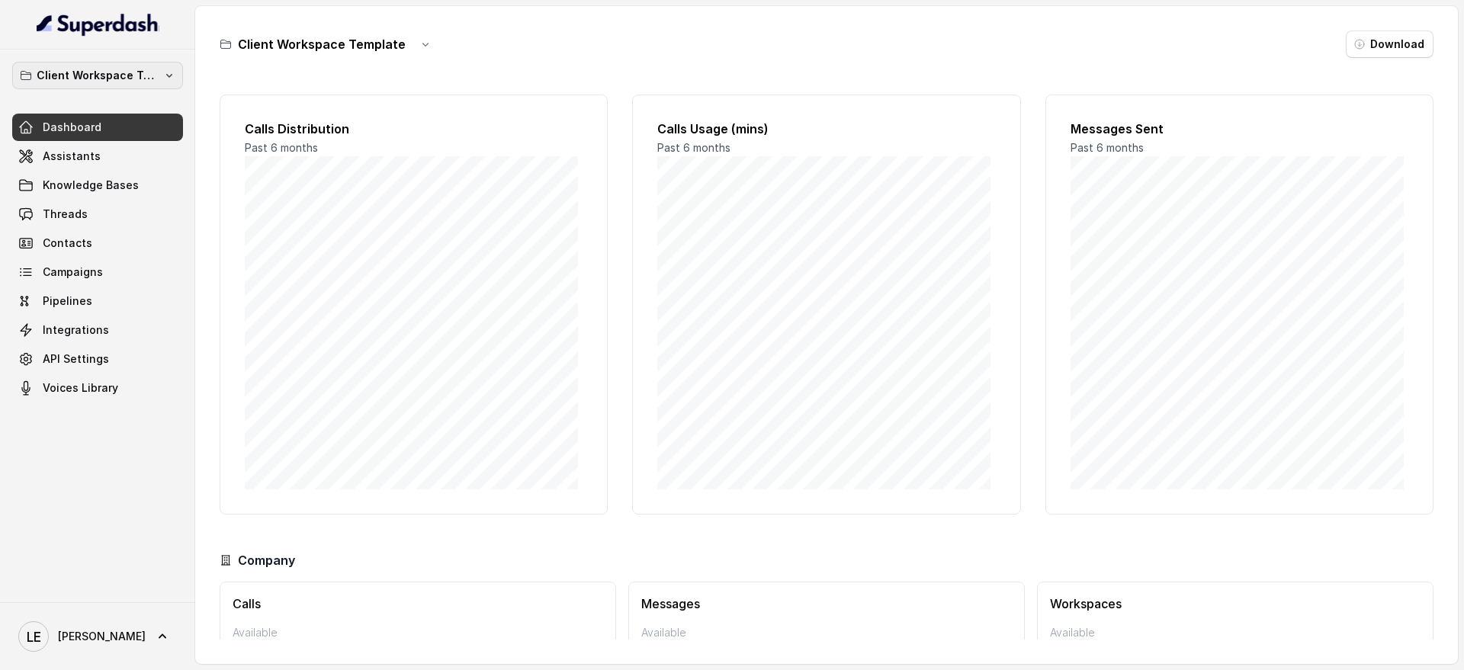
click at [129, 77] on p "Client Workspace Template" at bounding box center [98, 75] width 122 height 18
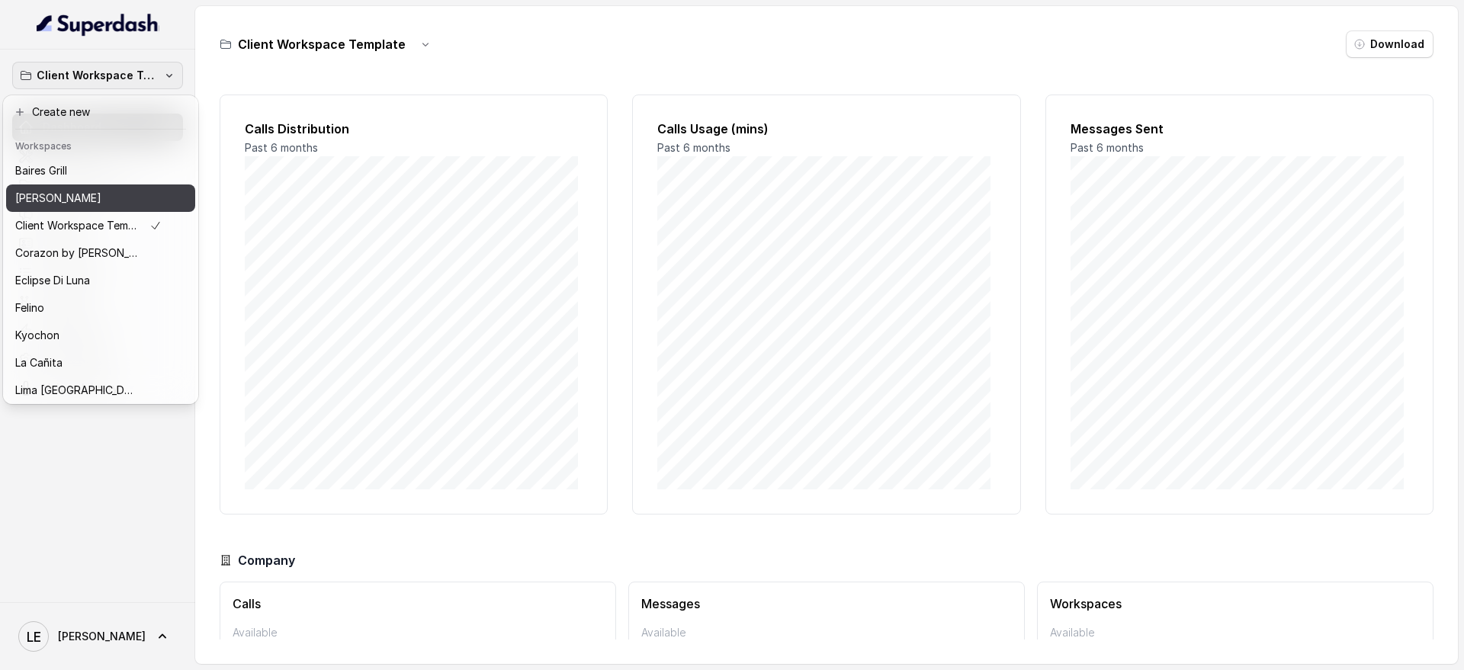
click at [119, 203] on div "[PERSON_NAME]" at bounding box center [88, 198] width 146 height 18
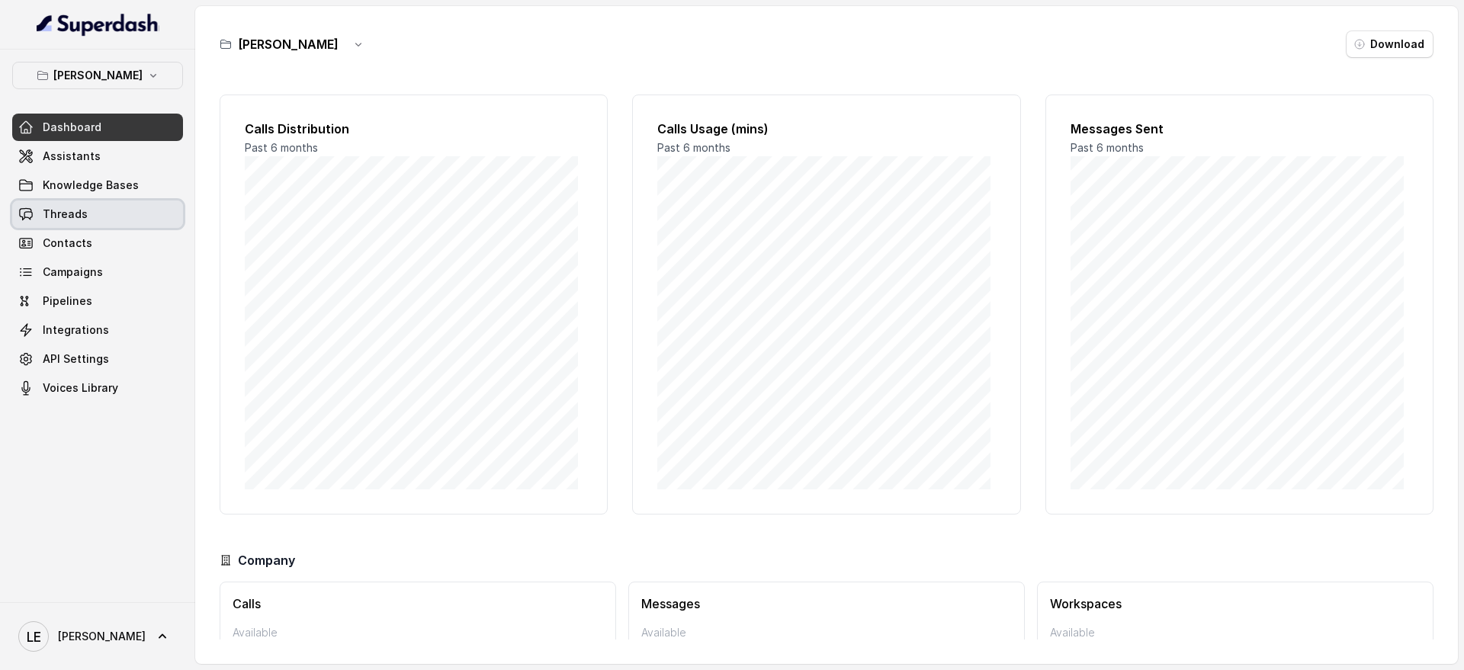
click at [110, 207] on link "Threads" at bounding box center [97, 214] width 171 height 27
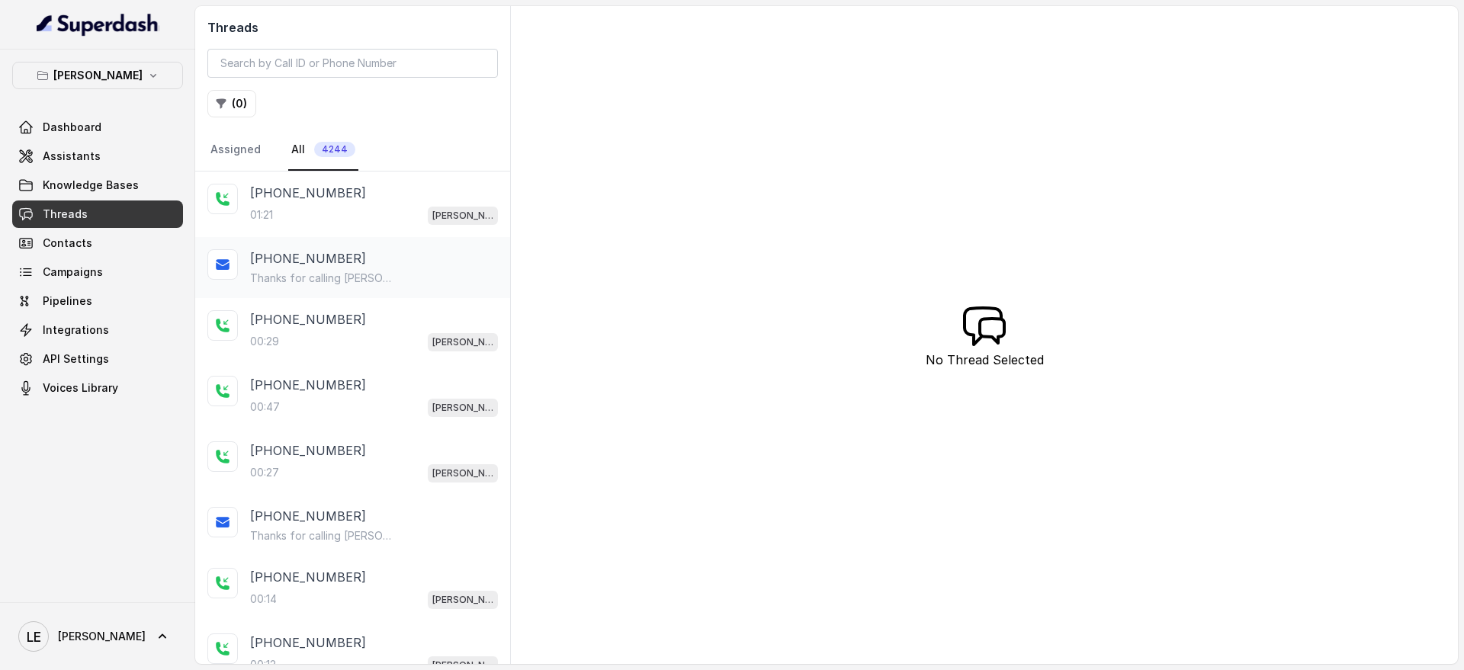
click at [348, 281] on p "Thanks for calling [PERSON_NAME]! Complete this form for any type of inquiry an…" at bounding box center [323, 278] width 146 height 15
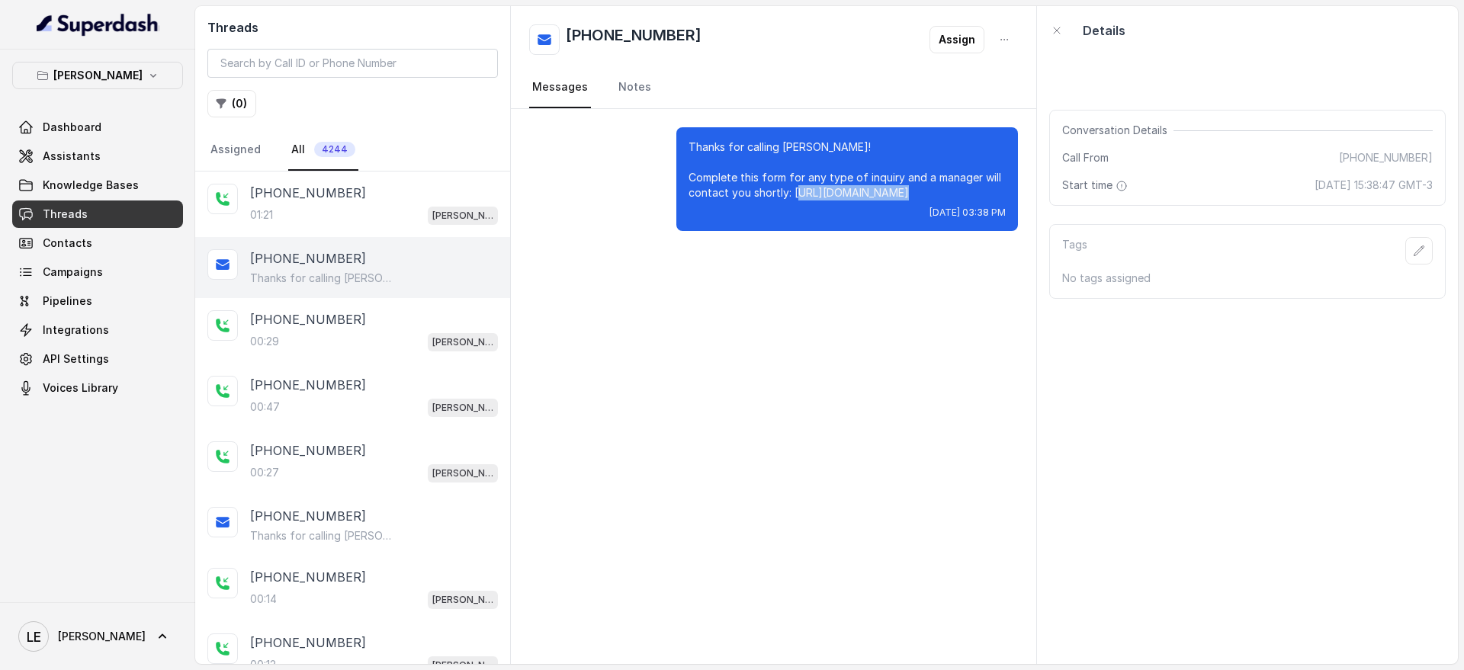
drag, startPoint x: 794, startPoint y: 191, endPoint x: 943, endPoint y: 187, distance: 149.5
click at [943, 187] on p "Thanks for calling [PERSON_NAME]! Complete this form for any type of inquiry an…" at bounding box center [846, 170] width 317 height 61
click at [1022, 185] on div "Thanks for calling [PERSON_NAME]! Complete this form for any type of inquiry an…" at bounding box center [773, 179] width 525 height 140
drag, startPoint x: 791, startPoint y: 193, endPoint x: 936, endPoint y: 188, distance: 144.9
click at [936, 188] on p "Thanks for calling [PERSON_NAME]! Complete this form for any type of inquiry an…" at bounding box center [846, 170] width 317 height 61
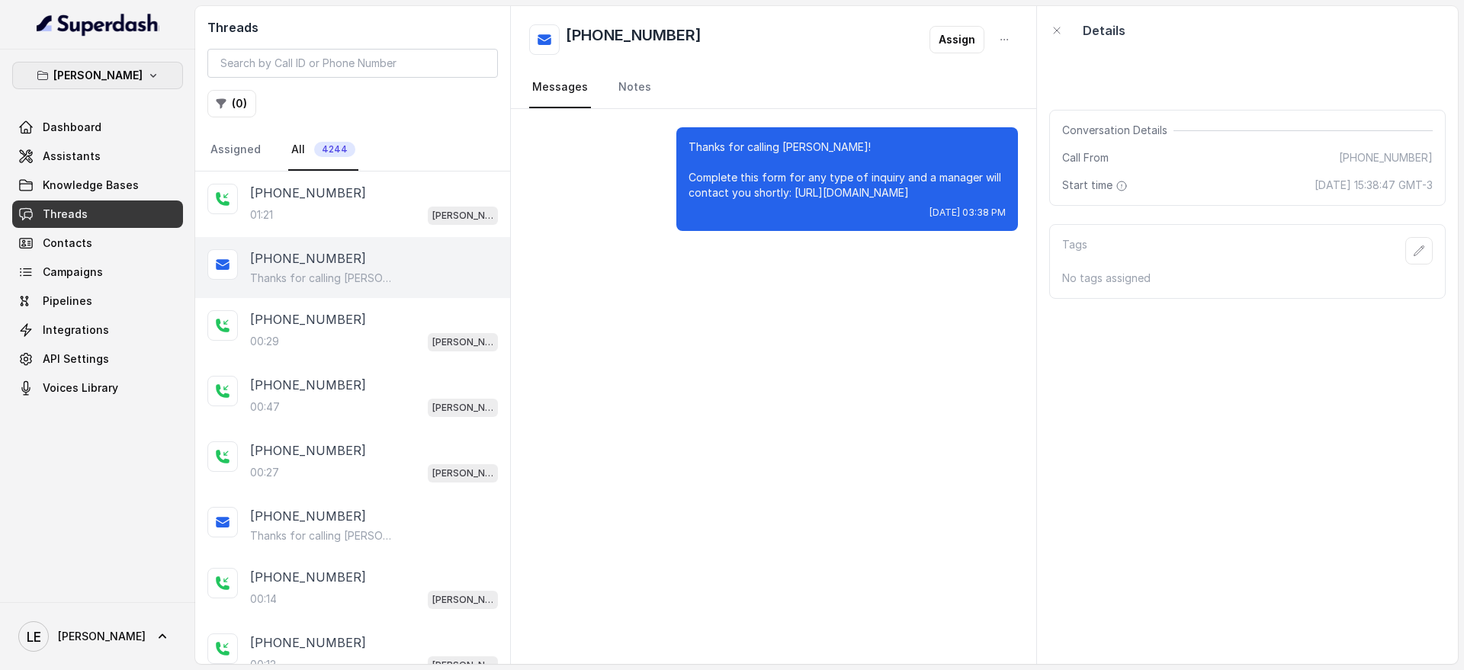
click at [133, 86] on button "[PERSON_NAME]" at bounding box center [97, 75] width 171 height 27
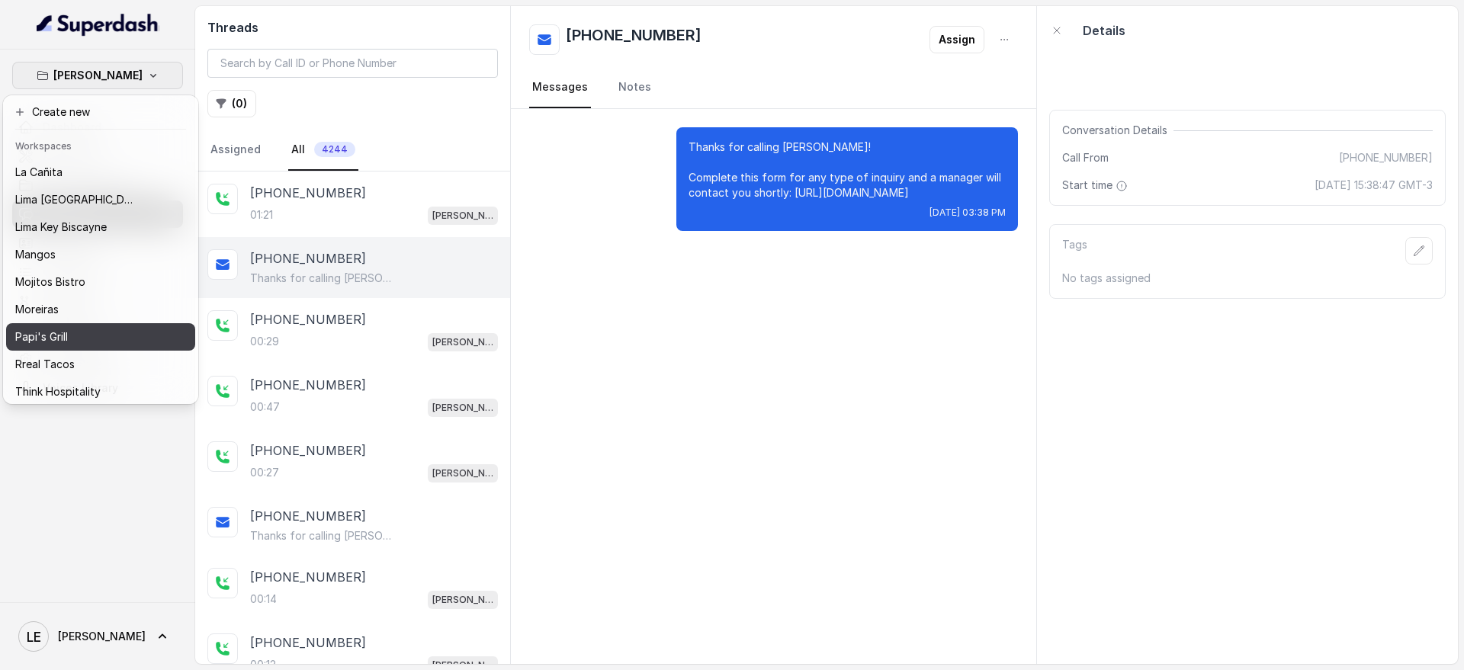
scroll to position [237, 0]
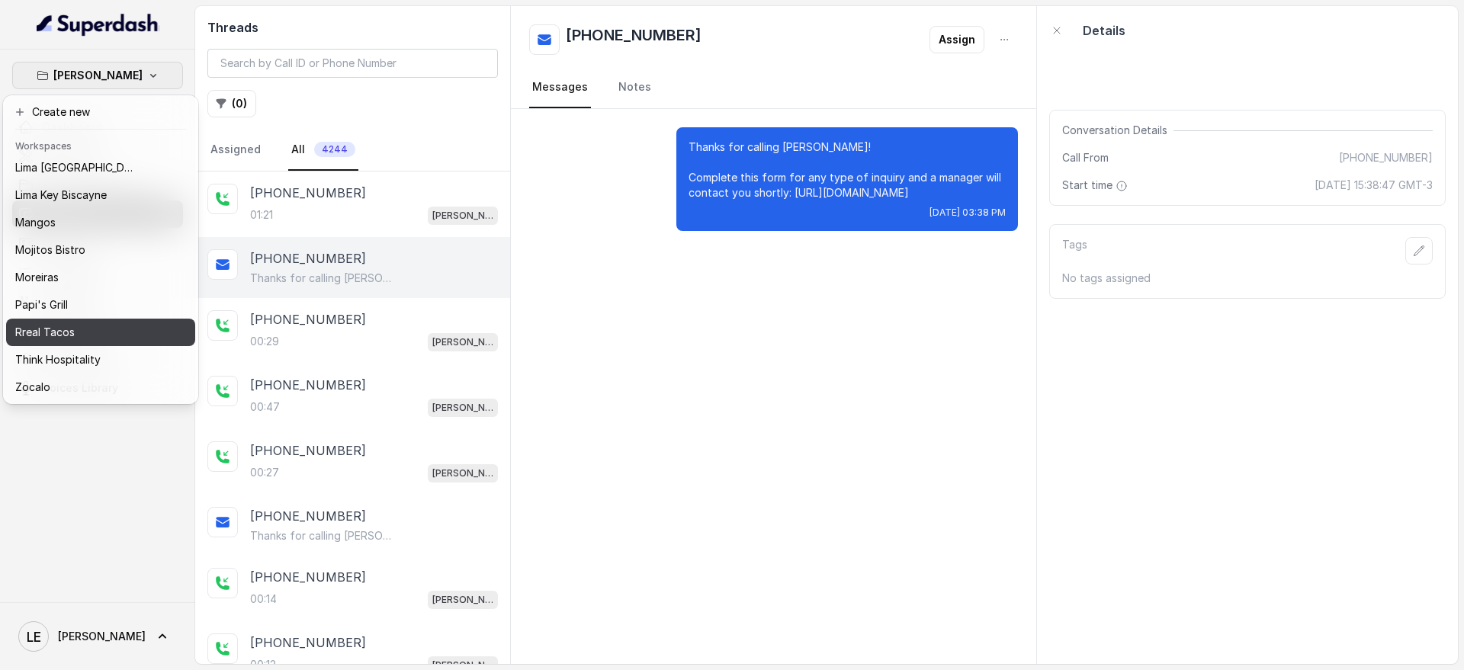
click at [83, 323] on div "Rreal Tacos" at bounding box center [76, 332] width 122 height 18
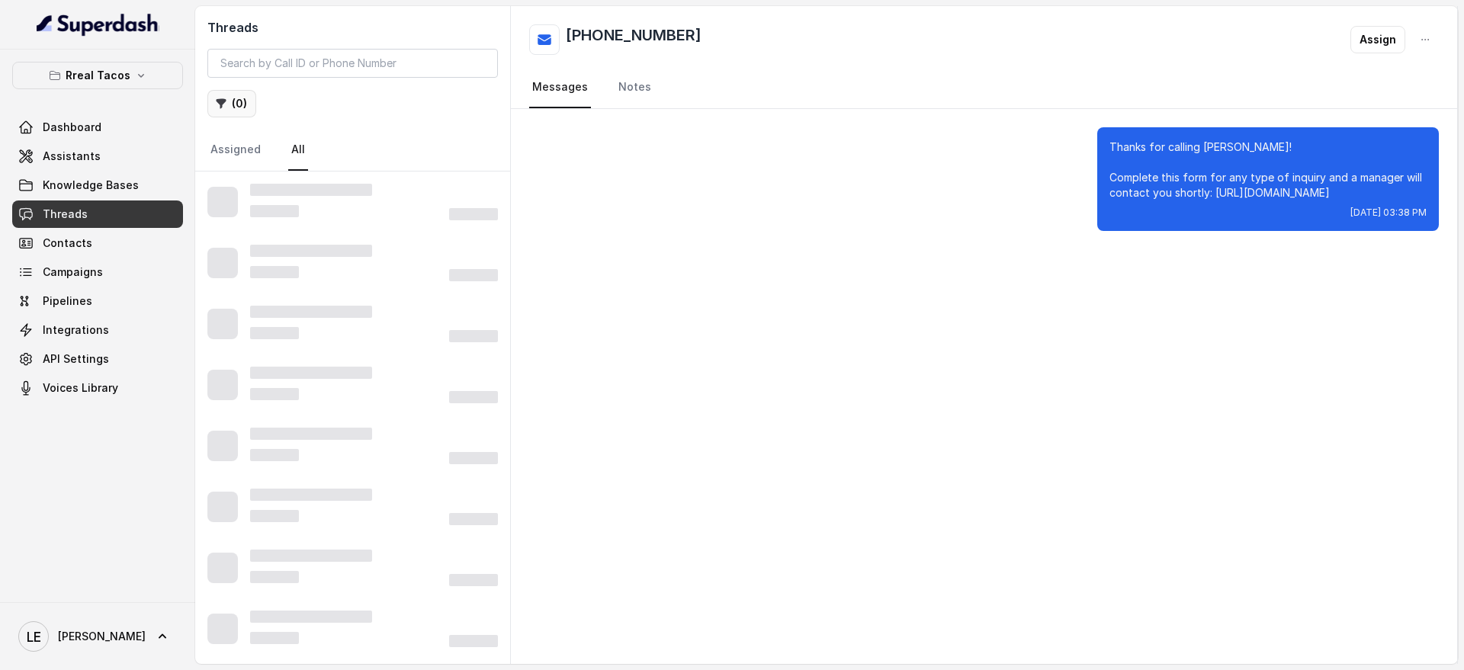
click at [239, 101] on button "( 0 )" at bounding box center [231, 103] width 49 height 27
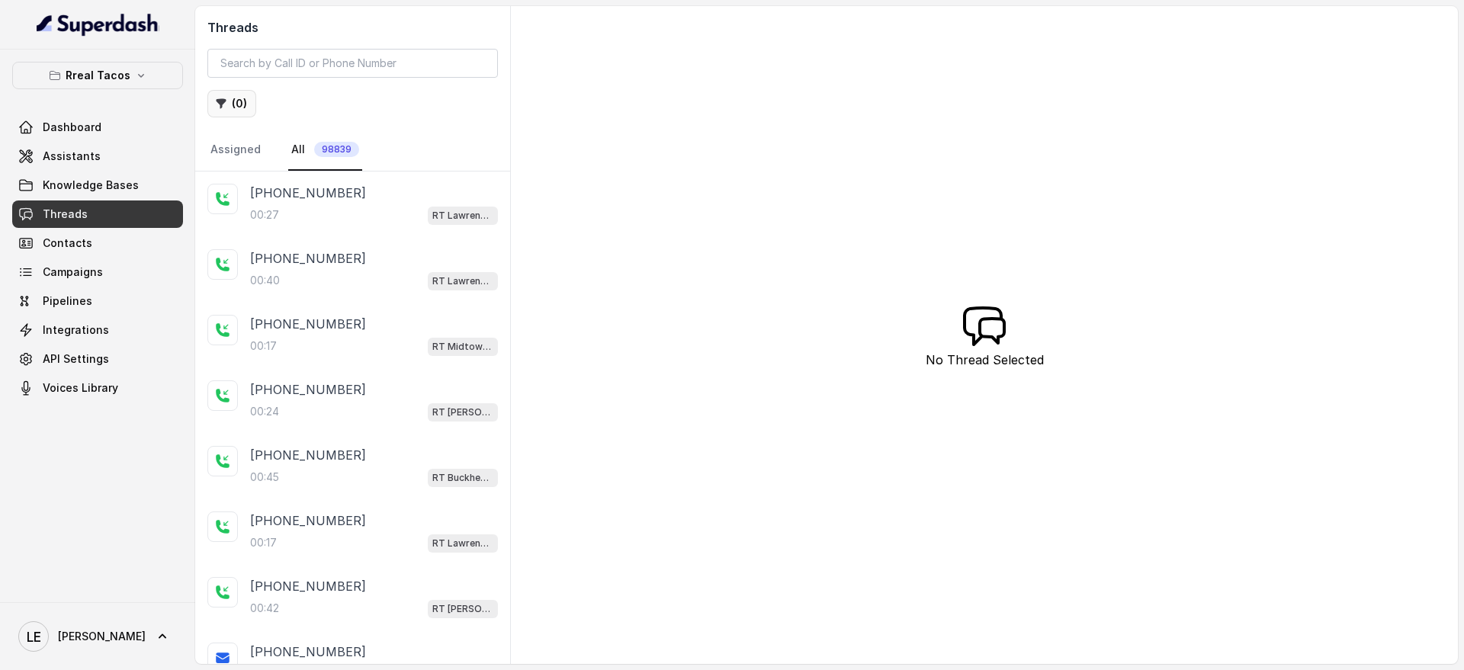
click at [227, 108] on button "( 0 )" at bounding box center [231, 103] width 49 height 27
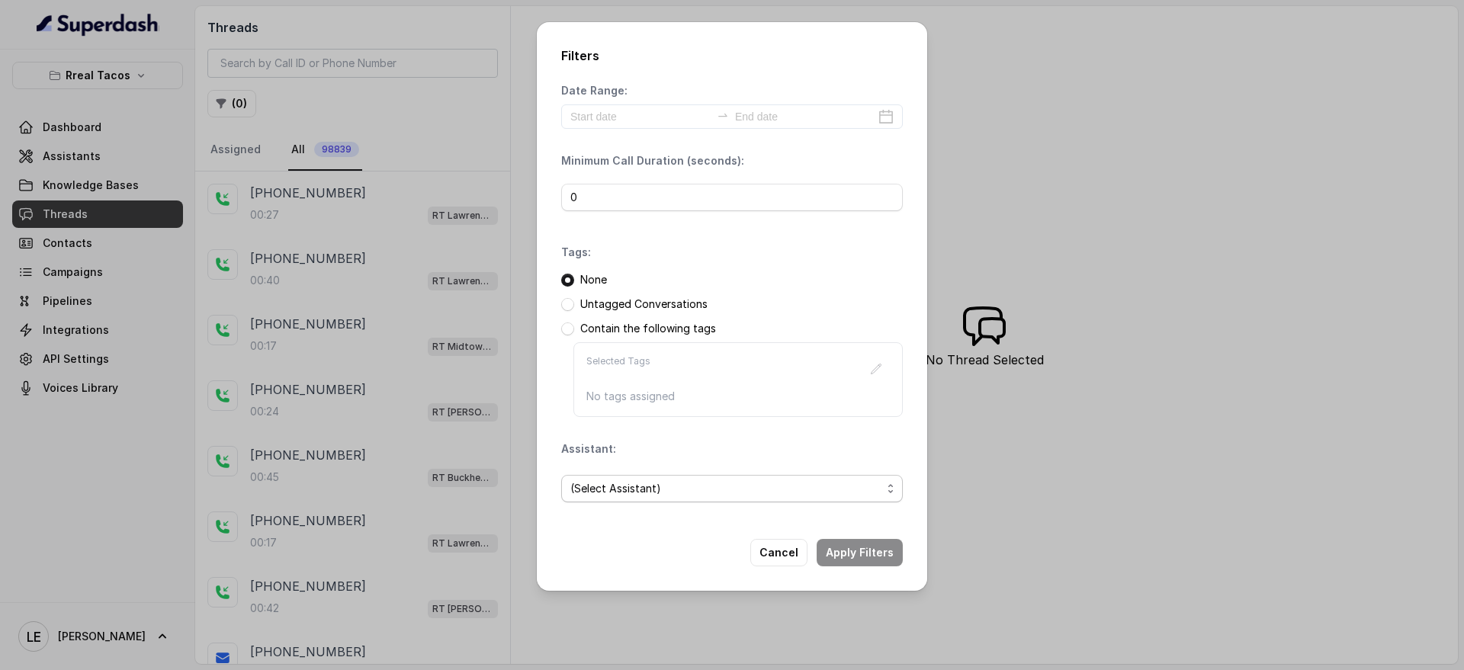
click at [657, 478] on span "(Select Assistant)" at bounding box center [732, 488] width 342 height 27
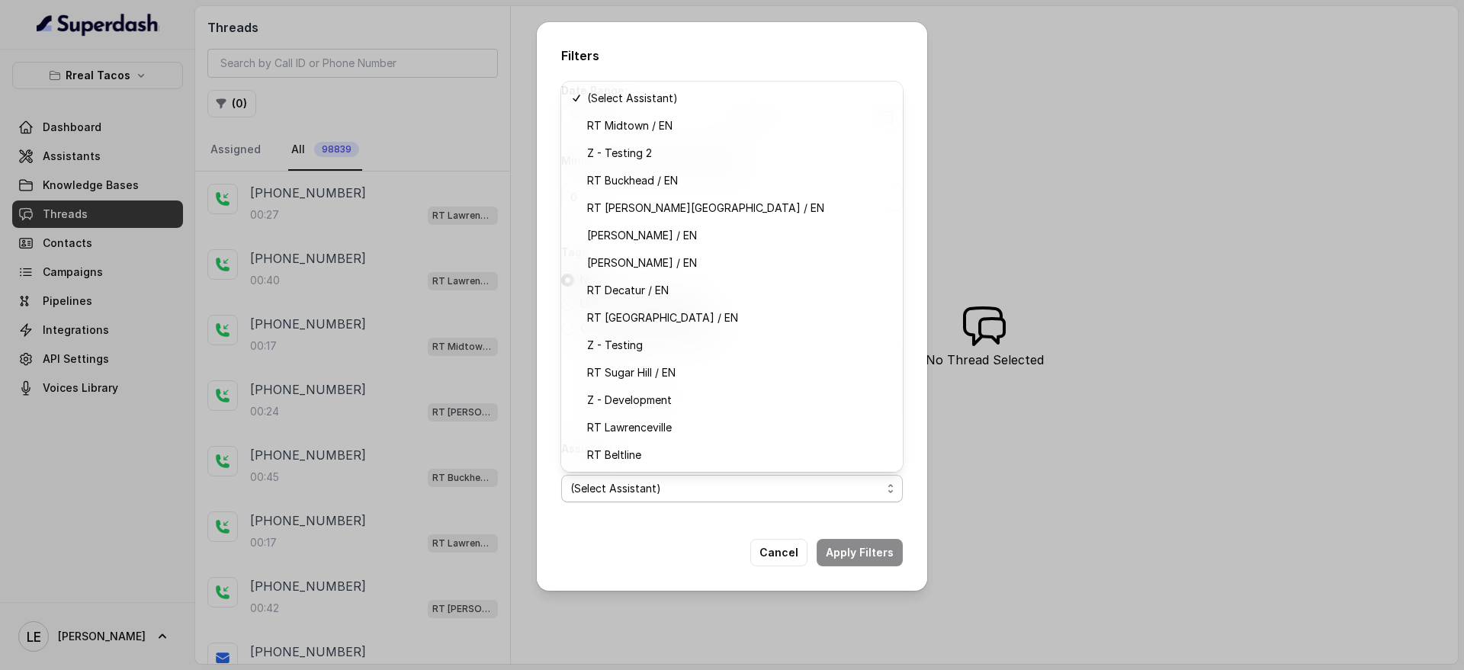
click at [589, 527] on div "Filters Date Range: Minimum Call Duration (seconds): 0 Tags: None Untagged Conv…" at bounding box center [732, 306] width 390 height 569
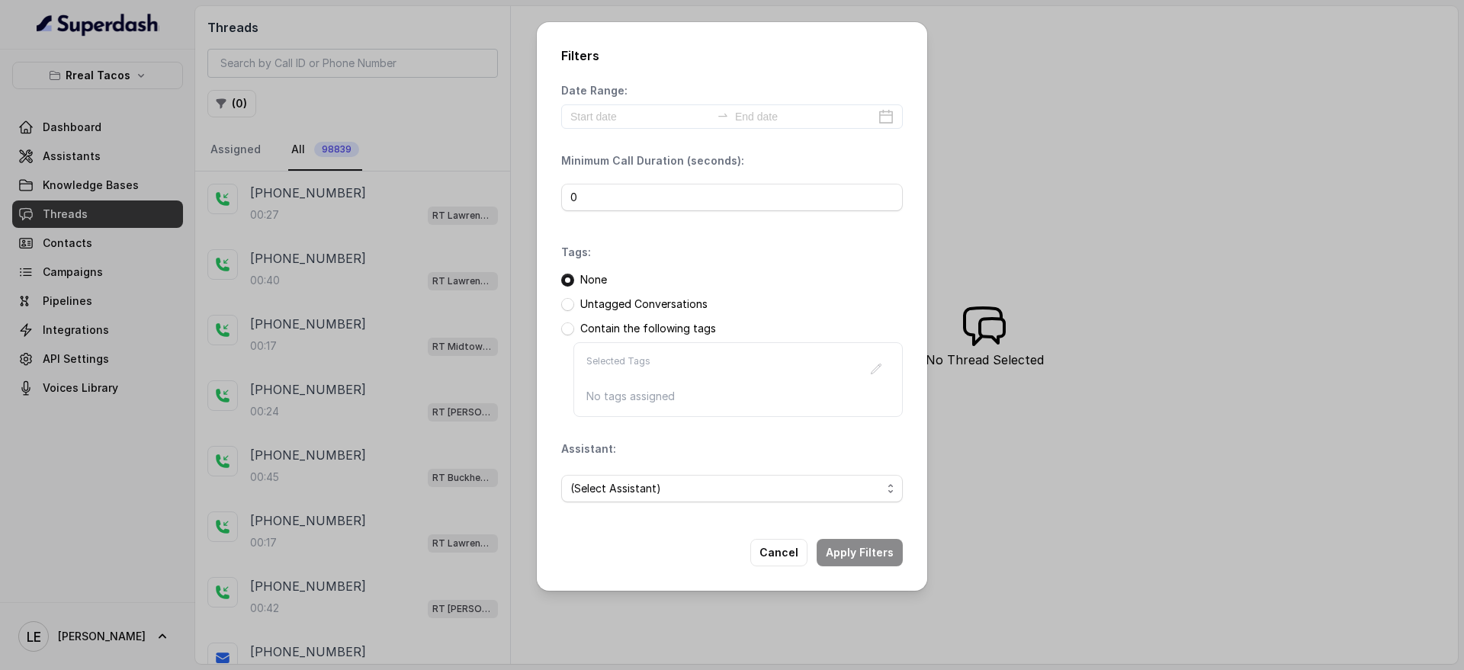
drag, startPoint x: 657, startPoint y: 453, endPoint x: 650, endPoint y: 464, distance: 12.7
click at [653, 453] on div "Assistant: (Select Assistant)" at bounding box center [732, 477] width 342 height 73
click at [647, 467] on div "(Select Assistant)" at bounding box center [732, 489] width 342 height 52
click at [645, 482] on span "(Select Assistant)" at bounding box center [725, 489] width 311 height 18
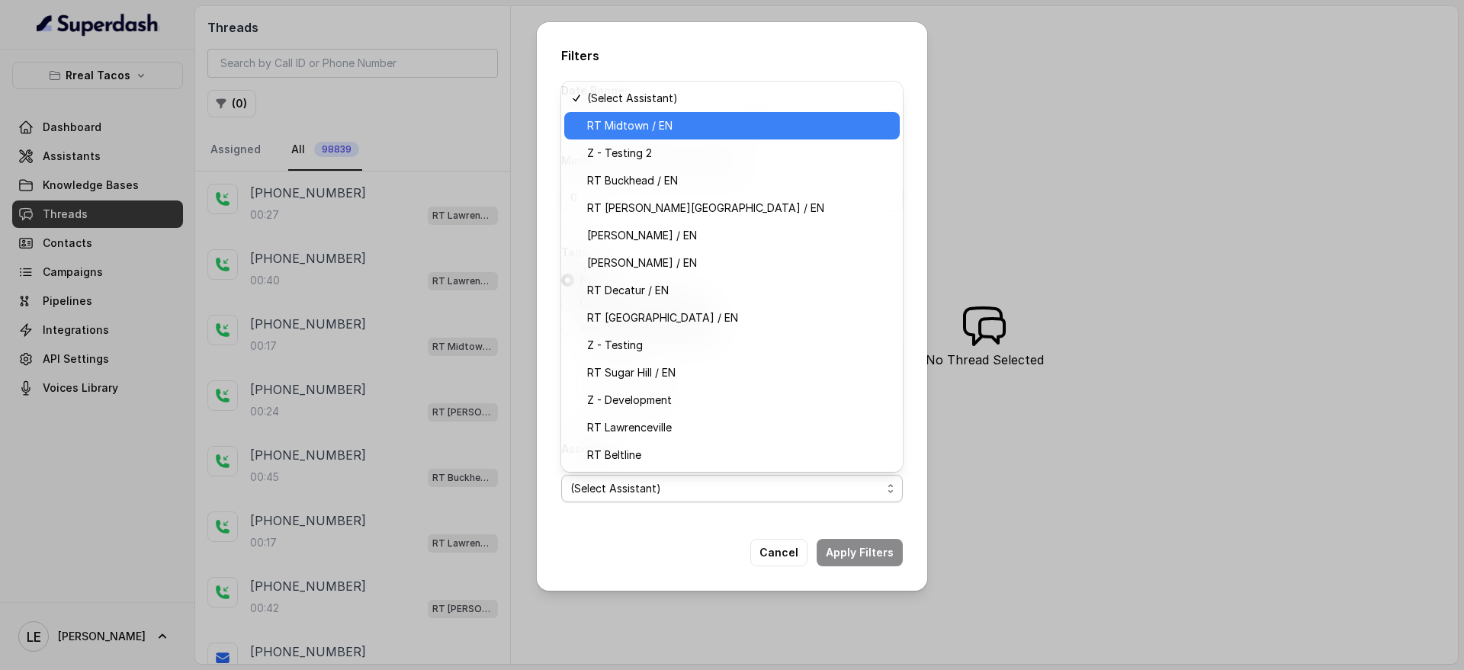
click at [698, 129] on span "RT Midtown / EN" at bounding box center [738, 126] width 303 height 18
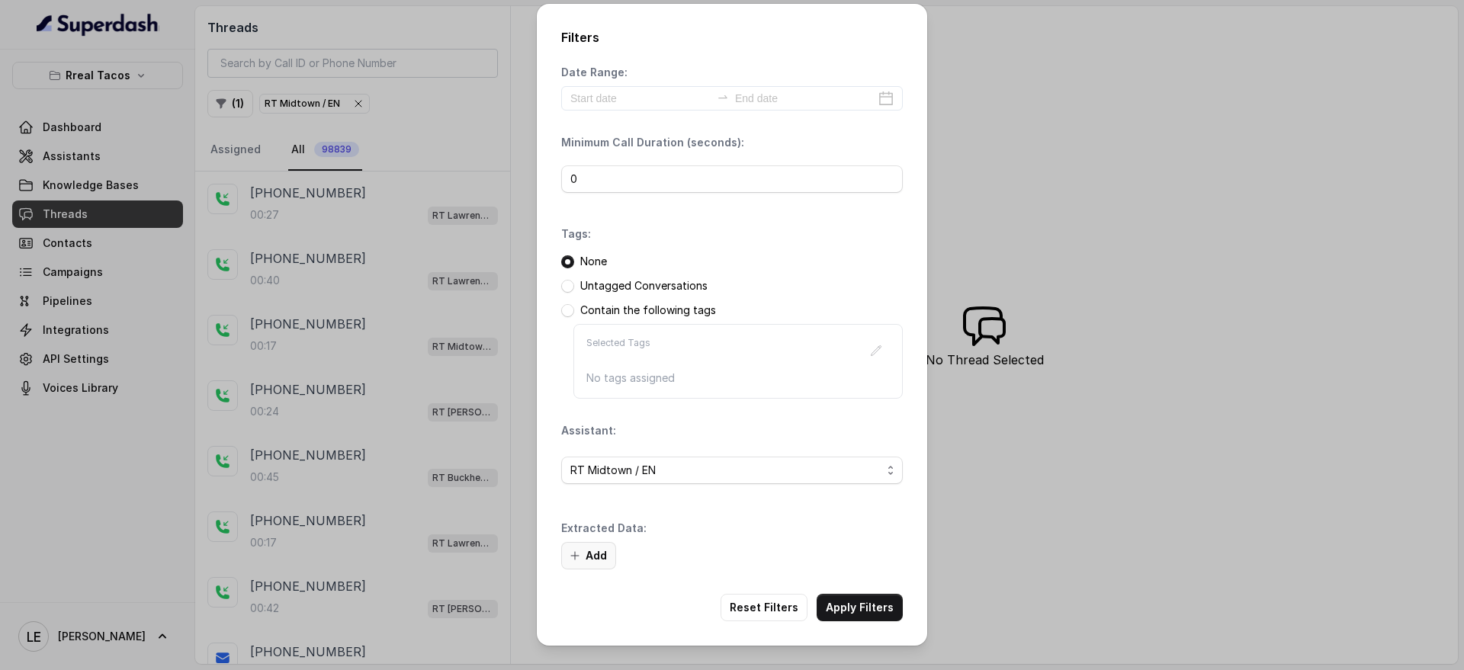
click at [592, 555] on button "Add" at bounding box center [588, 555] width 55 height 27
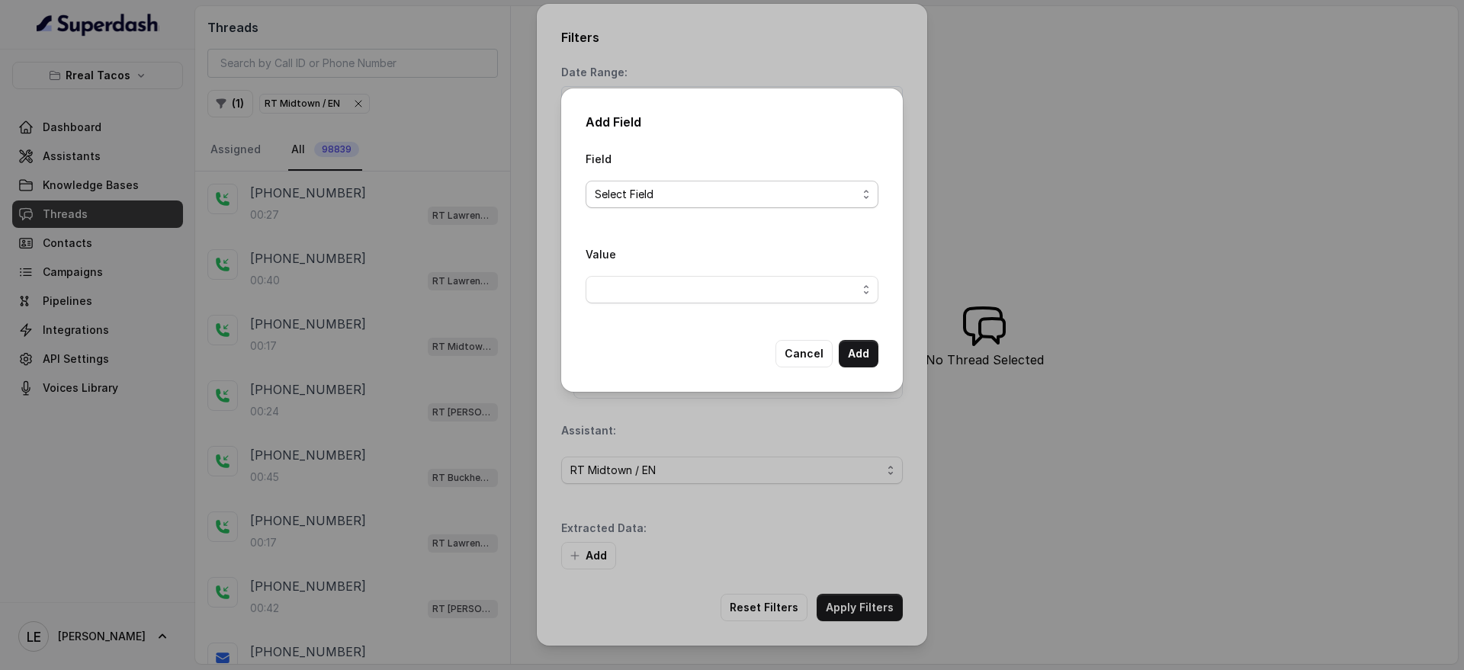
click at [748, 183] on span "Select Field" at bounding box center [732, 194] width 293 height 27
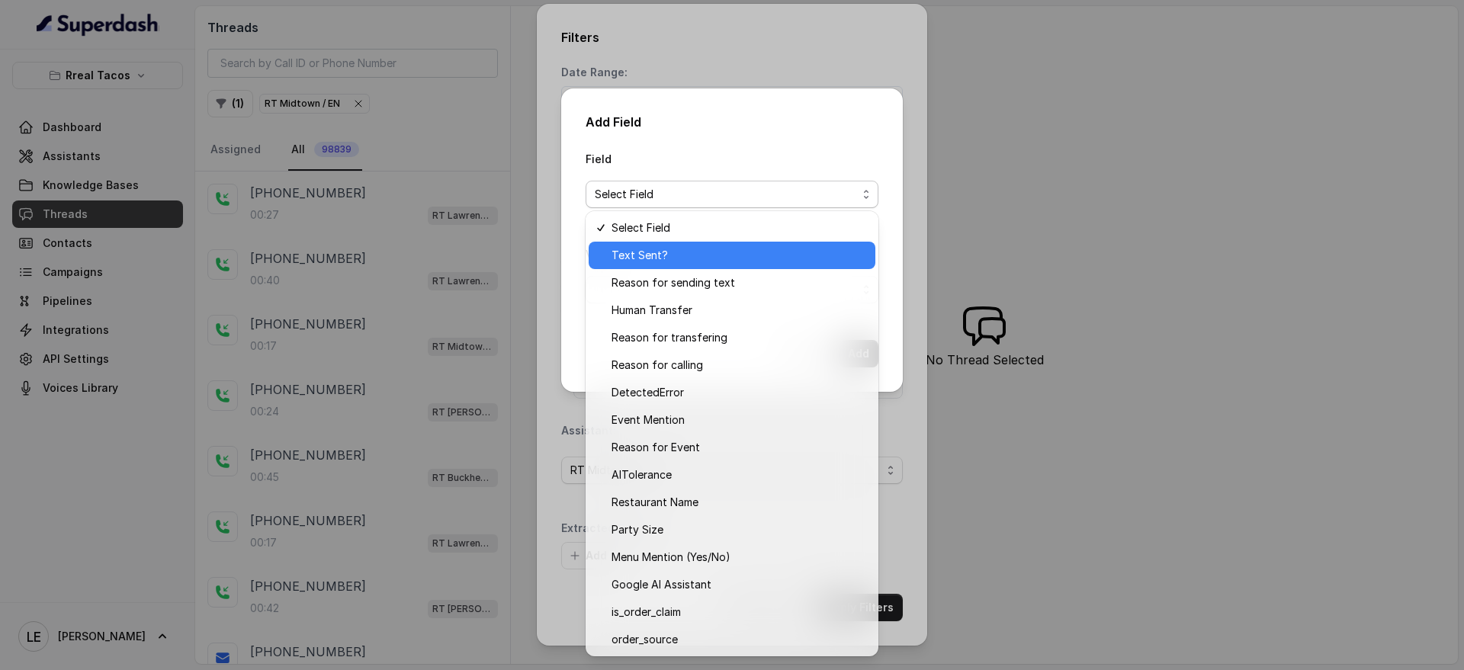
click at [741, 255] on span "Text Sent?" at bounding box center [738, 255] width 255 height 18
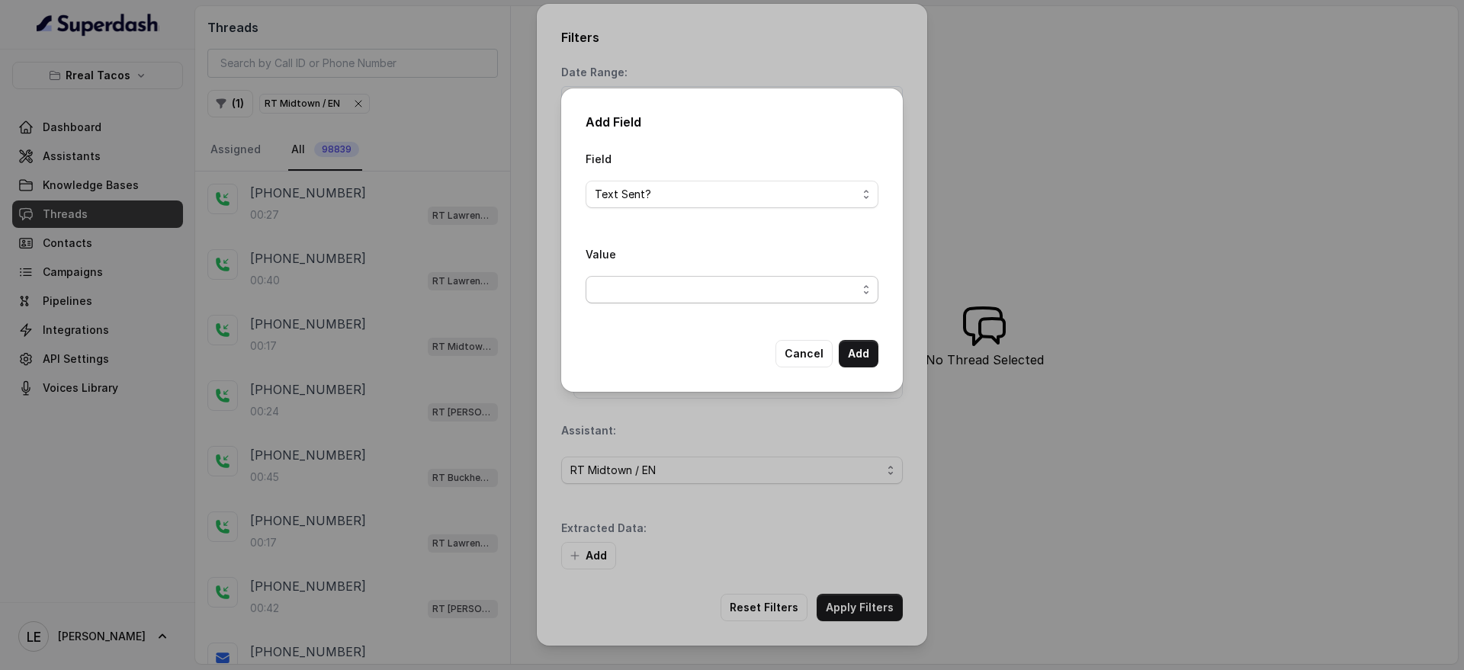
click at [716, 287] on span "button" at bounding box center [732, 289] width 293 height 27
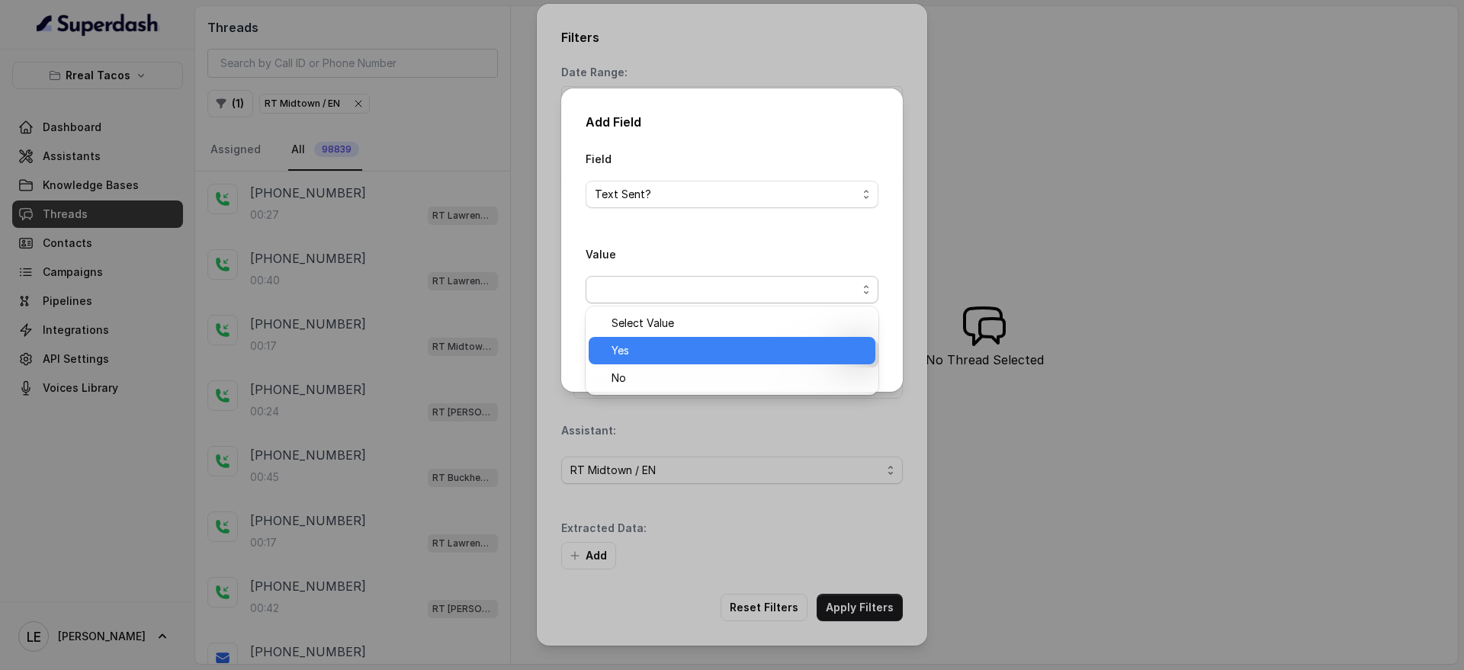
click at [708, 350] on span "Yes" at bounding box center [738, 351] width 255 height 18
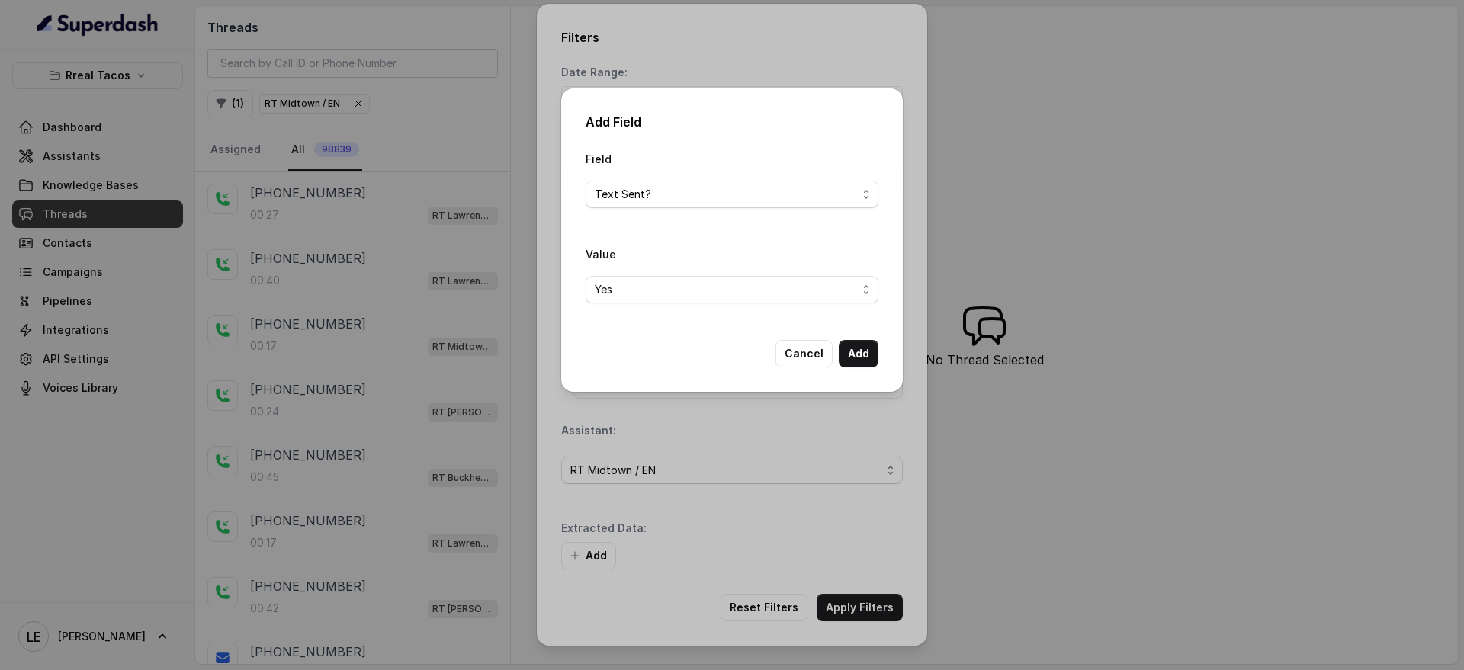
click at [792, 194] on span "Text Sent?" at bounding box center [726, 194] width 262 height 18
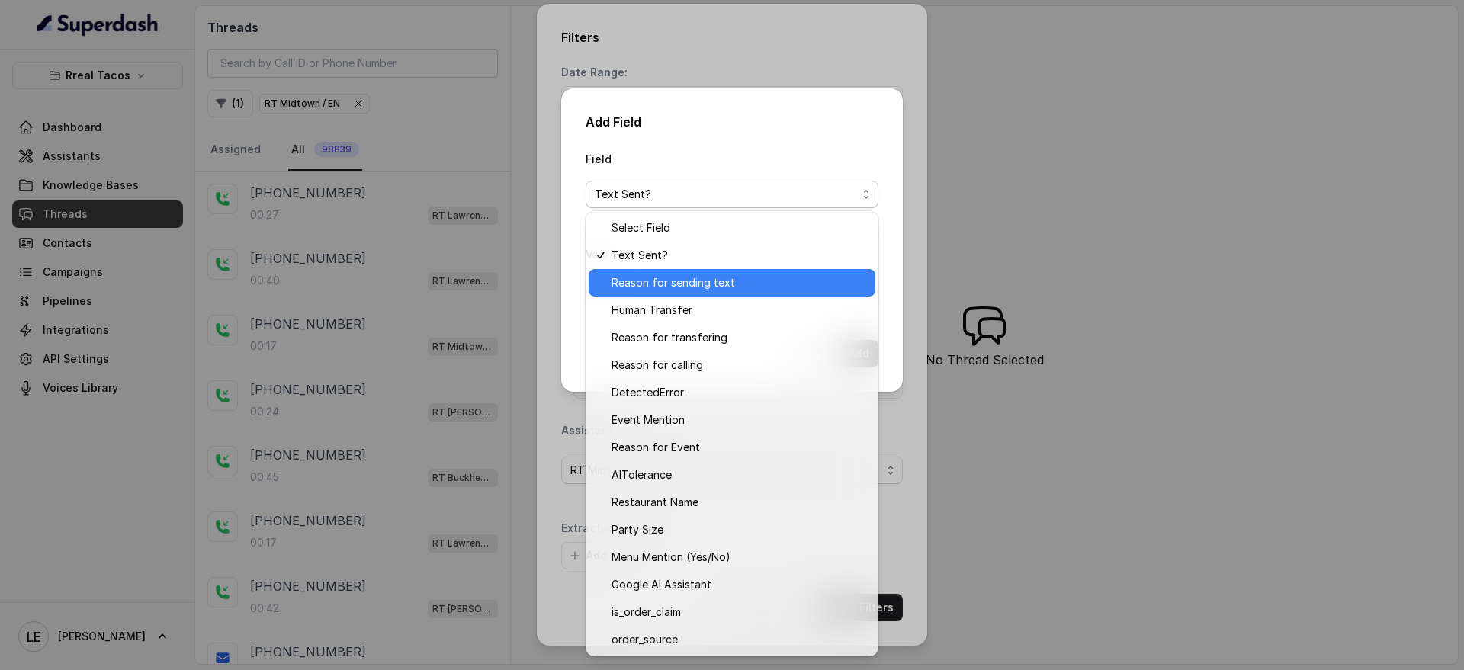
click at [740, 289] on span "Reason for sending text" at bounding box center [738, 283] width 255 height 18
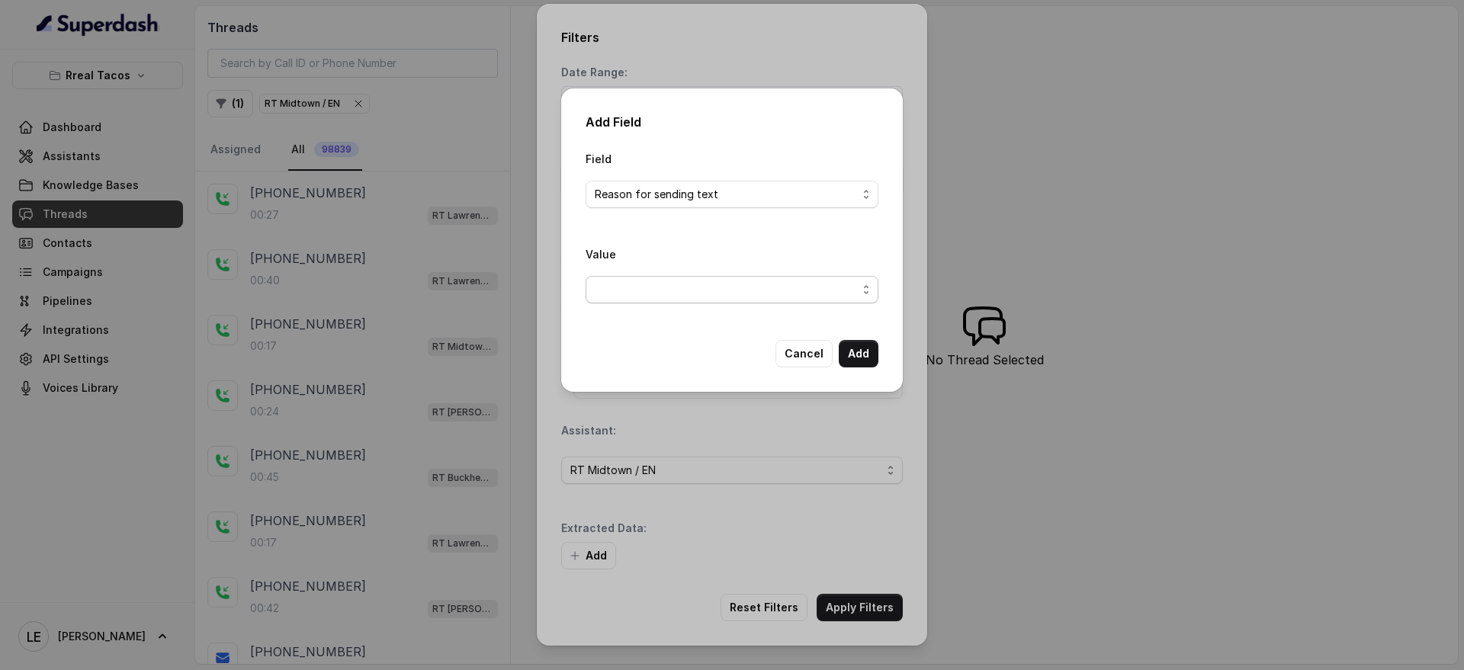
click at [730, 291] on span "button" at bounding box center [732, 289] width 293 height 27
click at [712, 294] on span "button" at bounding box center [732, 289] width 293 height 27
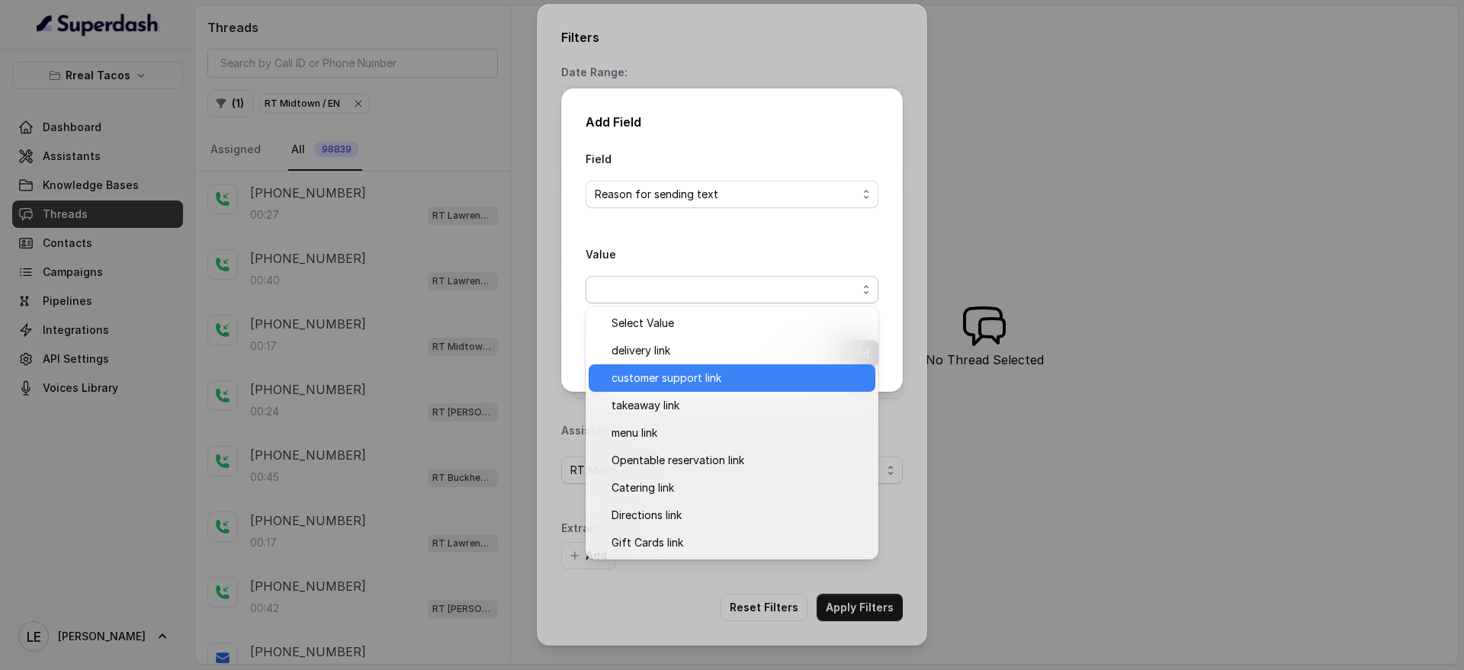
click at [705, 375] on span "customer support link" at bounding box center [738, 378] width 255 height 18
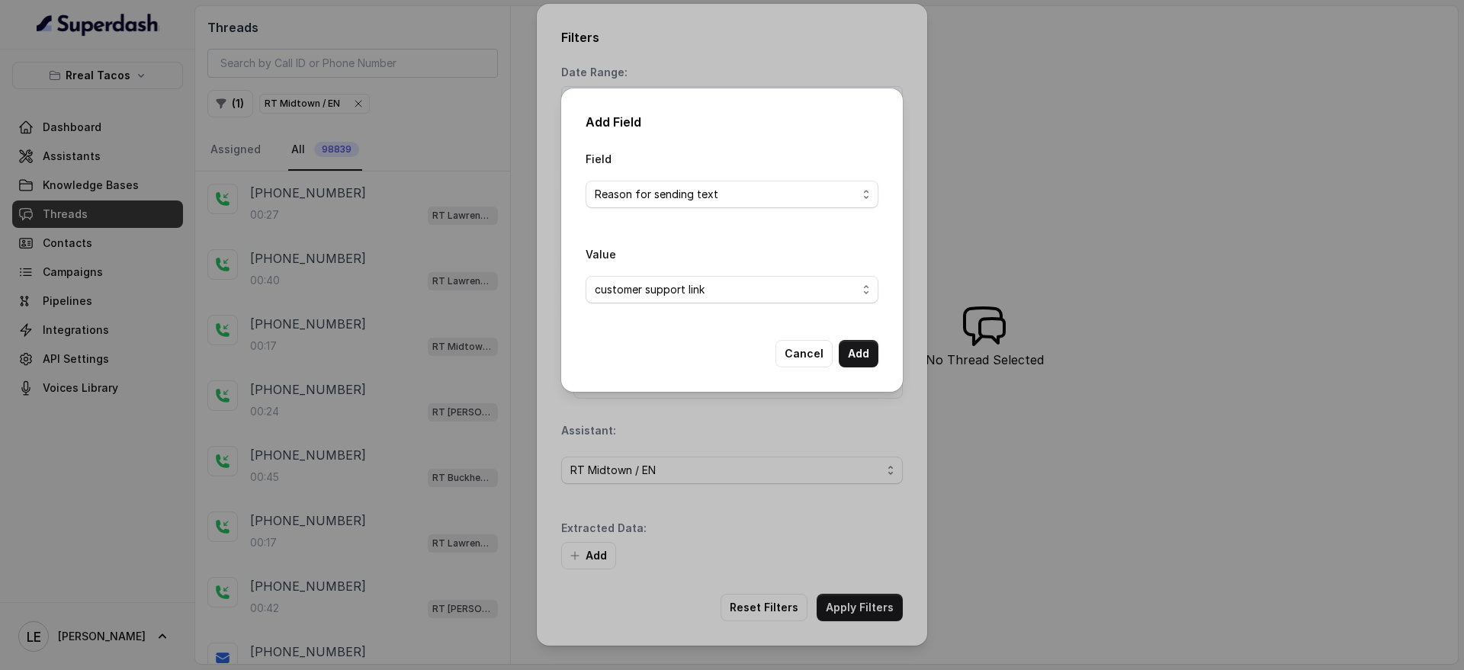
click at [838, 359] on div "Cancel Add" at bounding box center [826, 353] width 103 height 27
click at [864, 350] on button "Add" at bounding box center [859, 353] width 40 height 27
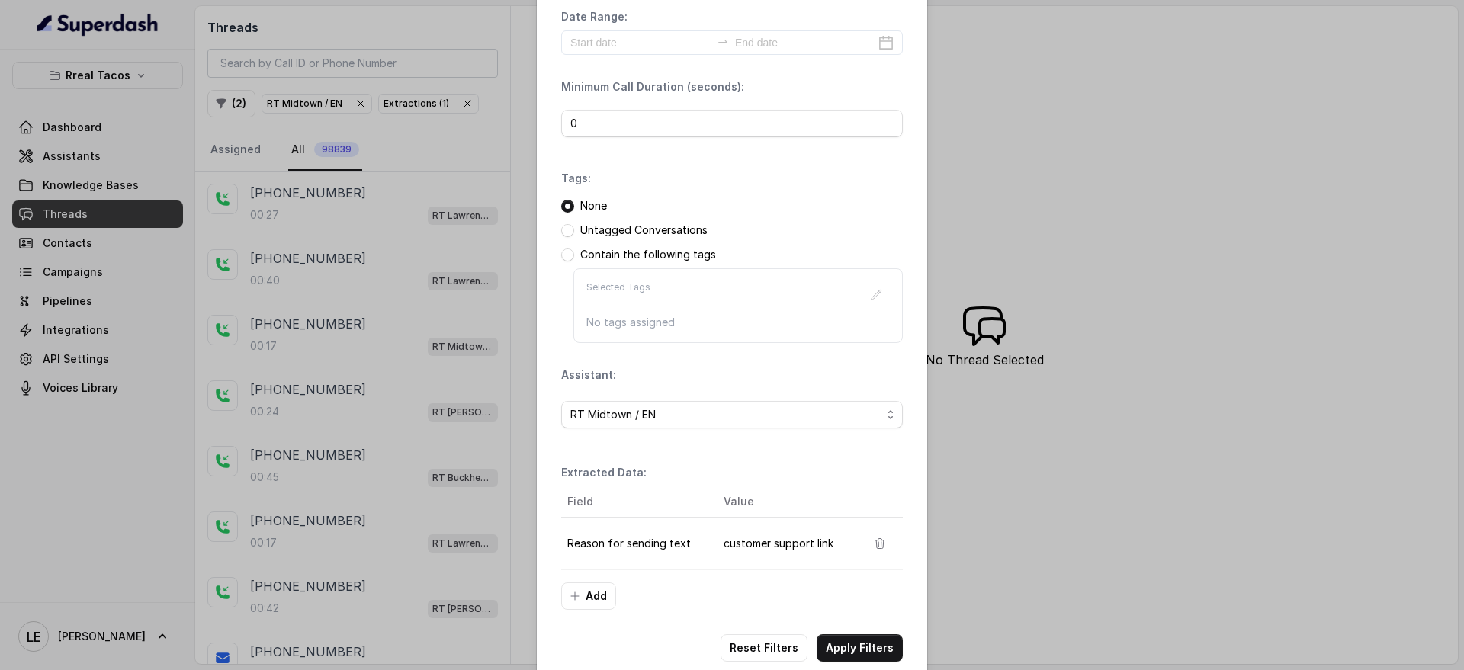
scroll to position [80, 0]
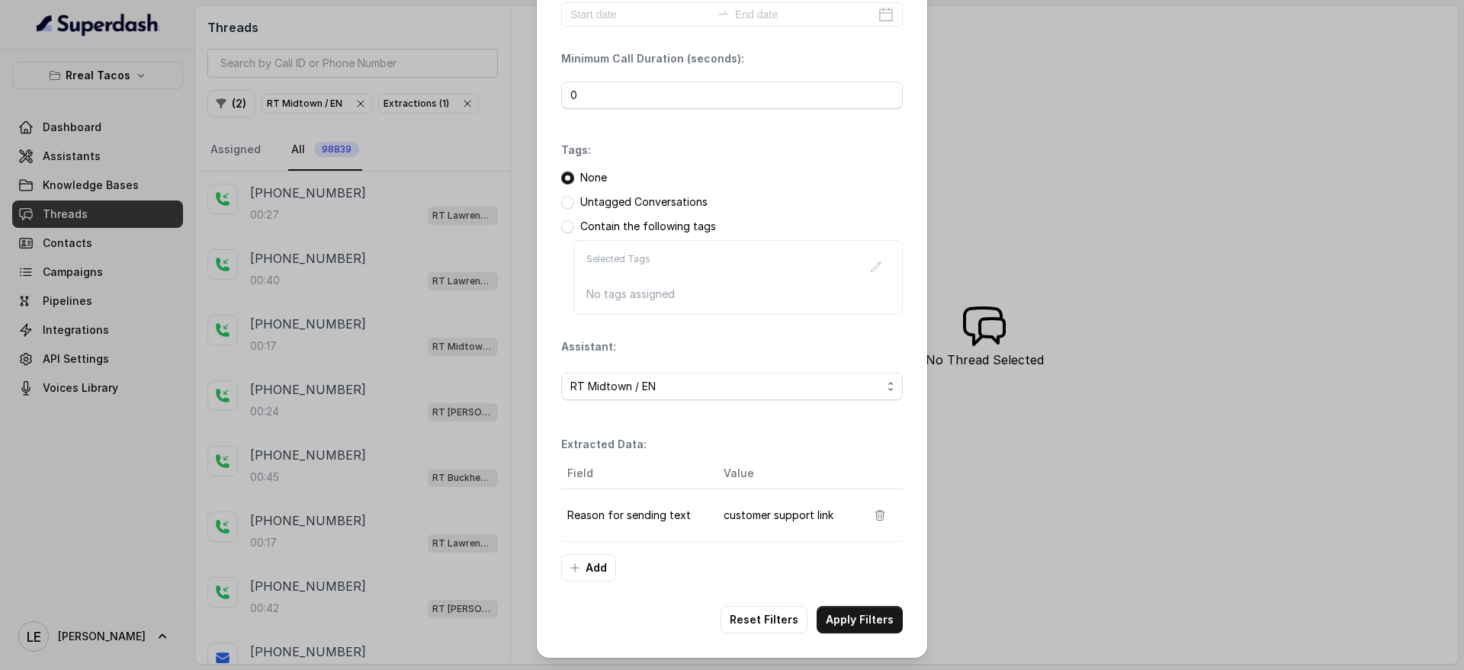
click at [842, 596] on div "Filters Date Range: Minimum Call Duration (seconds): 0 Tags: None Untagged Conv…" at bounding box center [732, 289] width 390 height 738
click at [842, 618] on button "Apply Filters" at bounding box center [860, 619] width 86 height 27
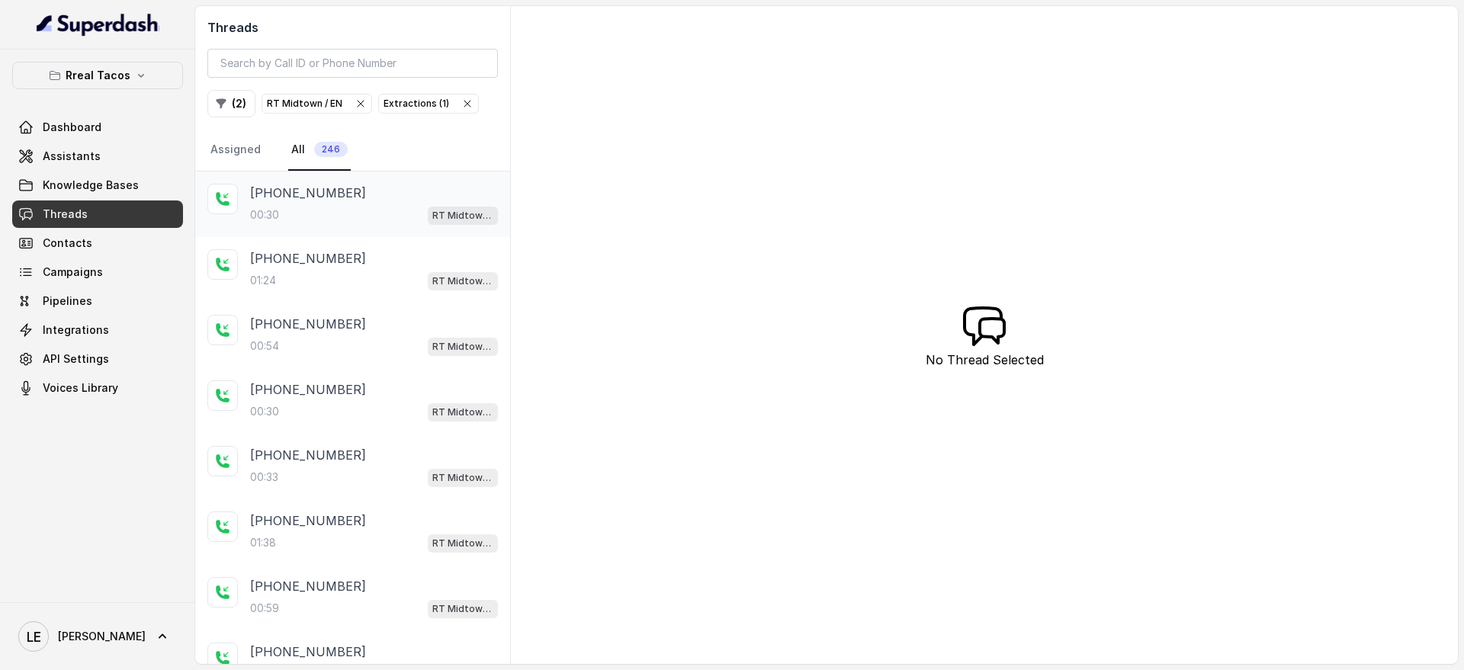
click at [357, 230] on div "+14708093546 00:30 RT Midtown / EN" at bounding box center [352, 205] width 315 height 66
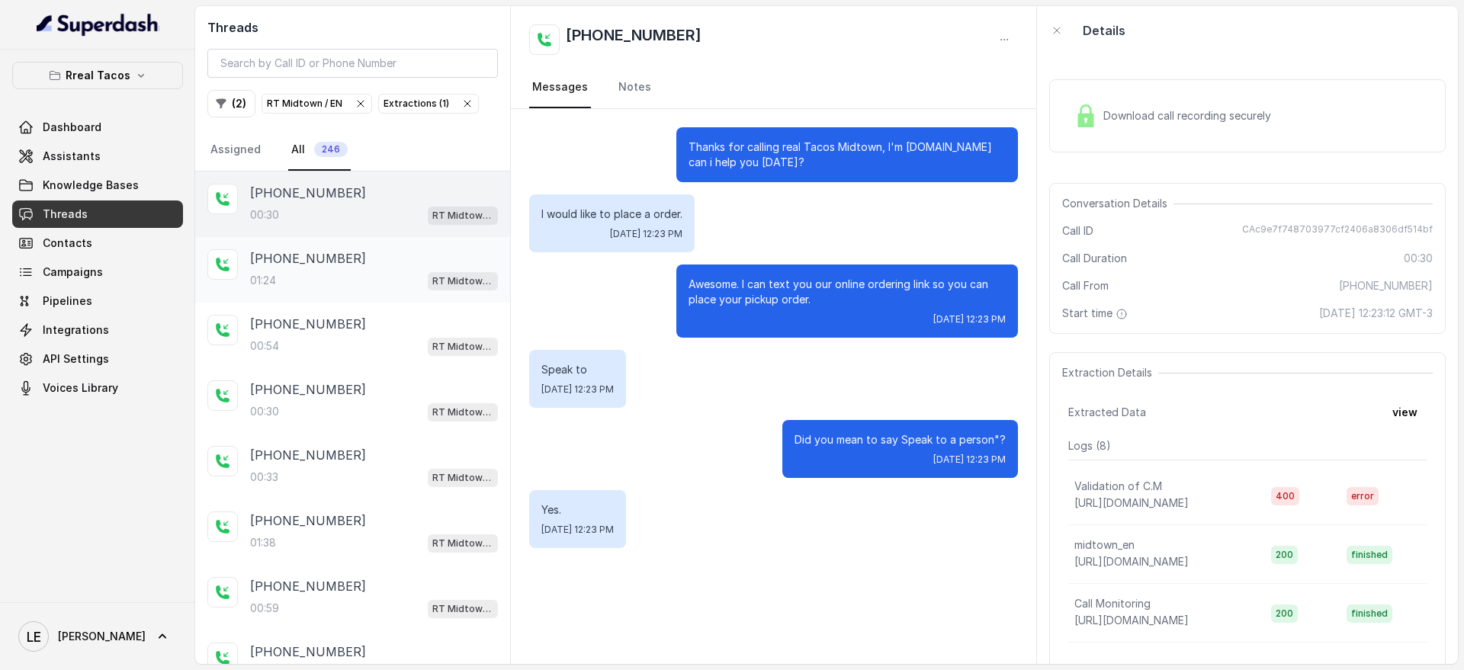
click at [229, 265] on icon at bounding box center [222, 264] width 15 height 15
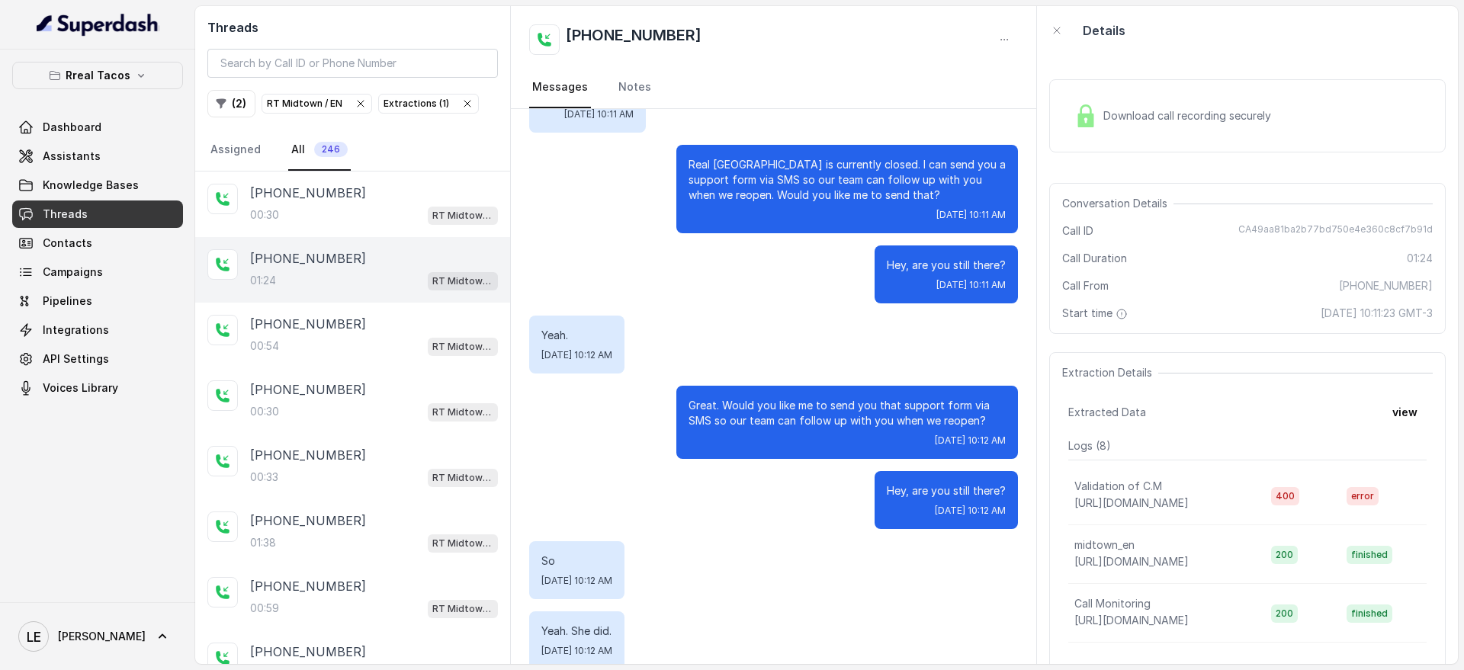
scroll to position [369, 0]
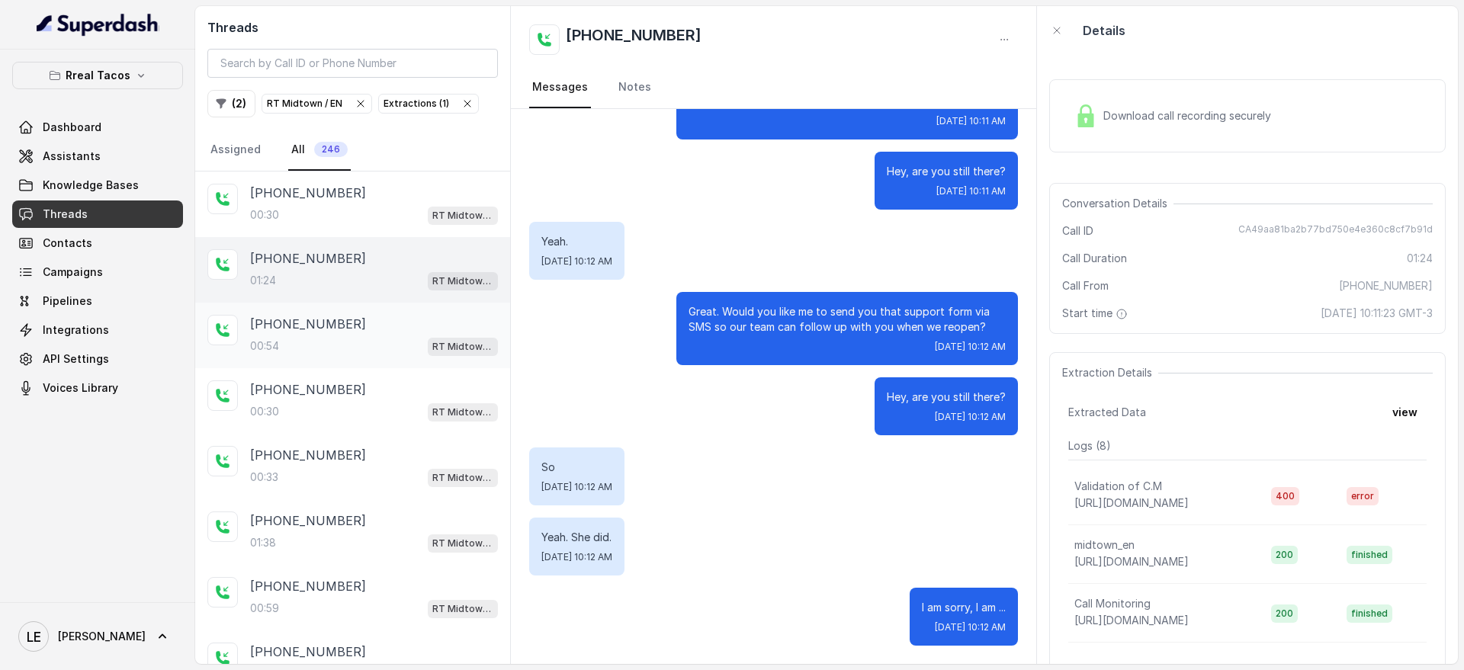
click at [444, 326] on div "+12295206955" at bounding box center [374, 324] width 248 height 18
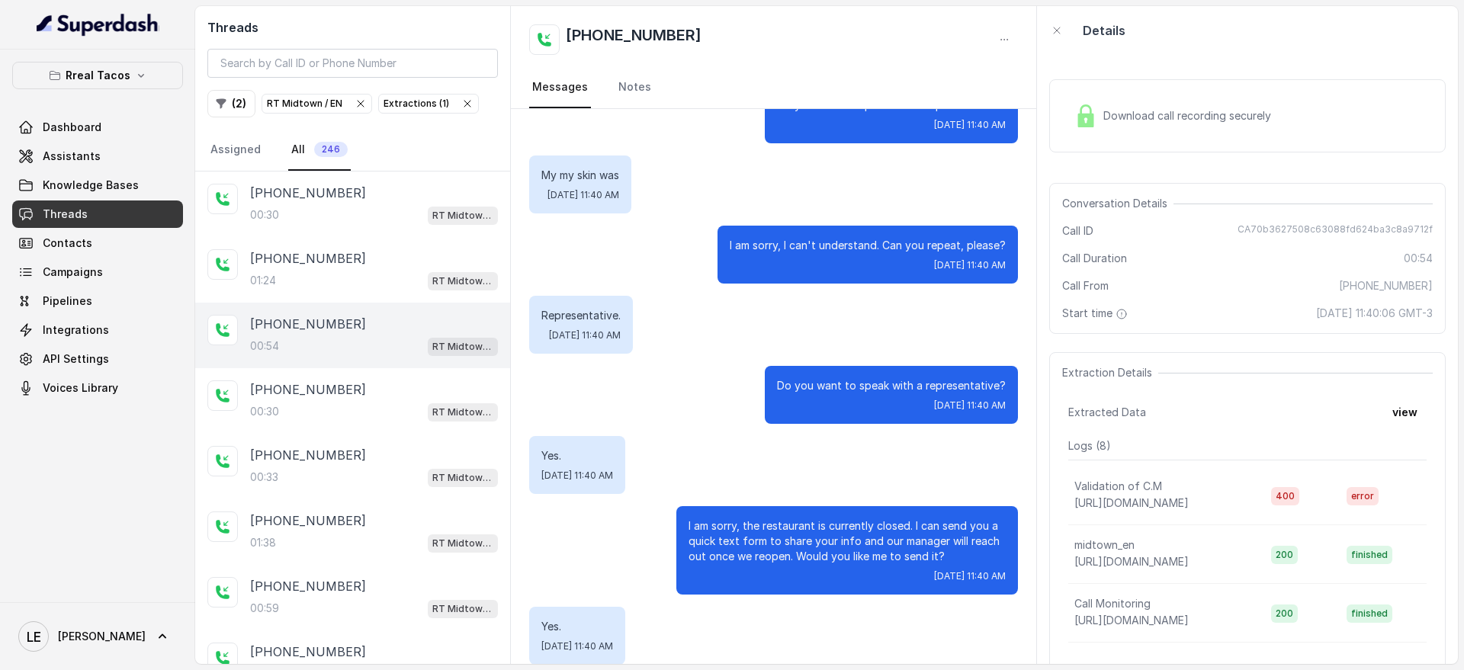
scroll to position [284, 0]
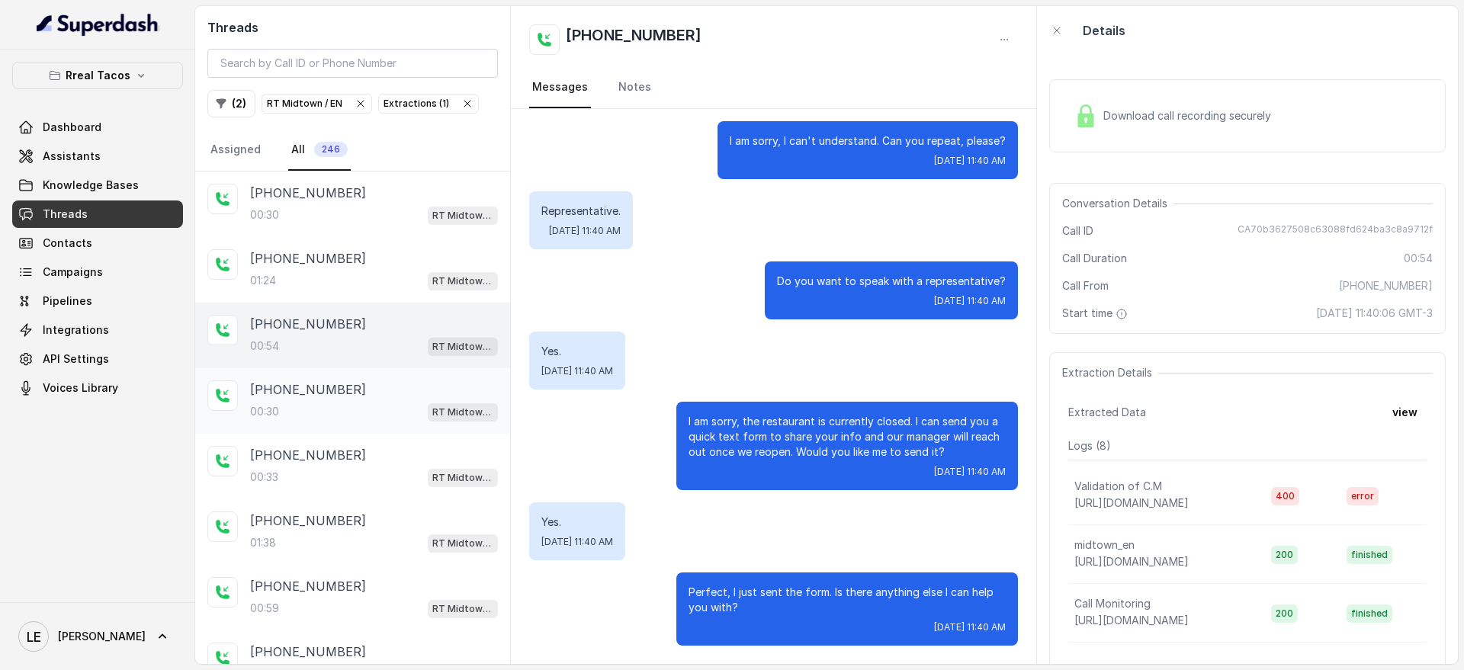
click at [298, 385] on p "+15135502859" at bounding box center [308, 389] width 116 height 18
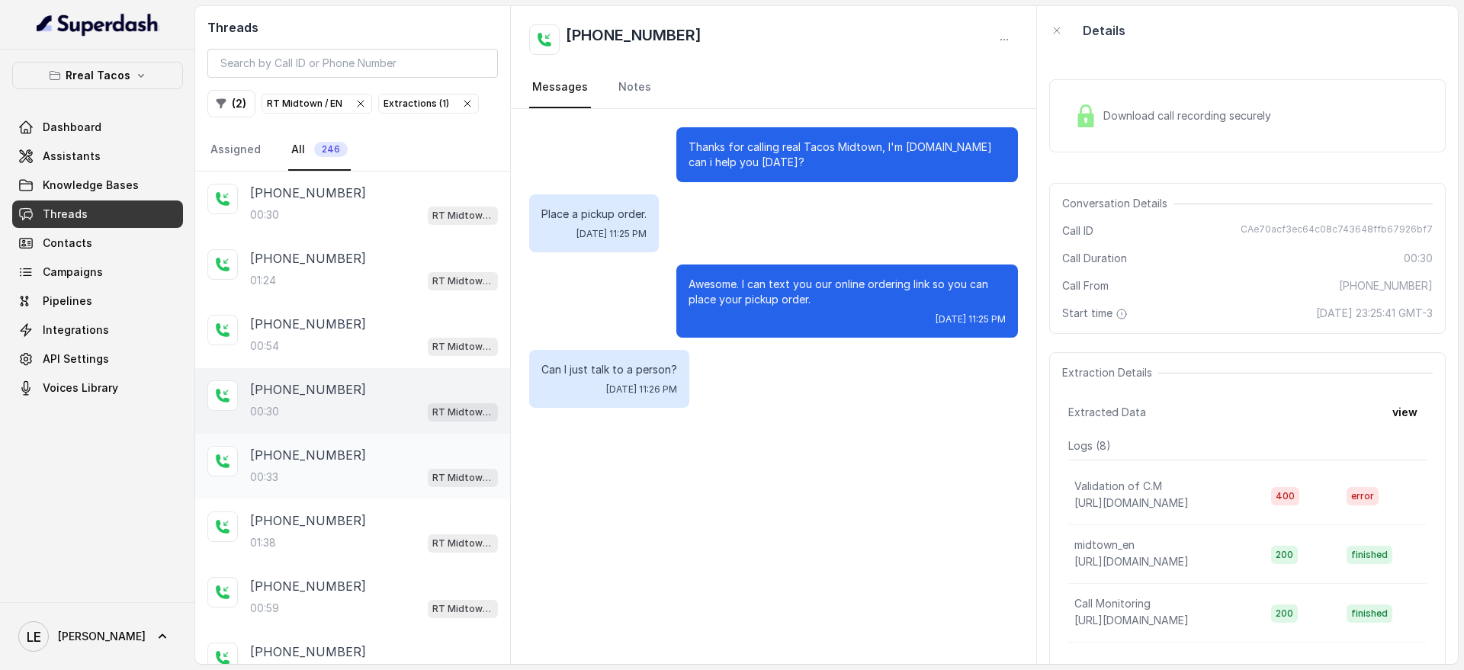
click at [284, 472] on div "00:33 RT Midtown / EN" at bounding box center [374, 477] width 248 height 20
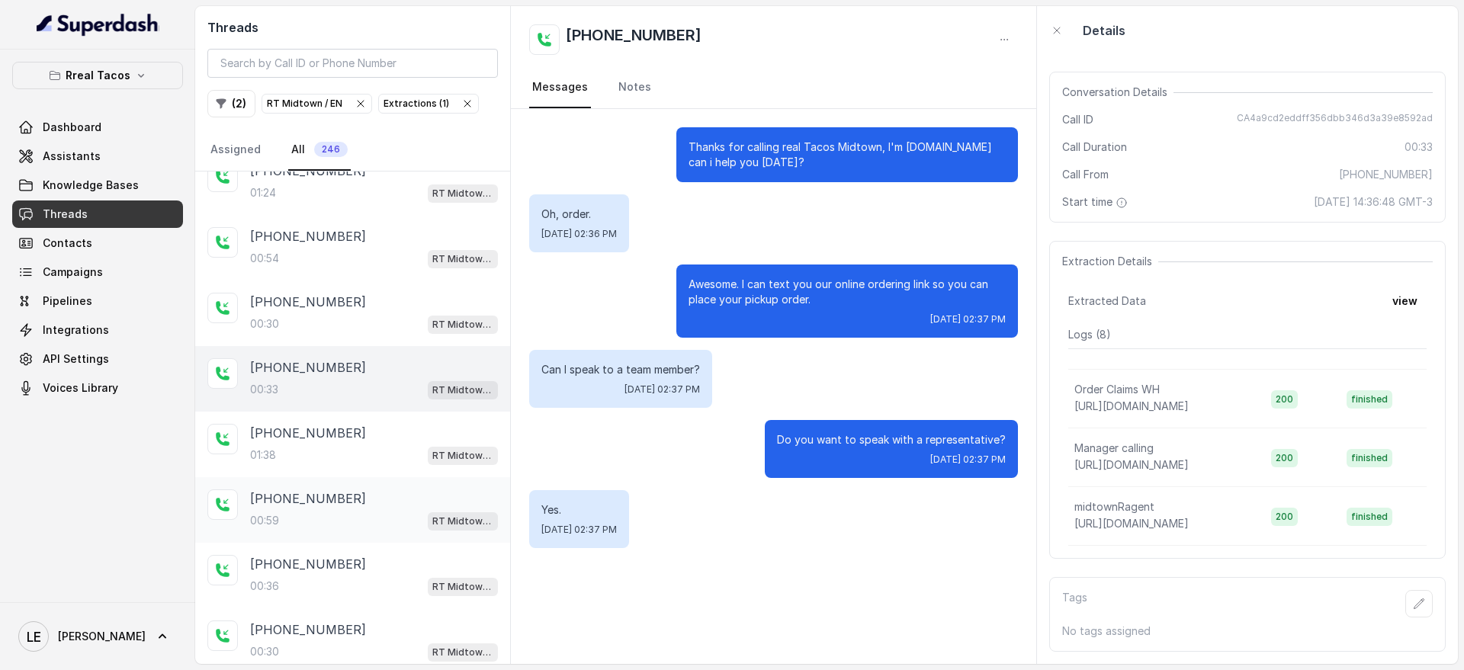
scroll to position [191, 0]
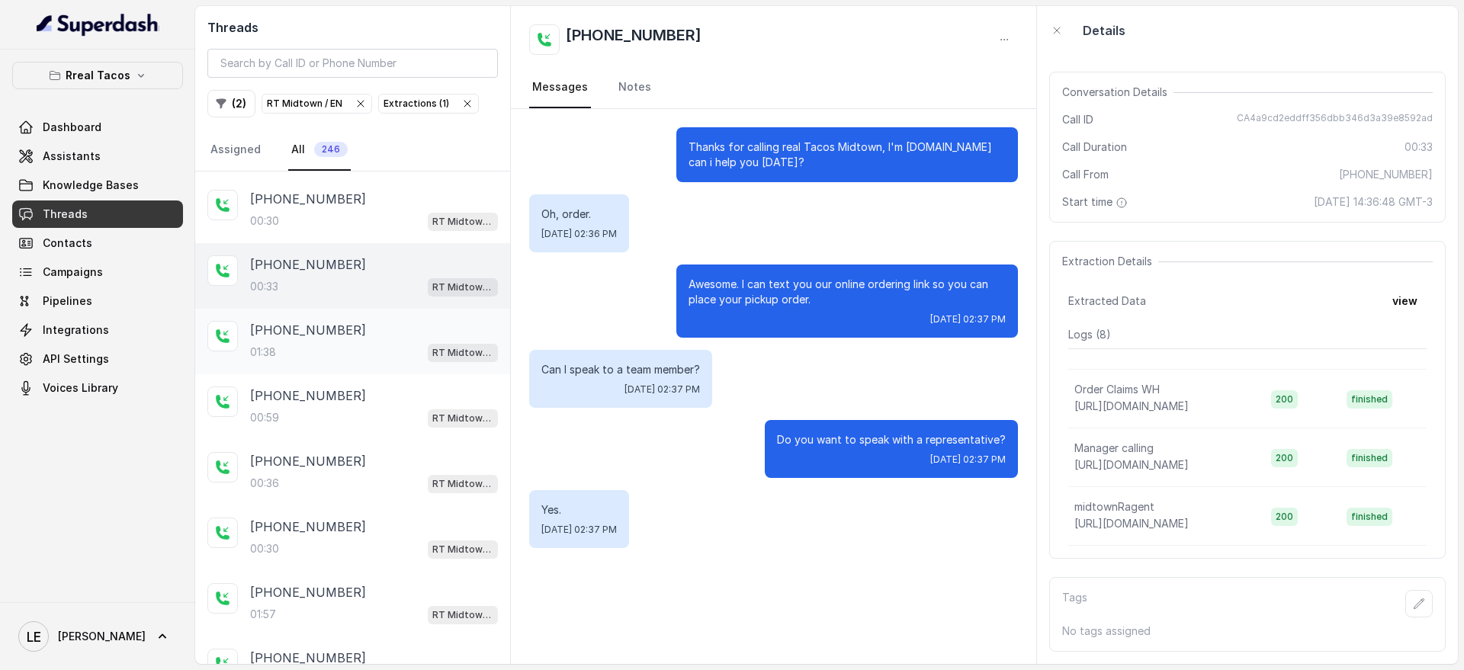
click at [324, 319] on div "+16784992455 01:38 RT Midtown / EN" at bounding box center [352, 342] width 315 height 66
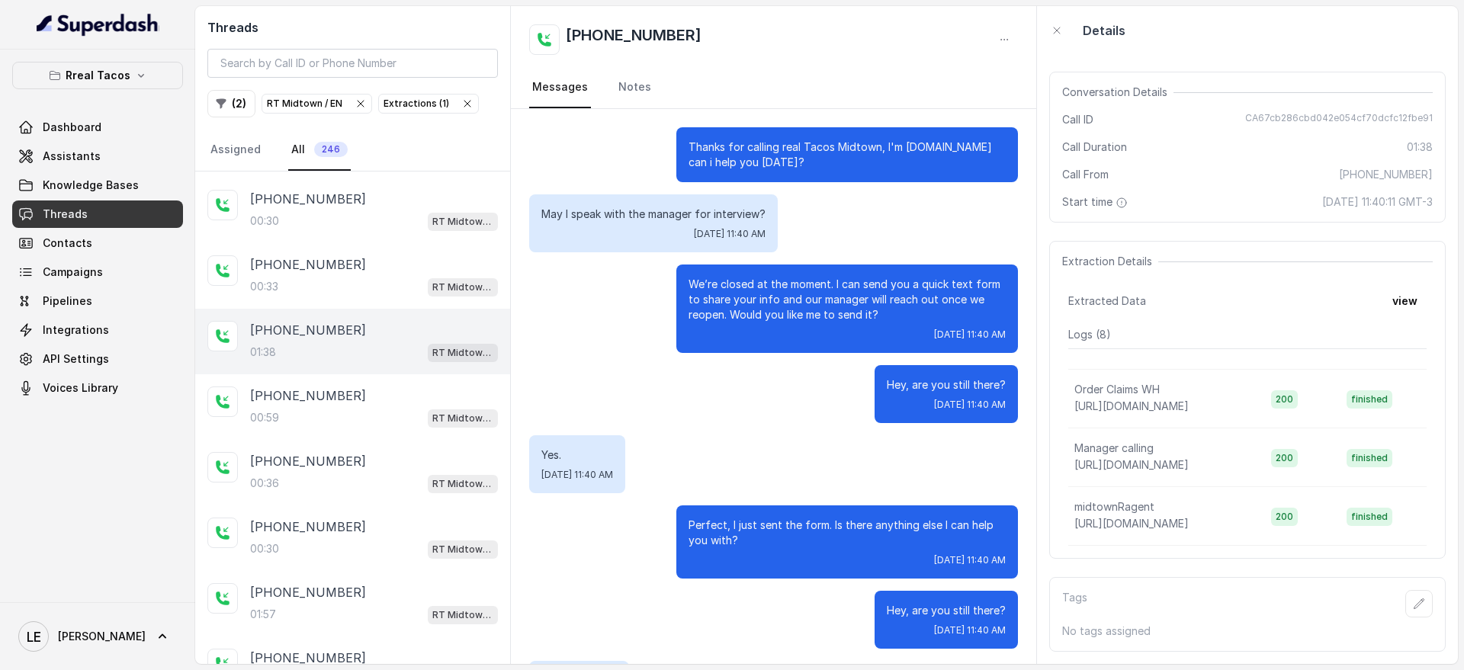
click at [361, 111] on span "RT Midtown / EN" at bounding box center [316, 104] width 109 height 18
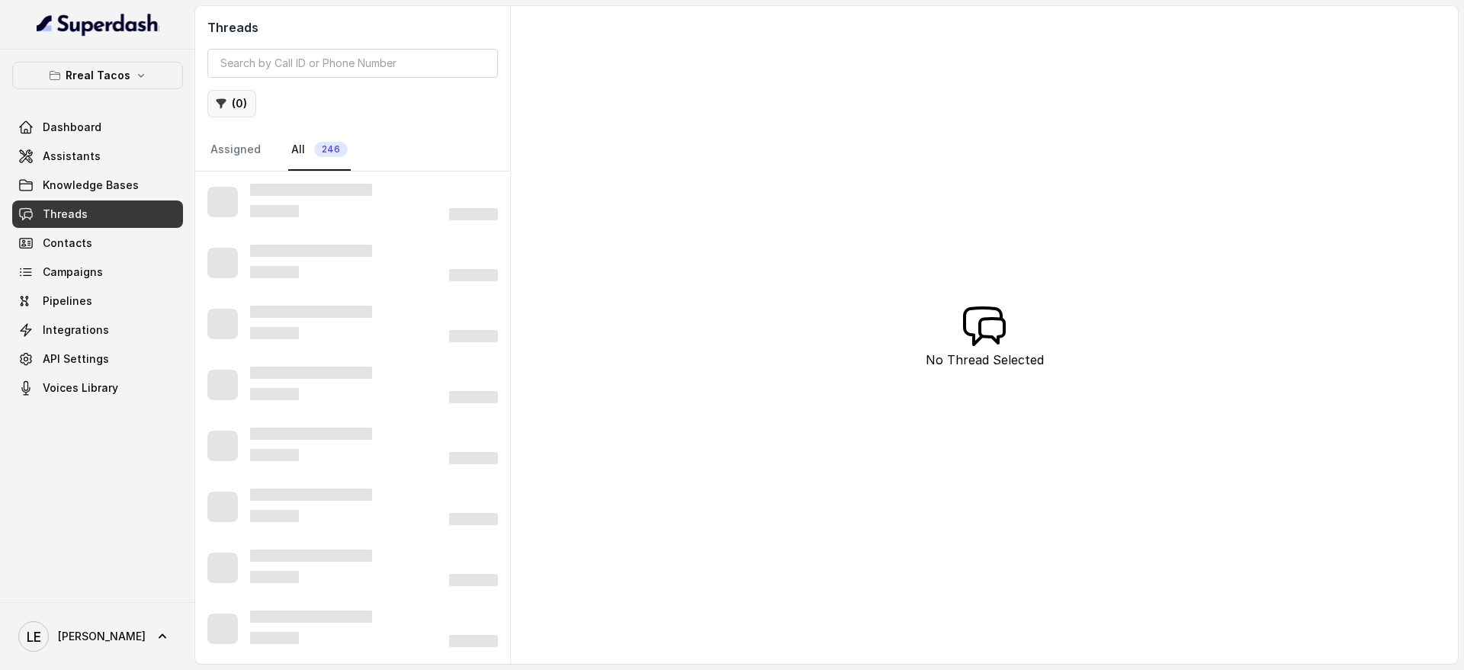
click at [213, 100] on button "( 0 )" at bounding box center [231, 103] width 49 height 27
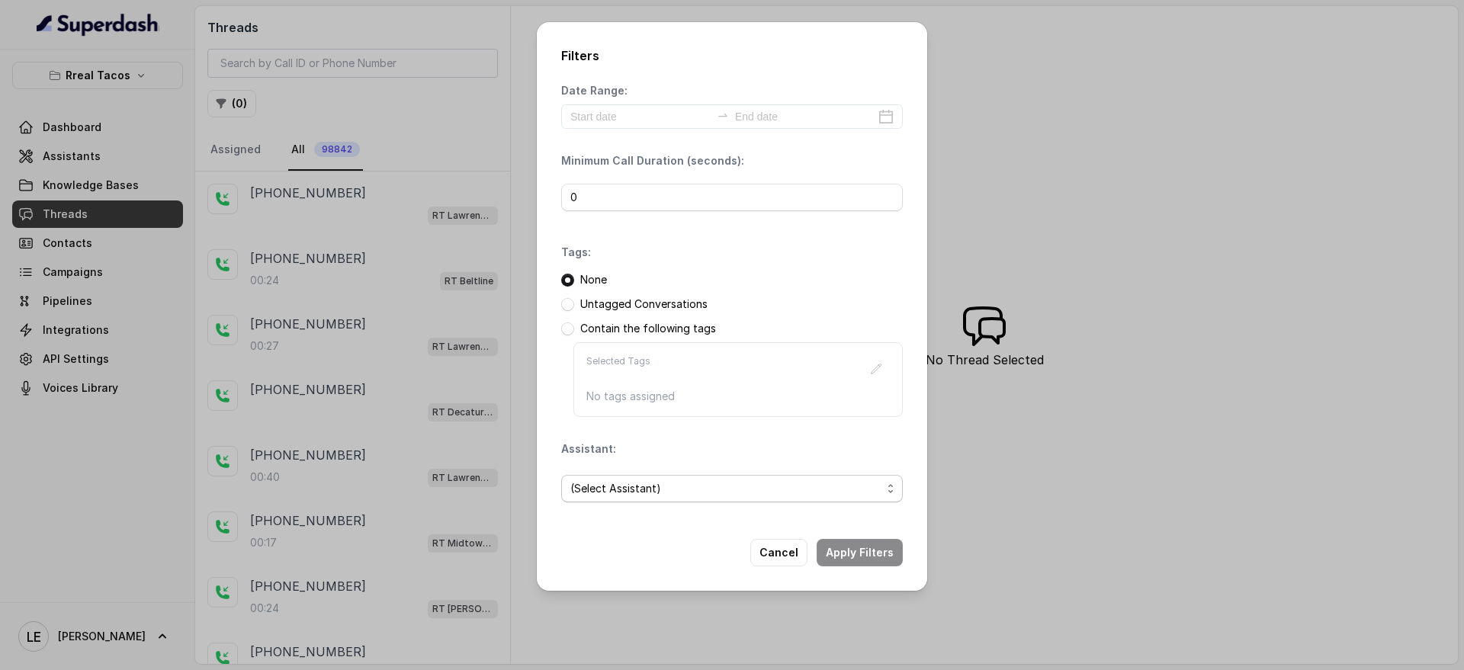
click at [628, 487] on span "(Select Assistant)" at bounding box center [725, 489] width 311 height 18
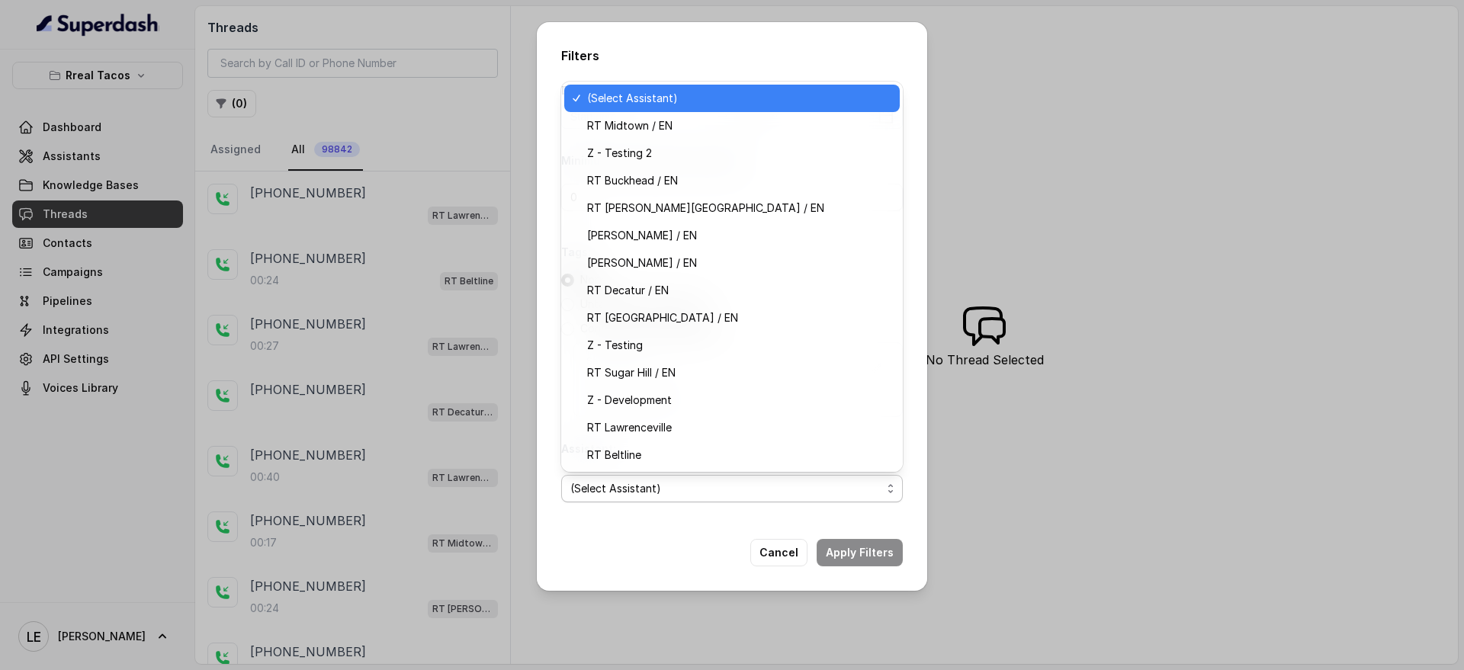
click at [628, 487] on span "(Select Assistant)" at bounding box center [725, 489] width 311 height 18
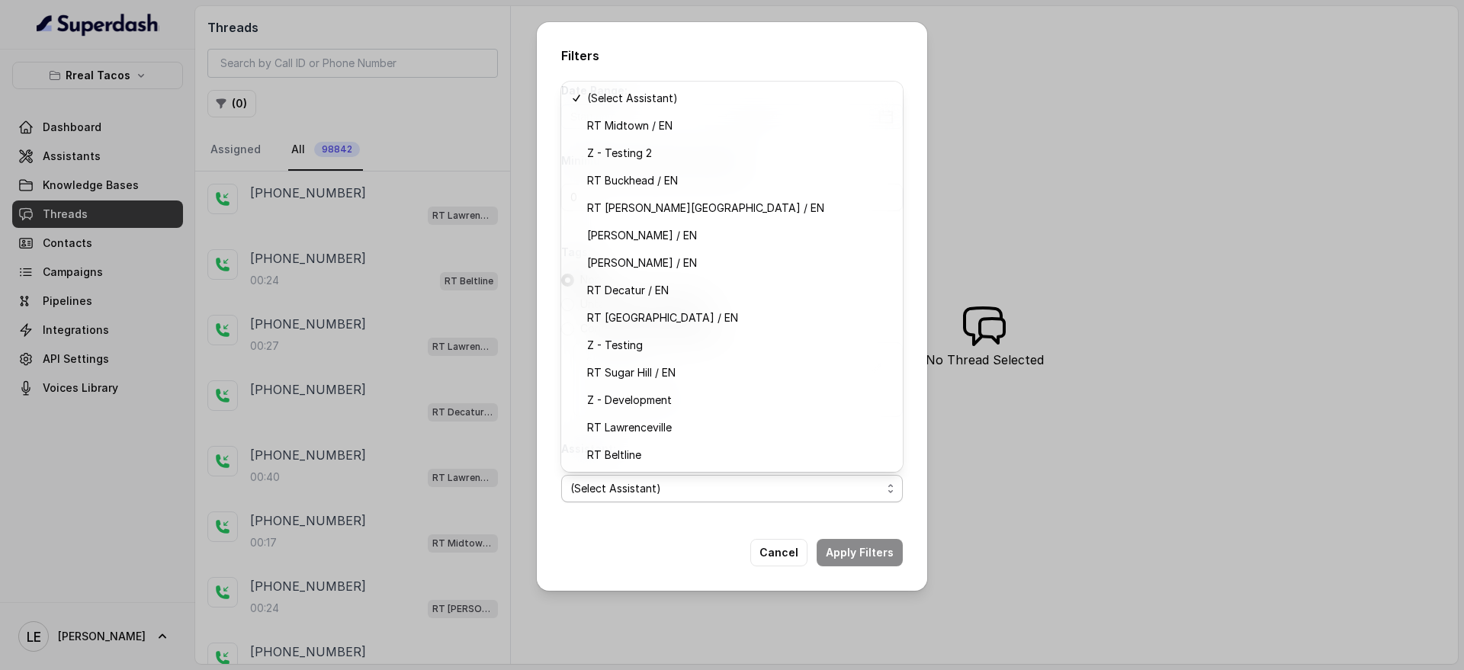
click at [1015, 374] on div "Filters Date Range: Minimum Call Duration (seconds): 0 Tags: None Untagged Conv…" at bounding box center [732, 335] width 1464 height 670
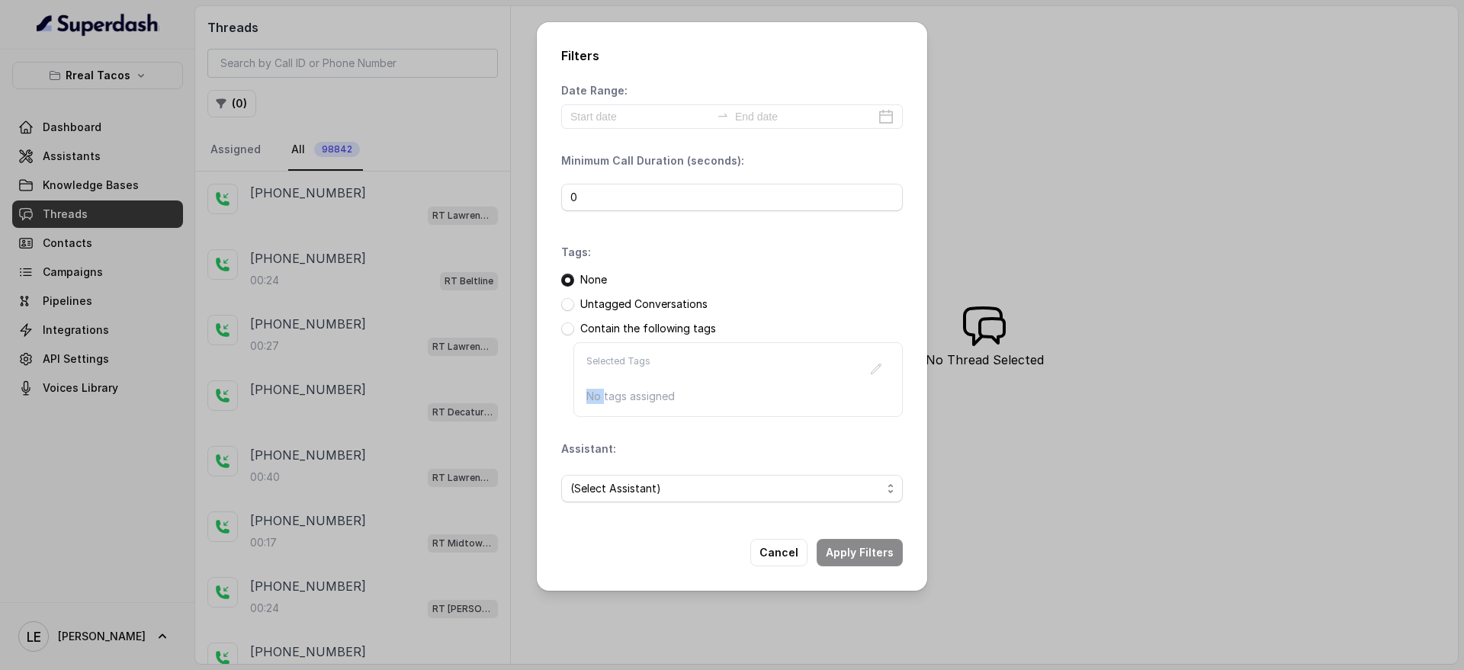
click at [1015, 374] on div "Filters Date Range: Minimum Call Duration (seconds): 0 Tags: None Untagged Conv…" at bounding box center [732, 335] width 1464 height 670
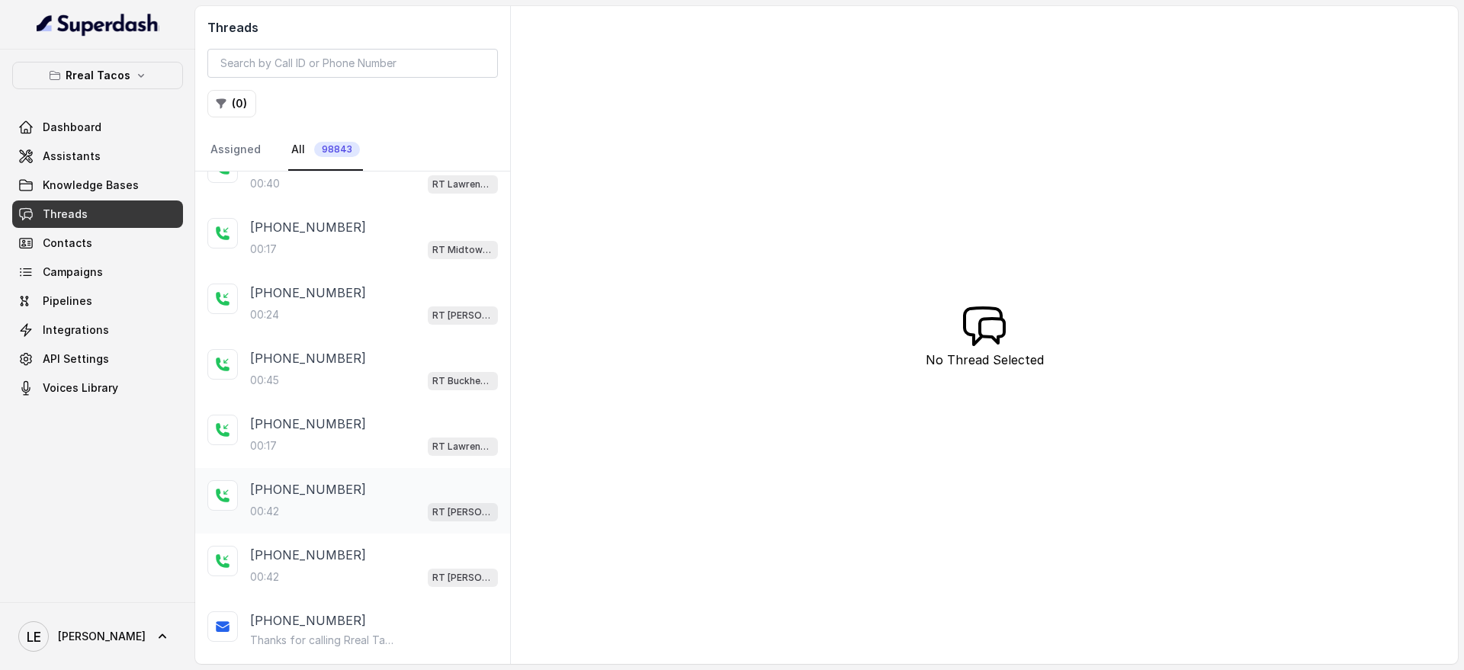
scroll to position [380, 0]
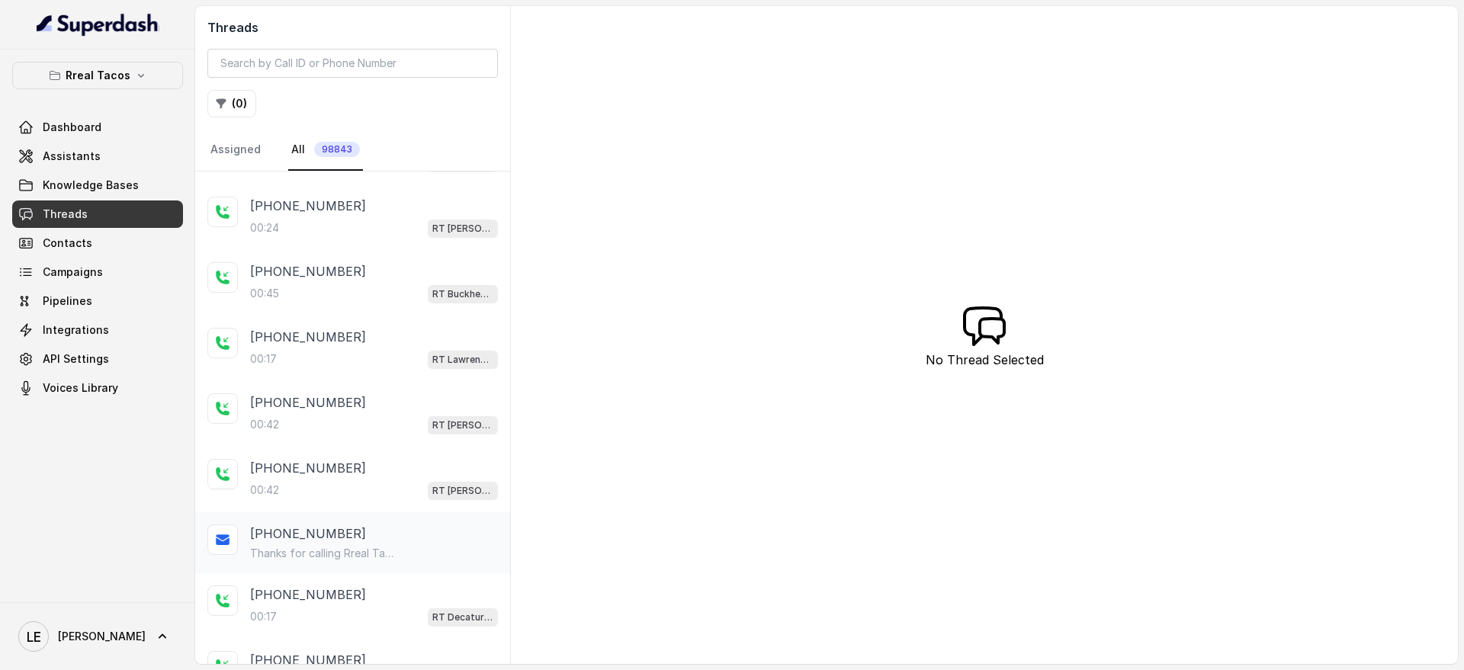
click at [420, 543] on div "+14704715940 Thanks for calling Rreal Tacos! Want to pick up your order? https:…" at bounding box center [374, 543] width 248 height 37
